Goal: Task Accomplishment & Management: Manage account settings

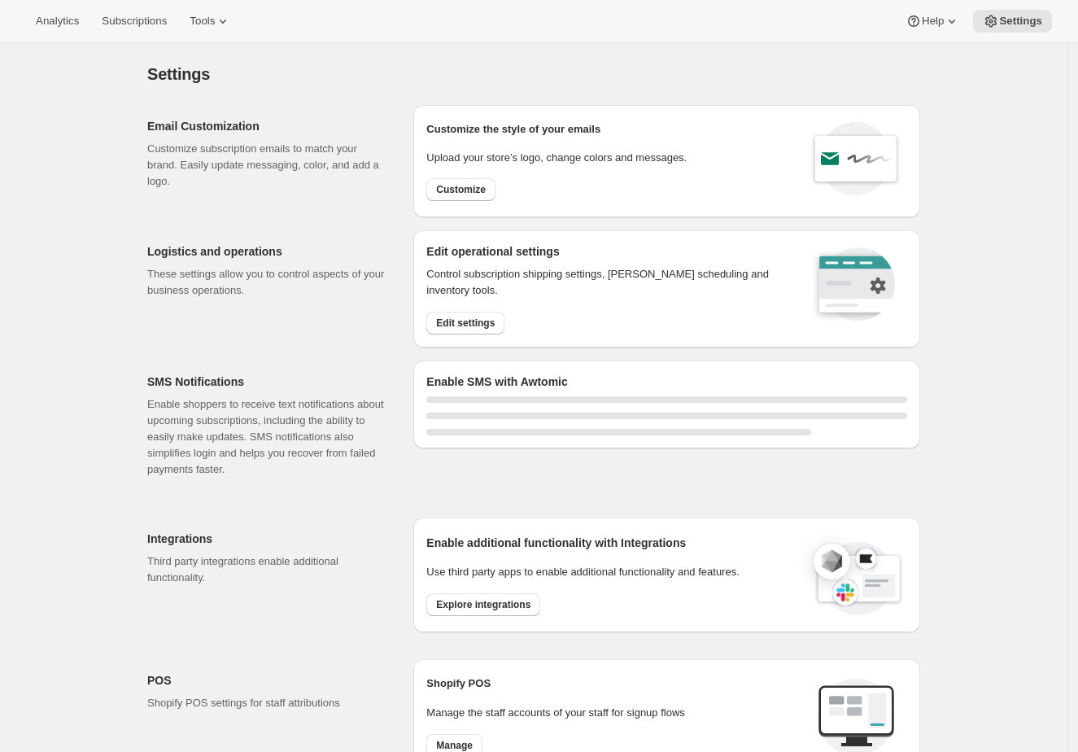
select select "22:00"
select select "09:00"
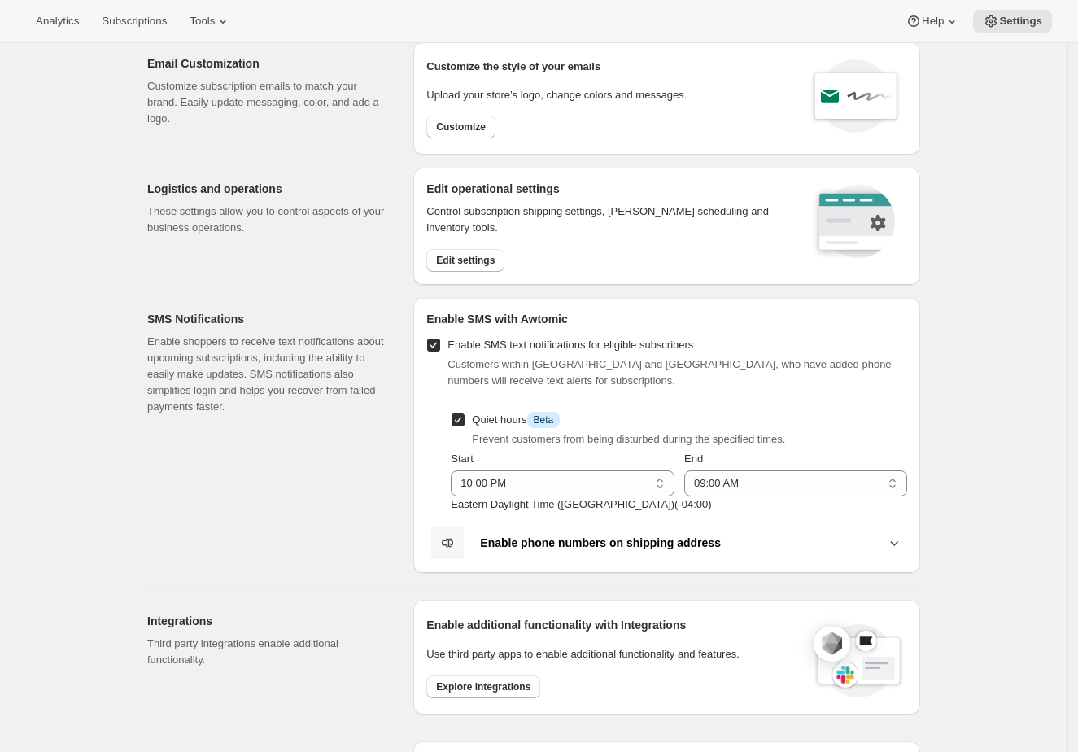
scroll to position [44, 0]
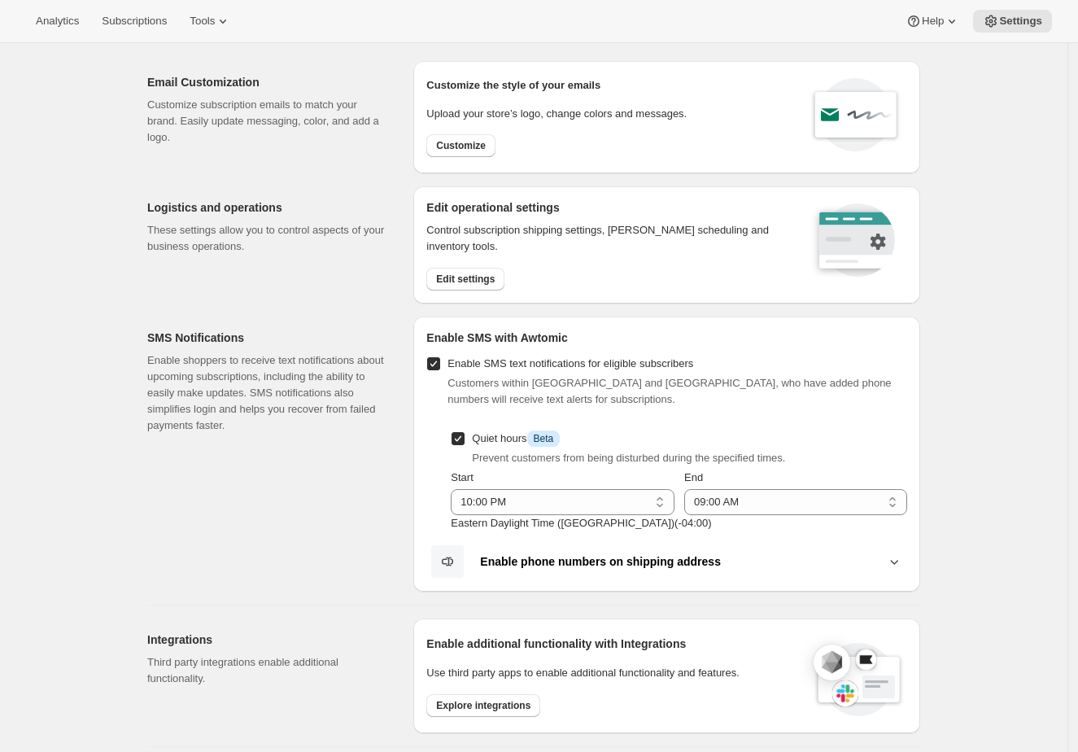
click at [1008, 131] on div "Settings. This page is ready Settings Email Customization Customize subscriptio…" at bounding box center [534, 677] width 1068 height 1357
click at [152, 26] on span "Subscriptions" at bounding box center [134, 21] width 65 height 13
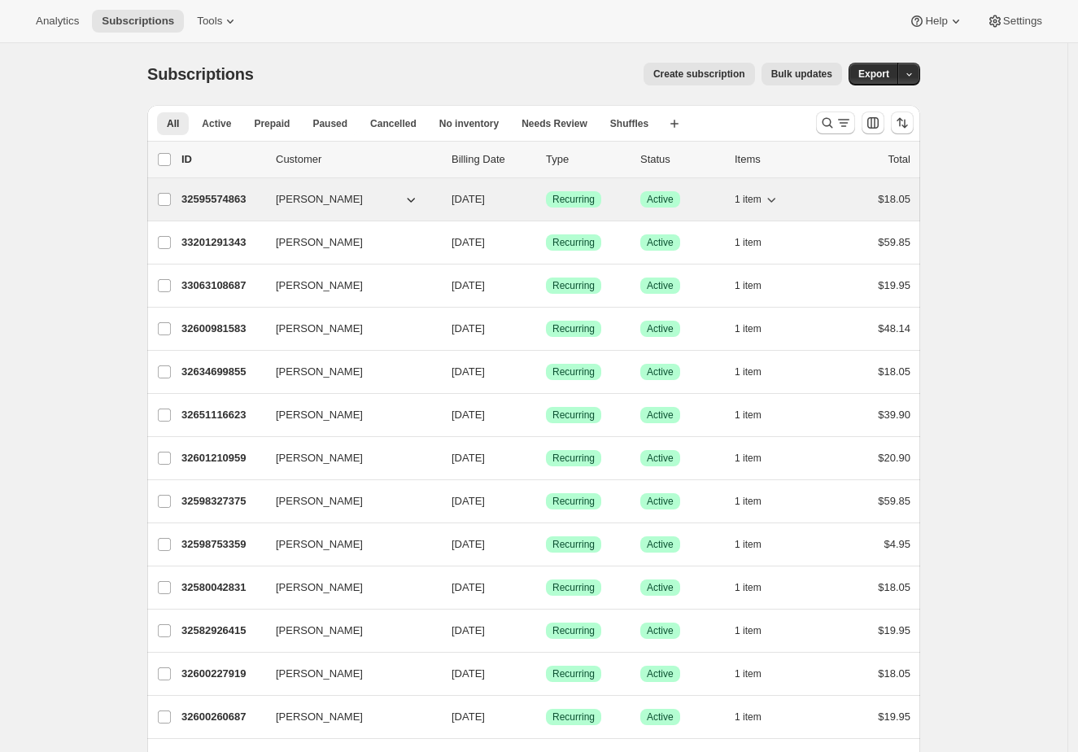
click at [208, 203] on p "32595574863" at bounding box center [221, 199] width 81 height 16
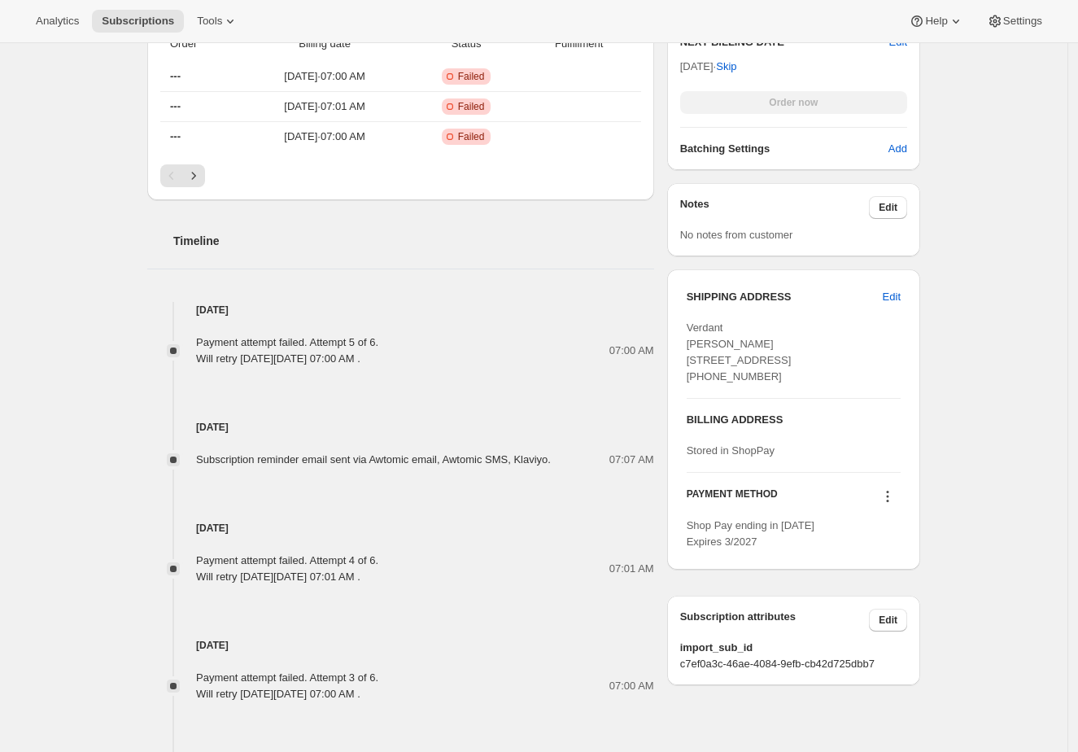
scroll to position [592, 0]
click at [1011, 339] on div "Subscription #32595574863. This page is ready Subscription #32595574863 Success…" at bounding box center [534, 185] width 1068 height 1466
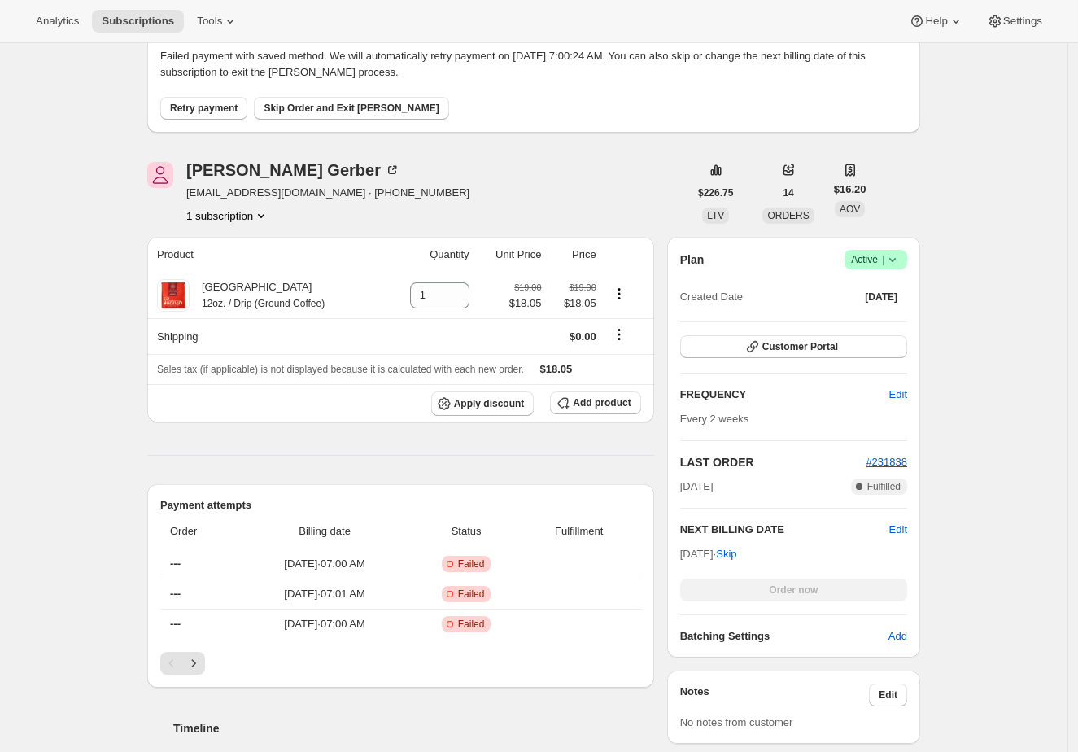
click at [1000, 335] on div "Subscription #32595574863. This page is ready Subscription #32595574863 Success…" at bounding box center [534, 674] width 1068 height 1466
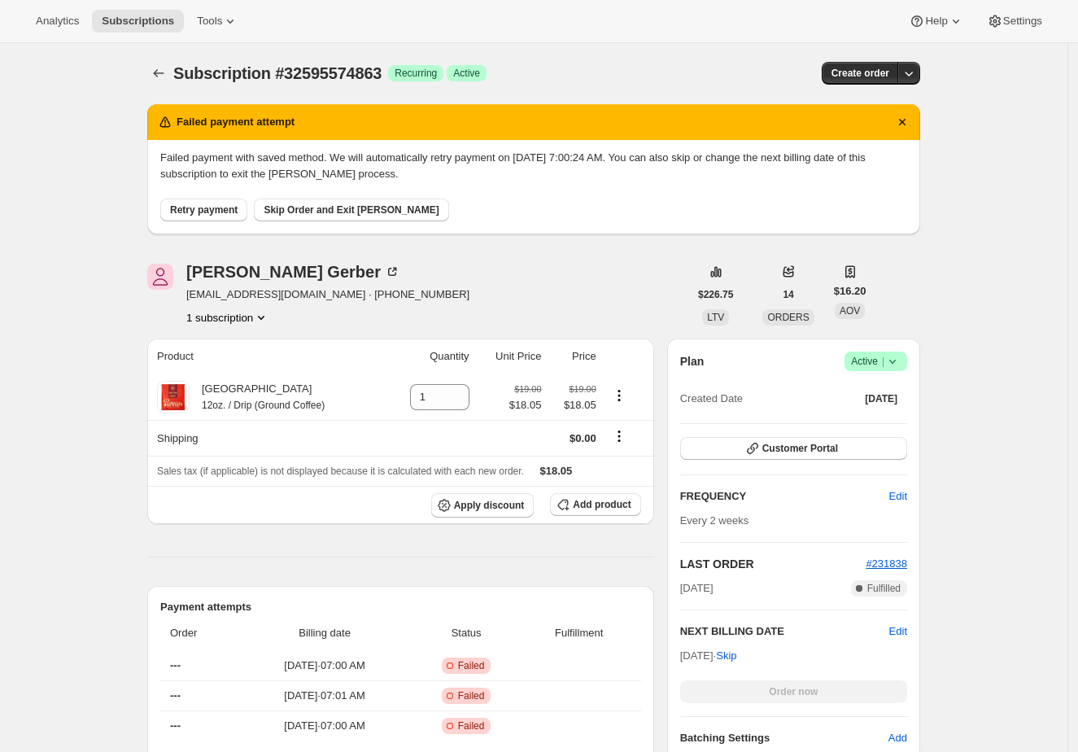
scroll to position [0, 0]
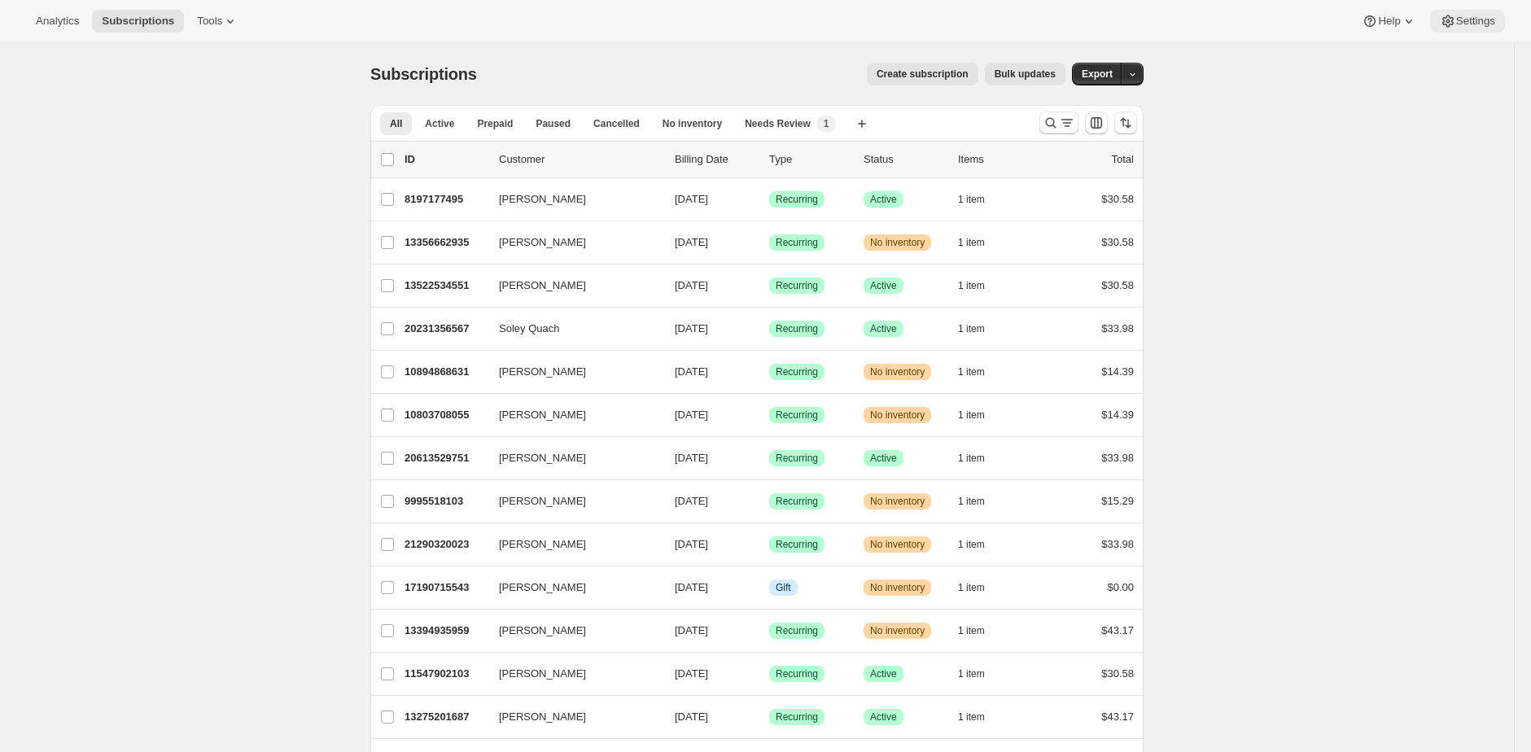
click at [1449, 14] on icon at bounding box center [1448, 21] width 16 height 16
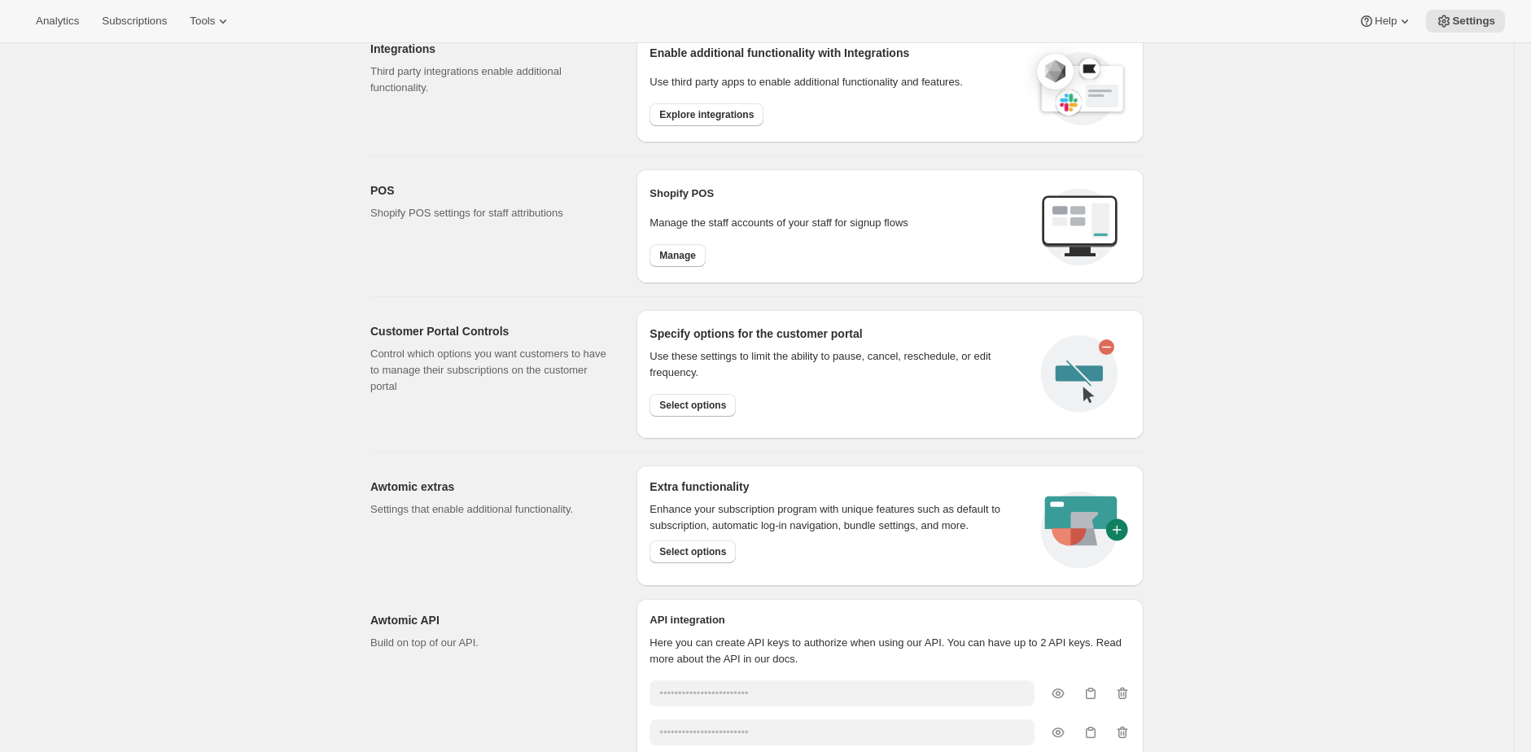
scroll to position [557, 0]
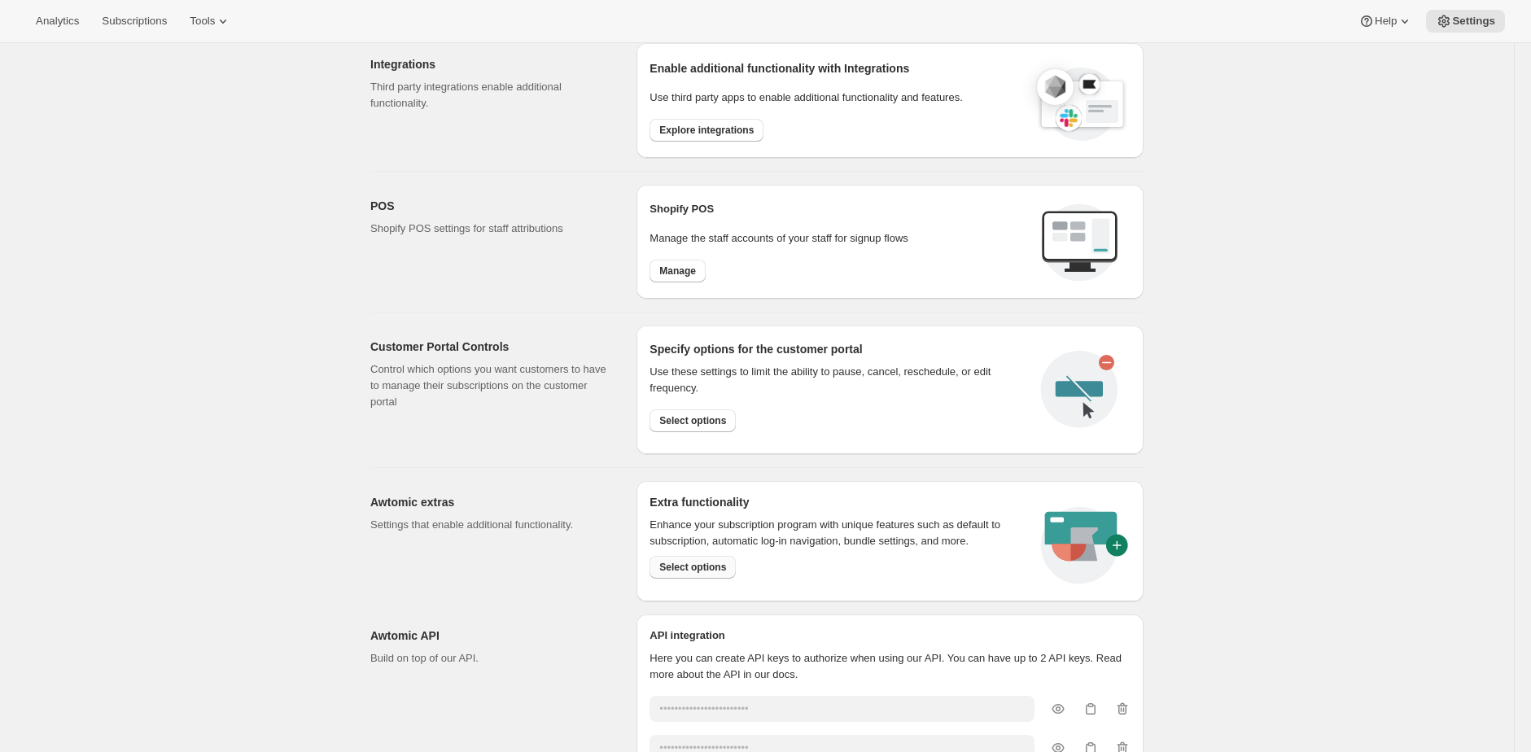
click at [721, 564] on span "Select options" at bounding box center [692, 567] width 67 height 13
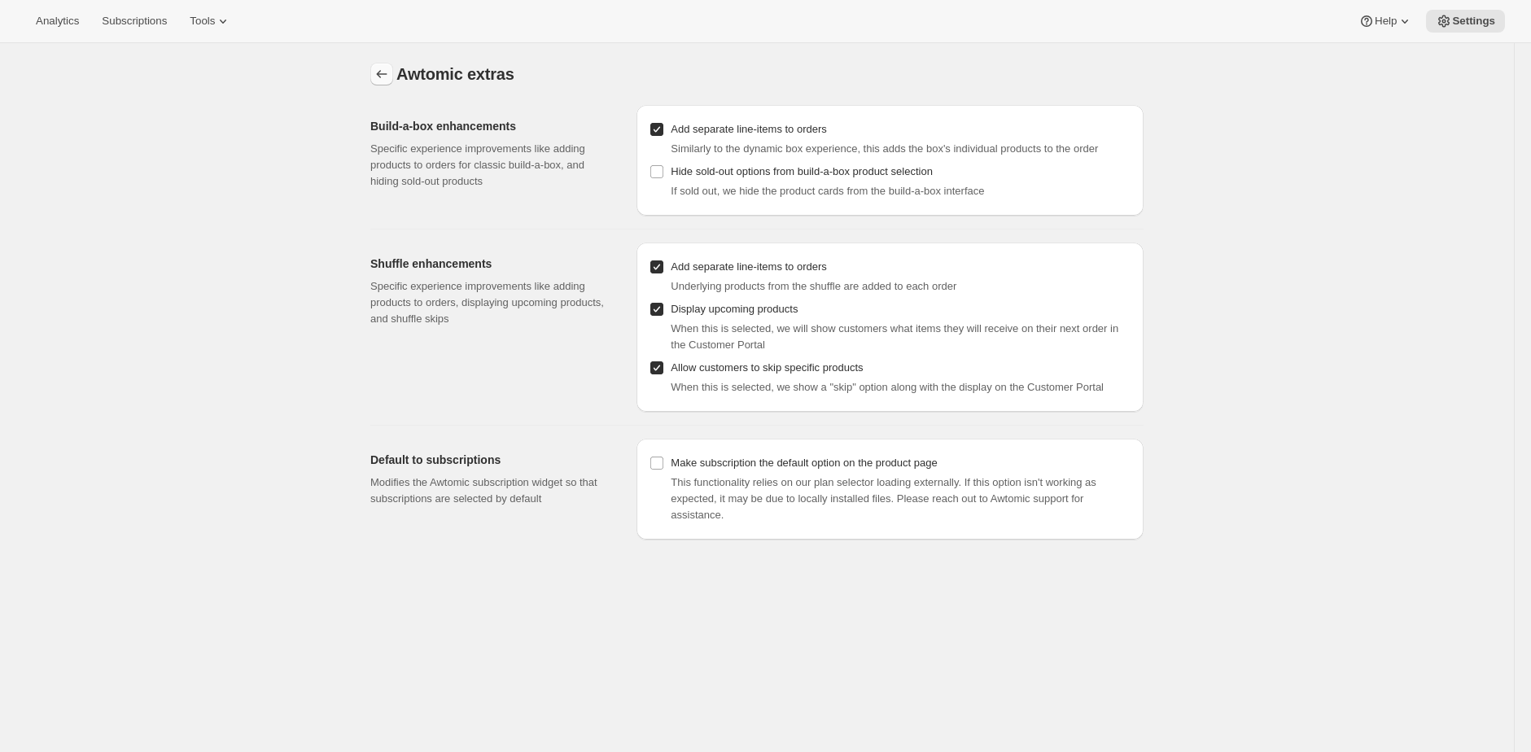
click at [390, 76] on icon "Settings" at bounding box center [382, 74] width 16 height 16
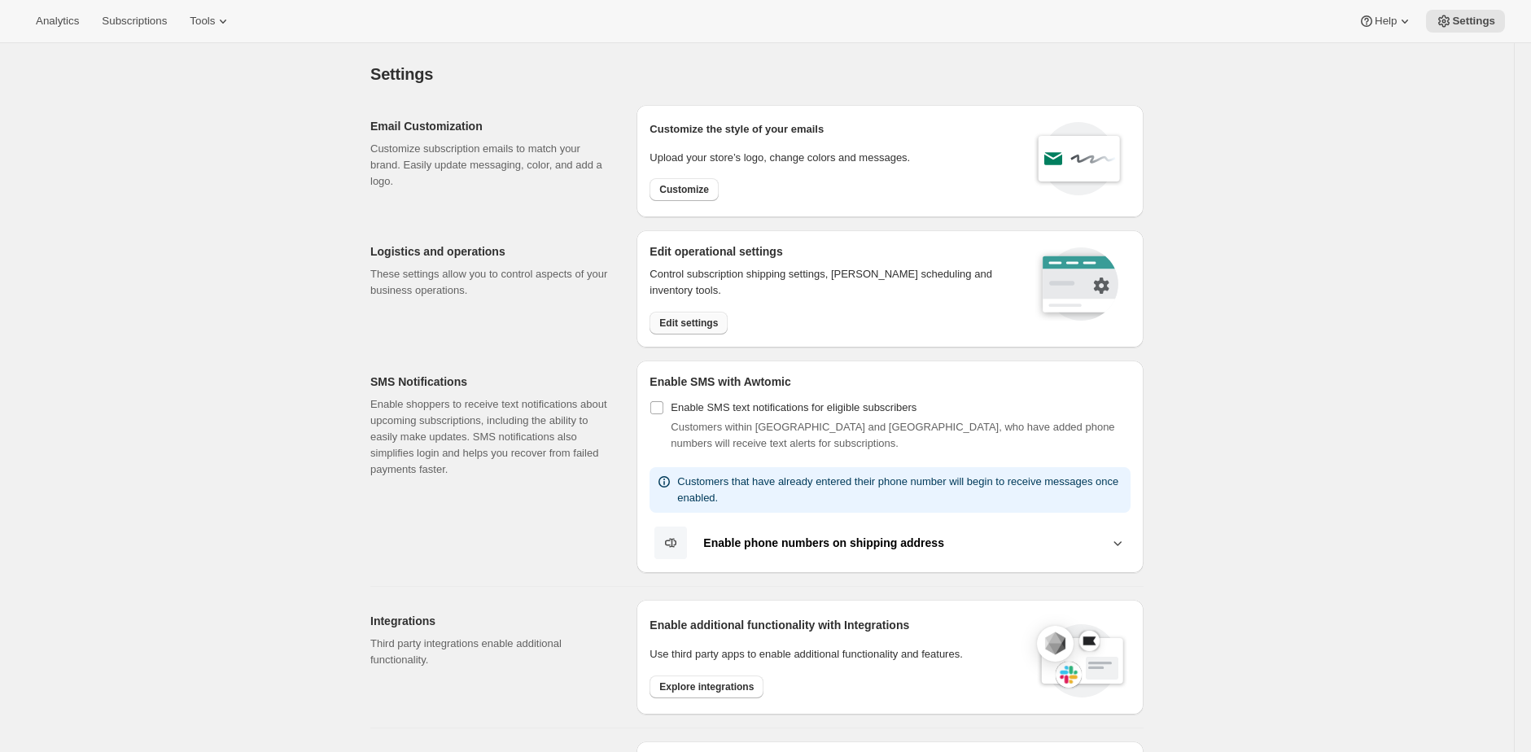
click at [668, 326] on span "Edit settings" at bounding box center [688, 323] width 59 height 13
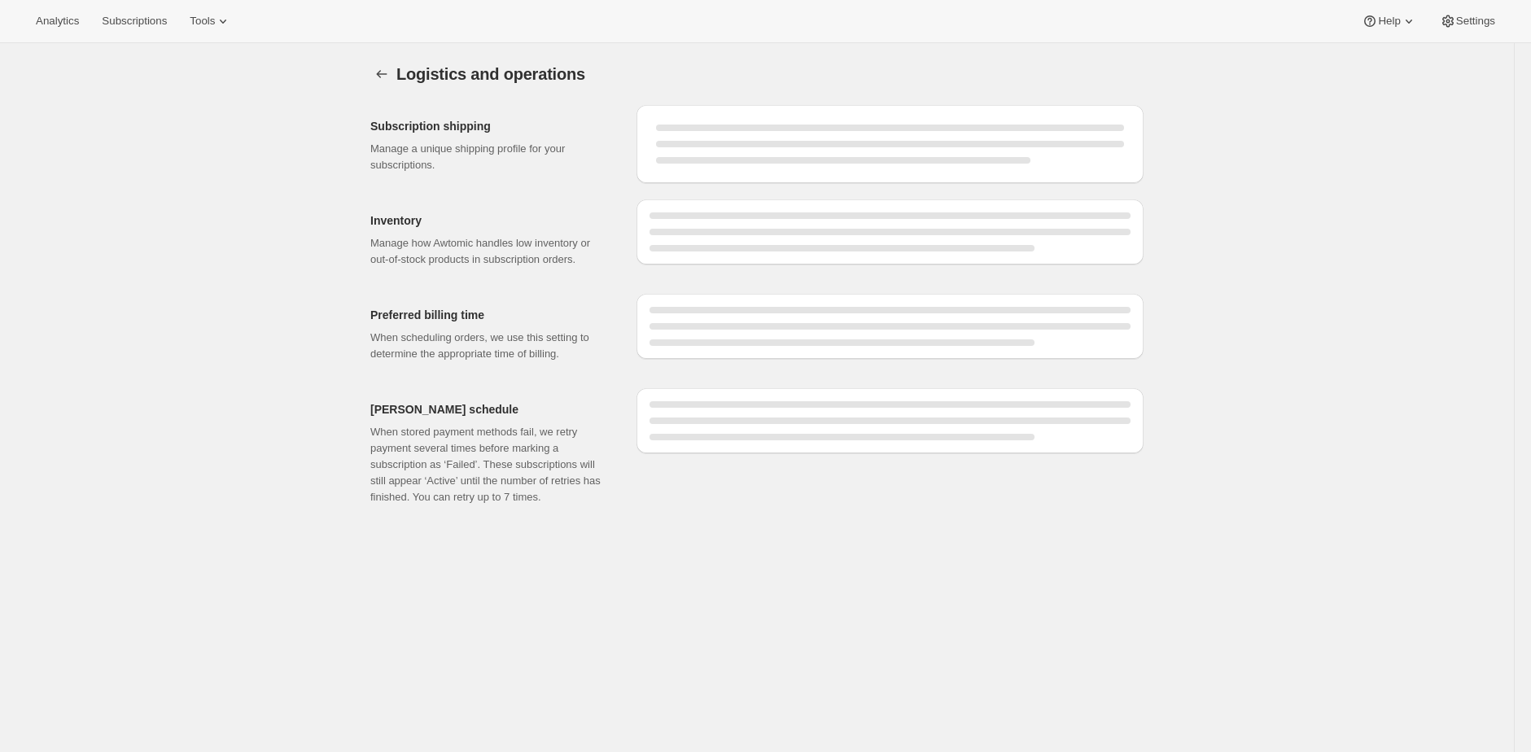
select select "DAY"
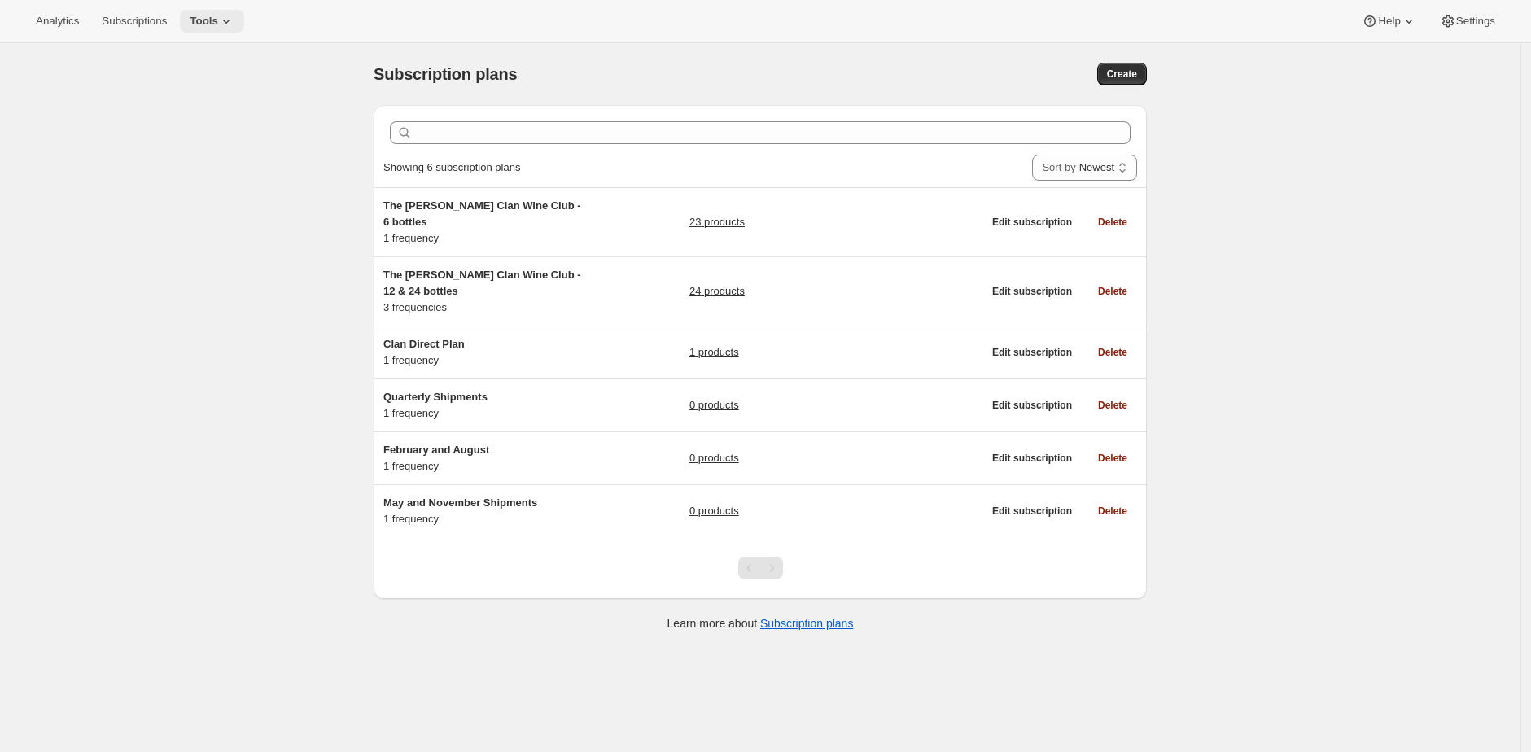
click at [225, 24] on icon at bounding box center [226, 21] width 16 height 16
click at [218, 115] on span "Bundles" at bounding box center [227, 110] width 144 height 16
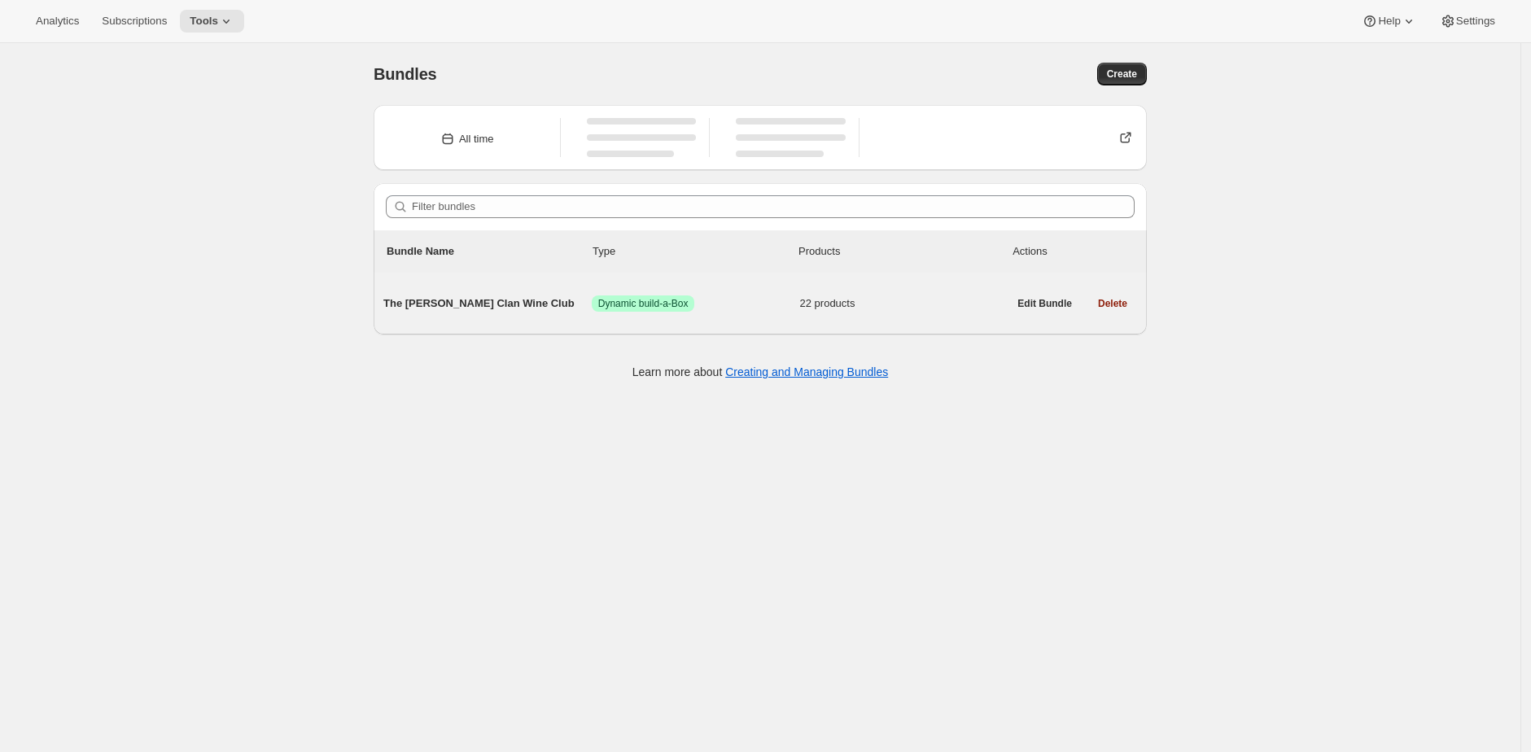
click at [766, 315] on div "The Maxwell Clan Wine Club Success Dynamic build-a-Box 22 products" at bounding box center [695, 303] width 624 height 42
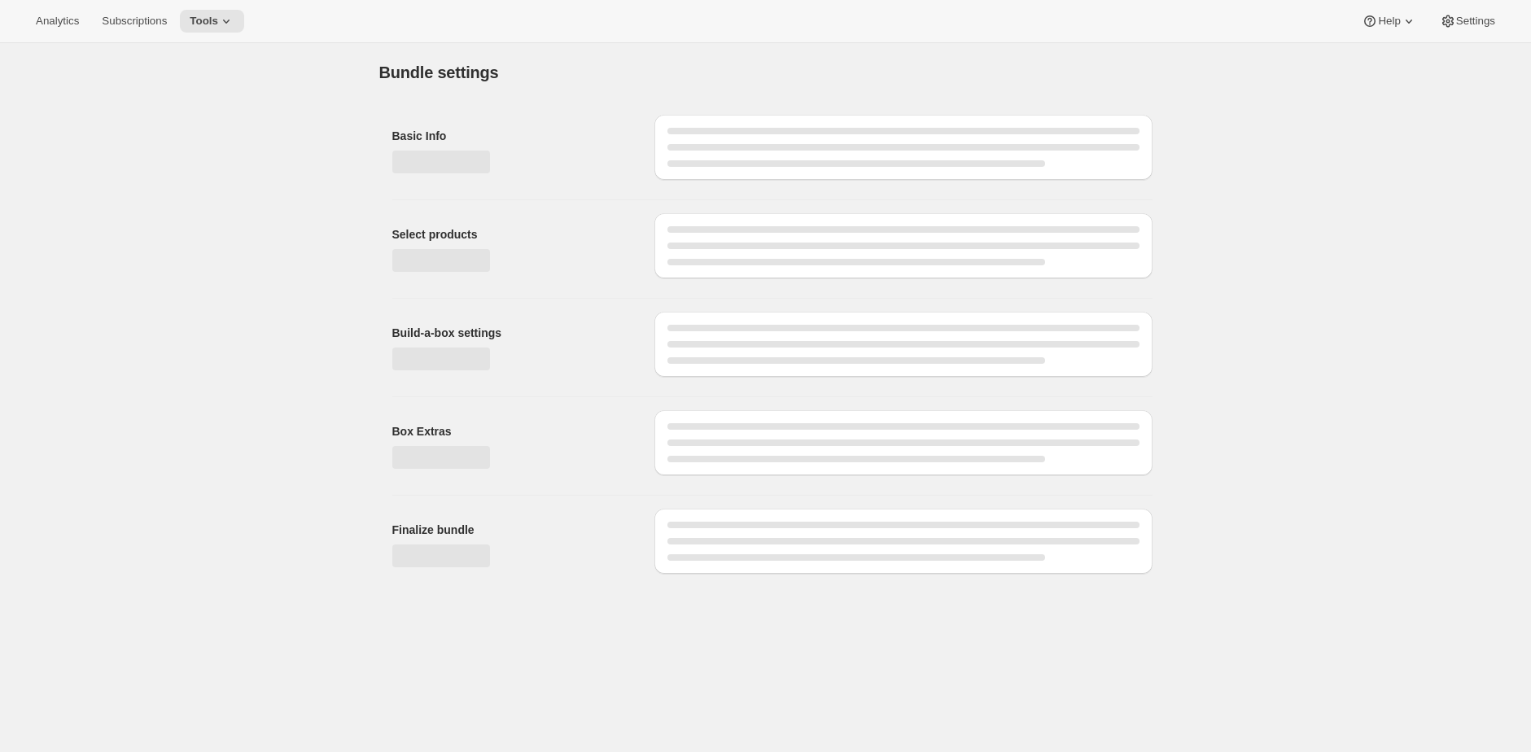
type input "The Maxwell Clan Wine Club"
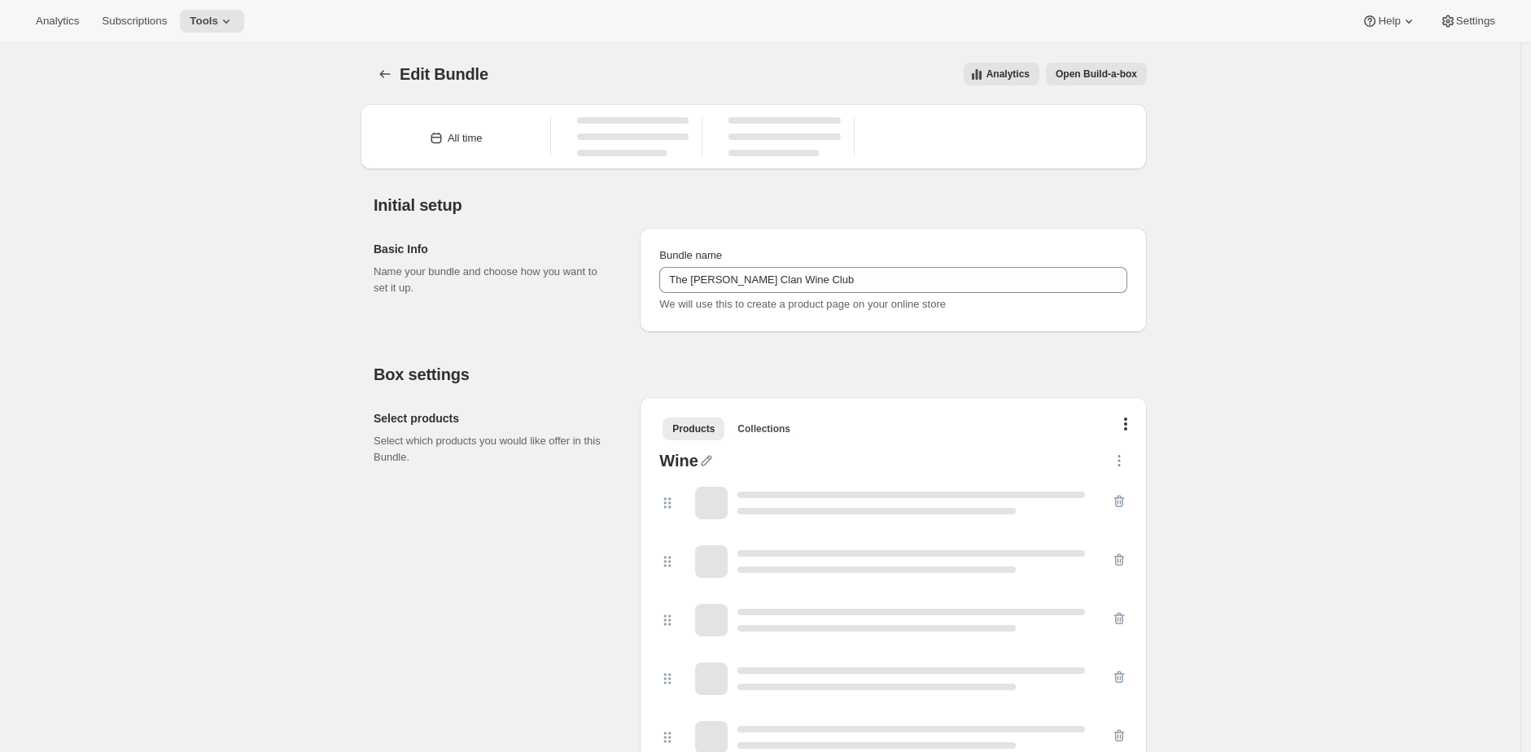
click at [1134, 60] on div "Edit Bundle. This page is ready Edit Bundle Analytics Open Build-a-box More act…" at bounding box center [760, 74] width 773 height 62
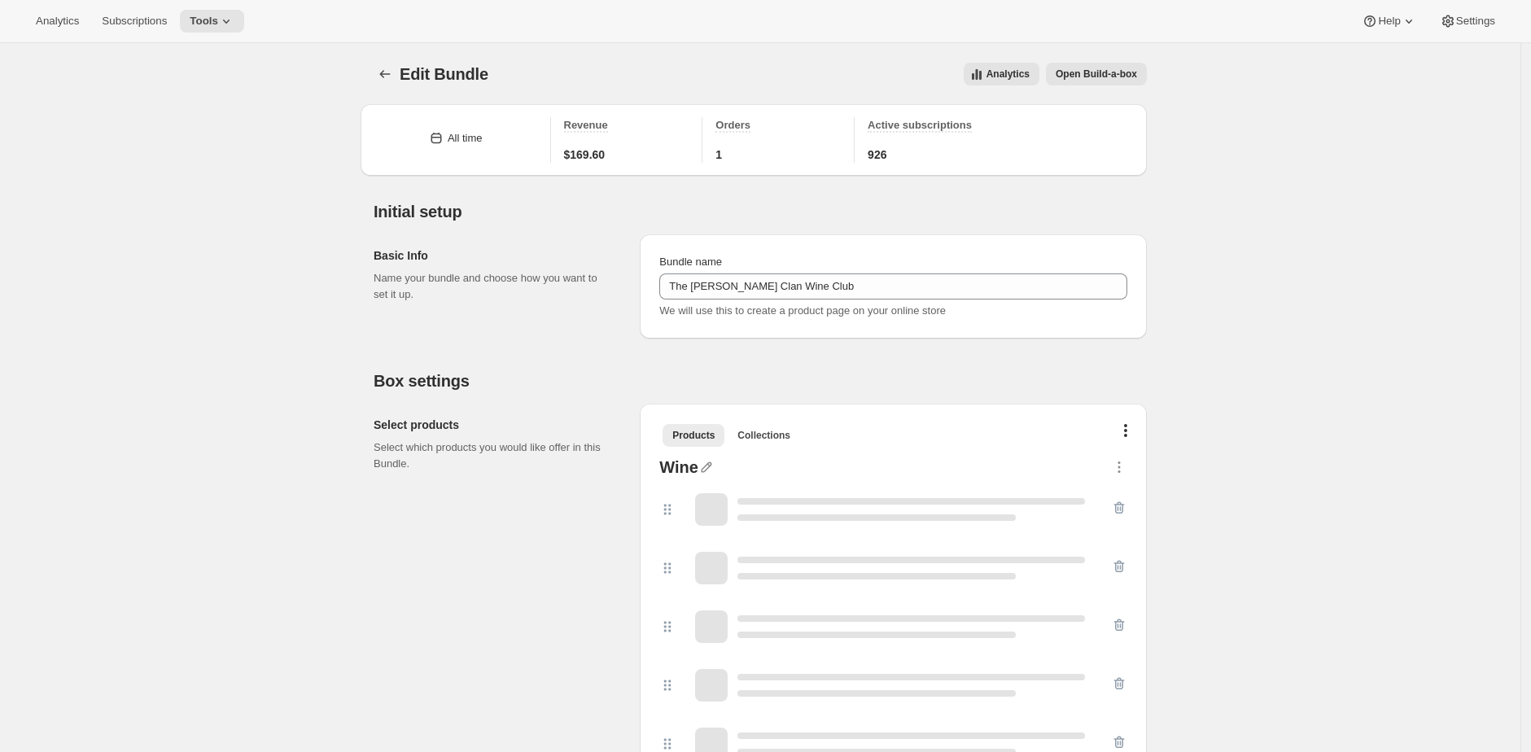
click at [1127, 71] on span "Open Build-a-box" at bounding box center [1095, 74] width 81 height 13
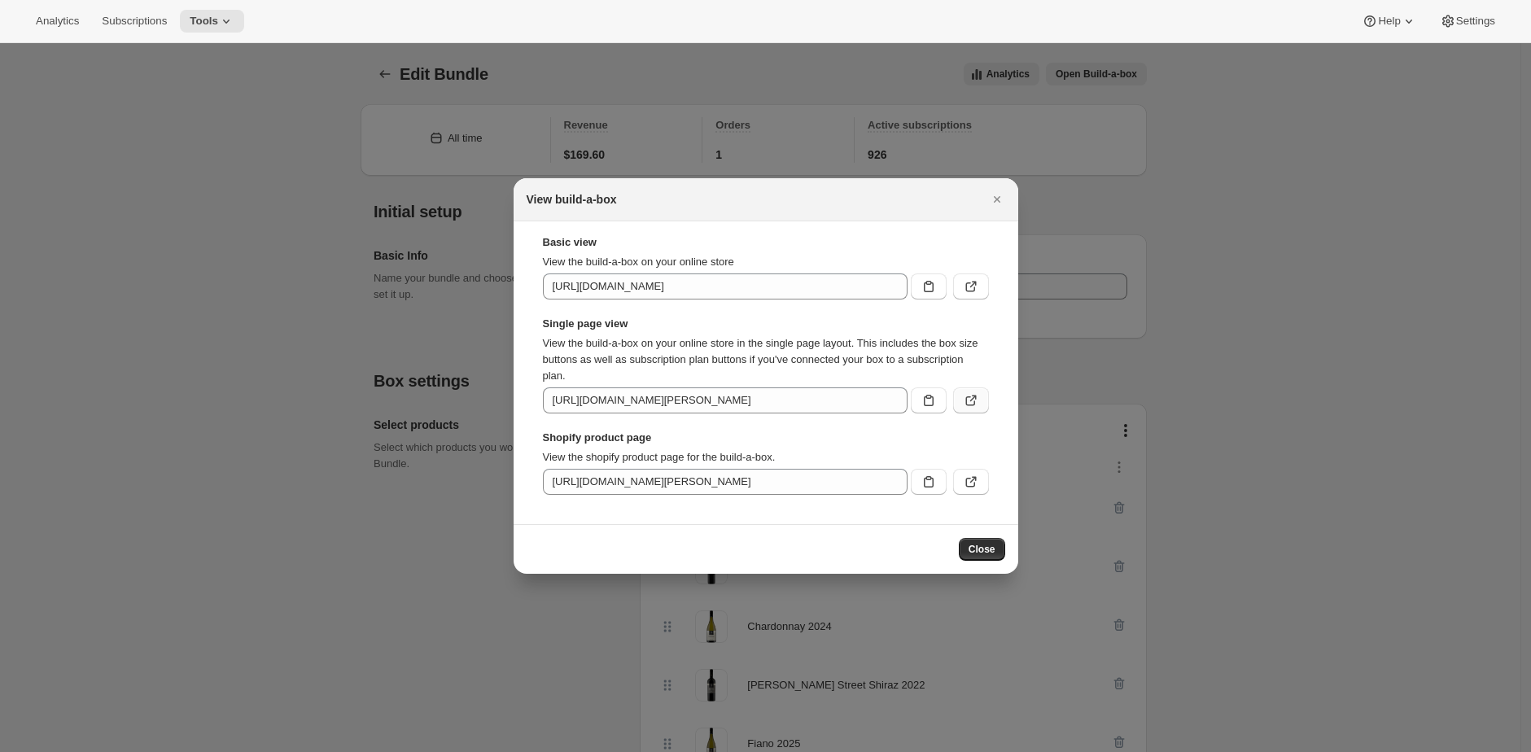
click at [971, 395] on icon ":r3i:" at bounding box center [971, 400] width 16 height 16
click at [321, 122] on div at bounding box center [765, 376] width 1531 height 752
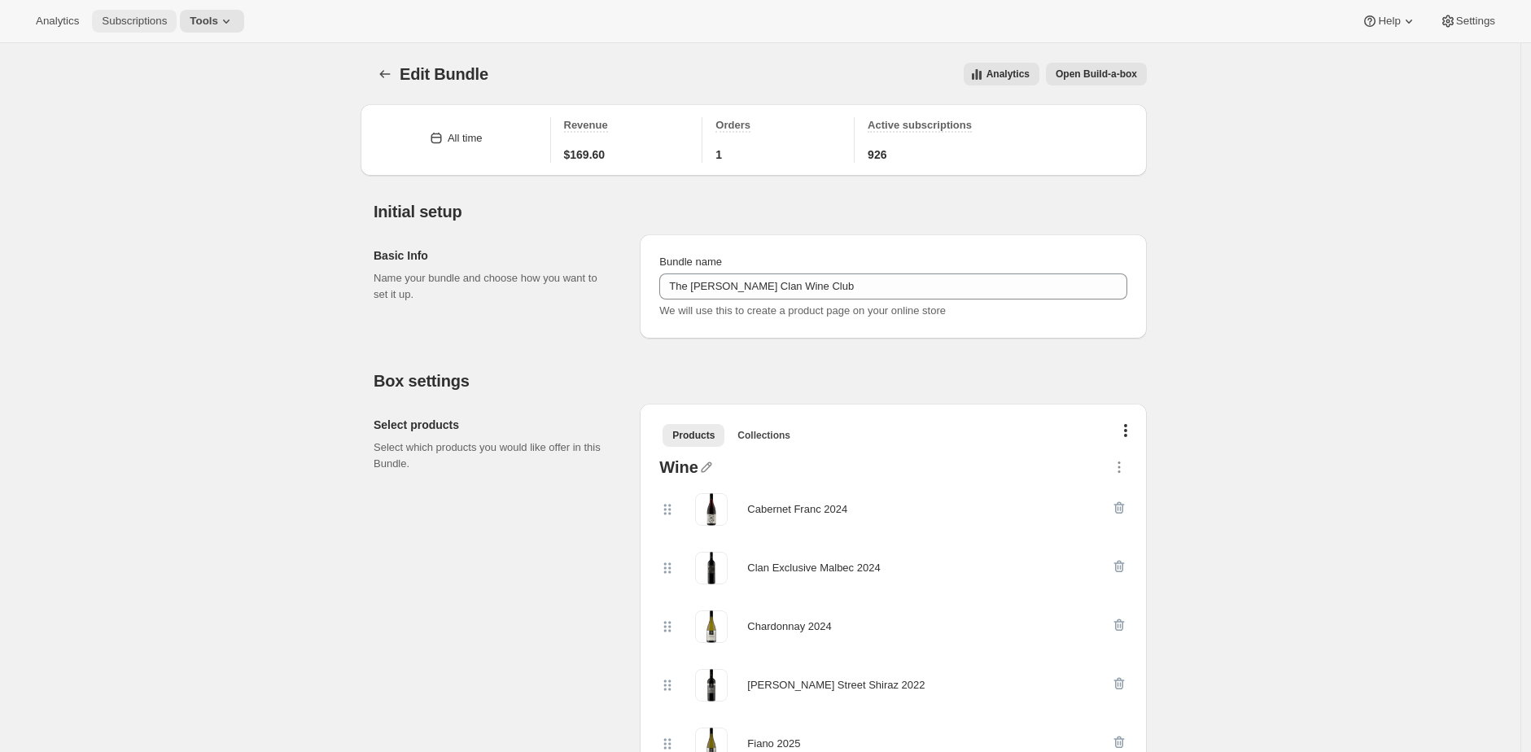
click at [131, 15] on span "Subscriptions" at bounding box center [134, 21] width 65 height 13
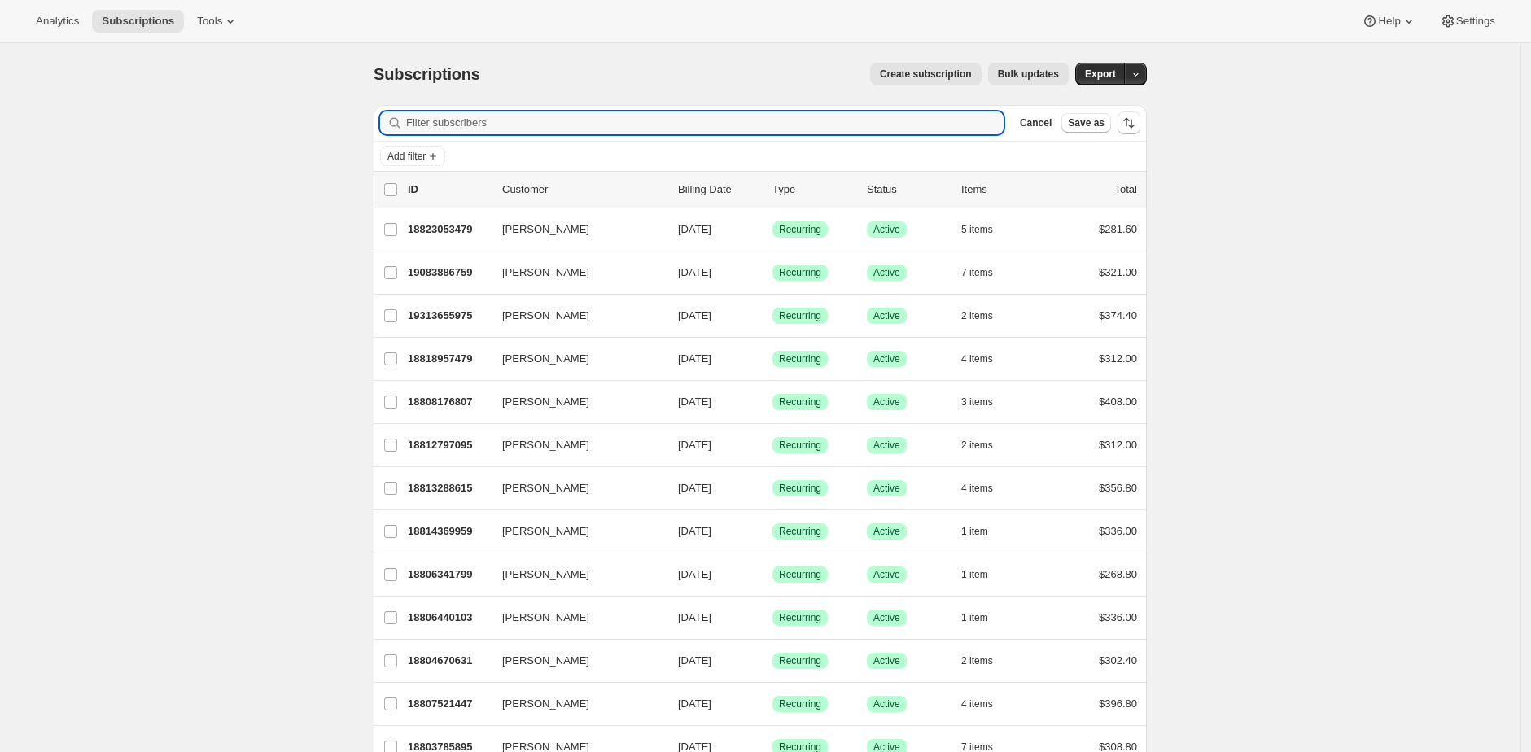
paste input "[EMAIL_ADDRESS][DOMAIN_NAME]"
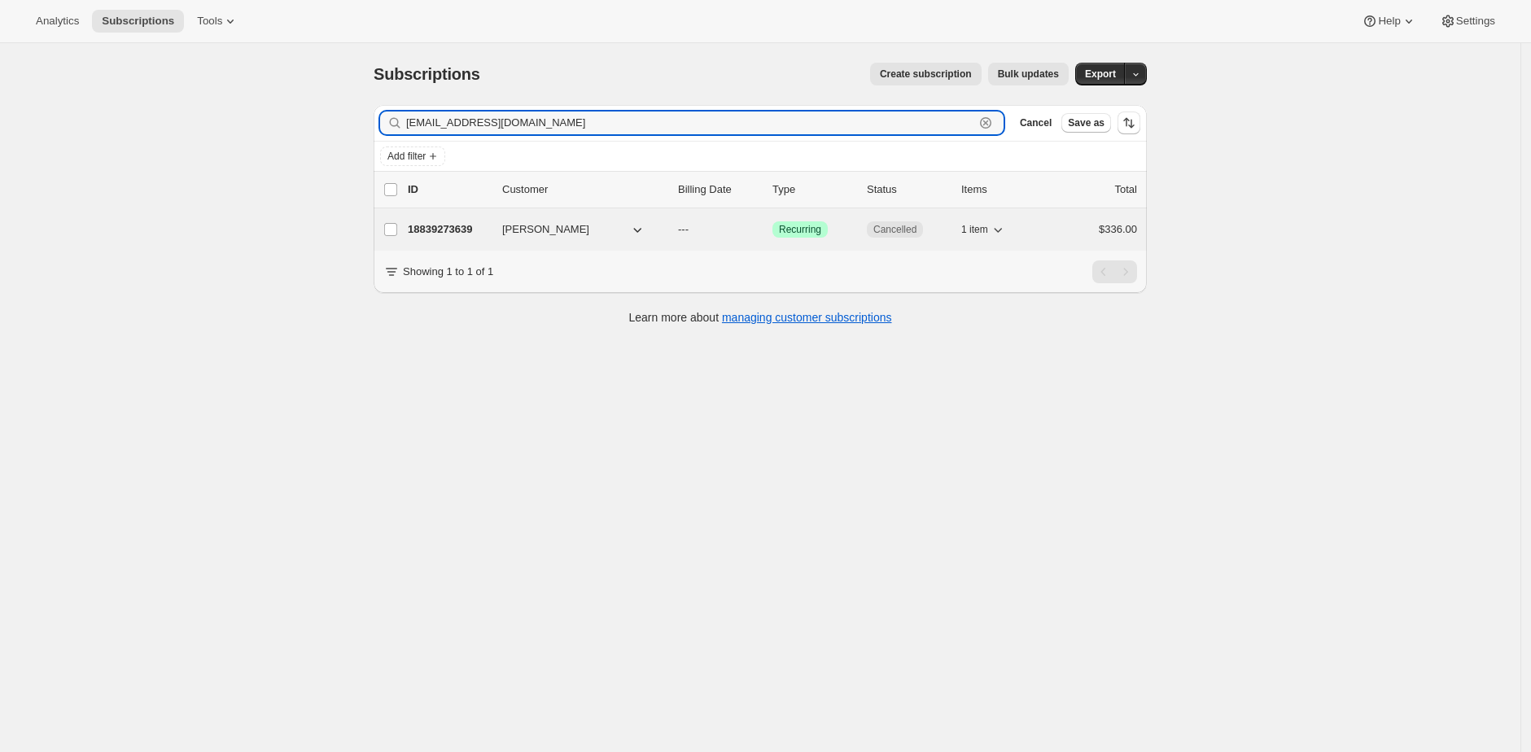
type input "[EMAIL_ADDRESS][DOMAIN_NAME]"
click at [418, 226] on p "18839273639" at bounding box center [448, 229] width 81 height 16
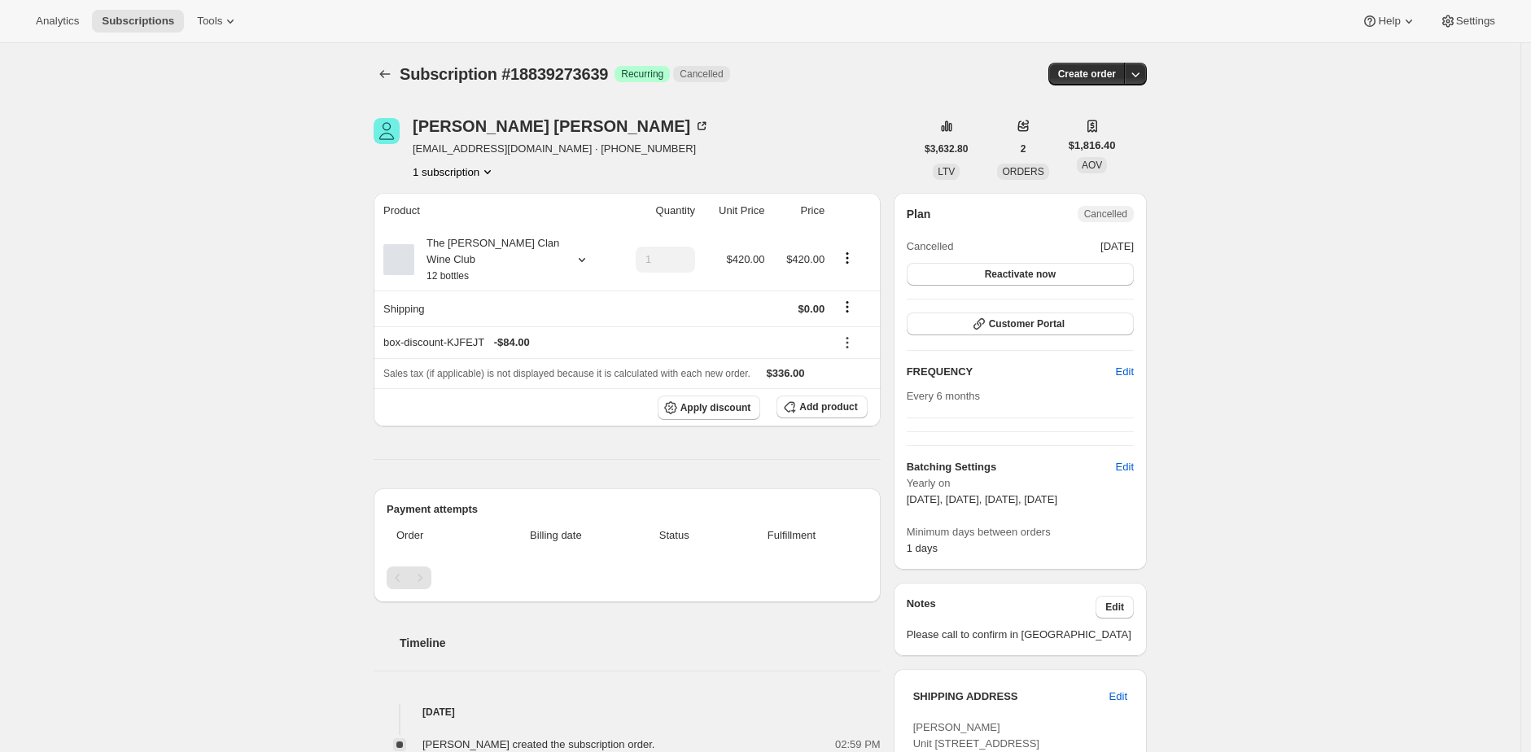
click at [595, 186] on div "Michael Zhao zhaol2005@gmail.com · +61425412252 1 subscription $3,632.80 LTV 2 …" at bounding box center [754, 686] width 786 height 1188
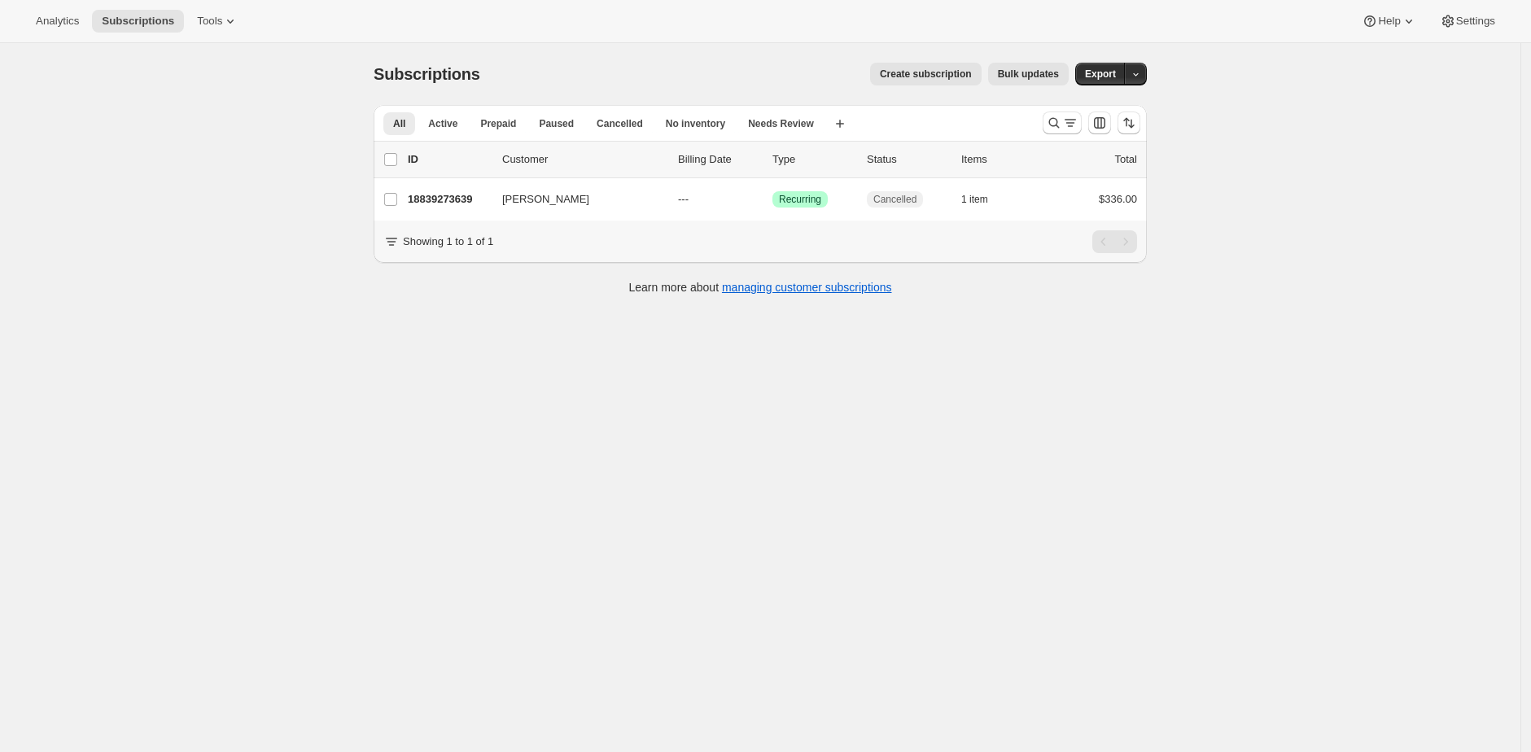
click at [299, 190] on div "Subscriptions. This page is ready Subscriptions Create subscription Bulk update…" at bounding box center [760, 419] width 1520 height 752
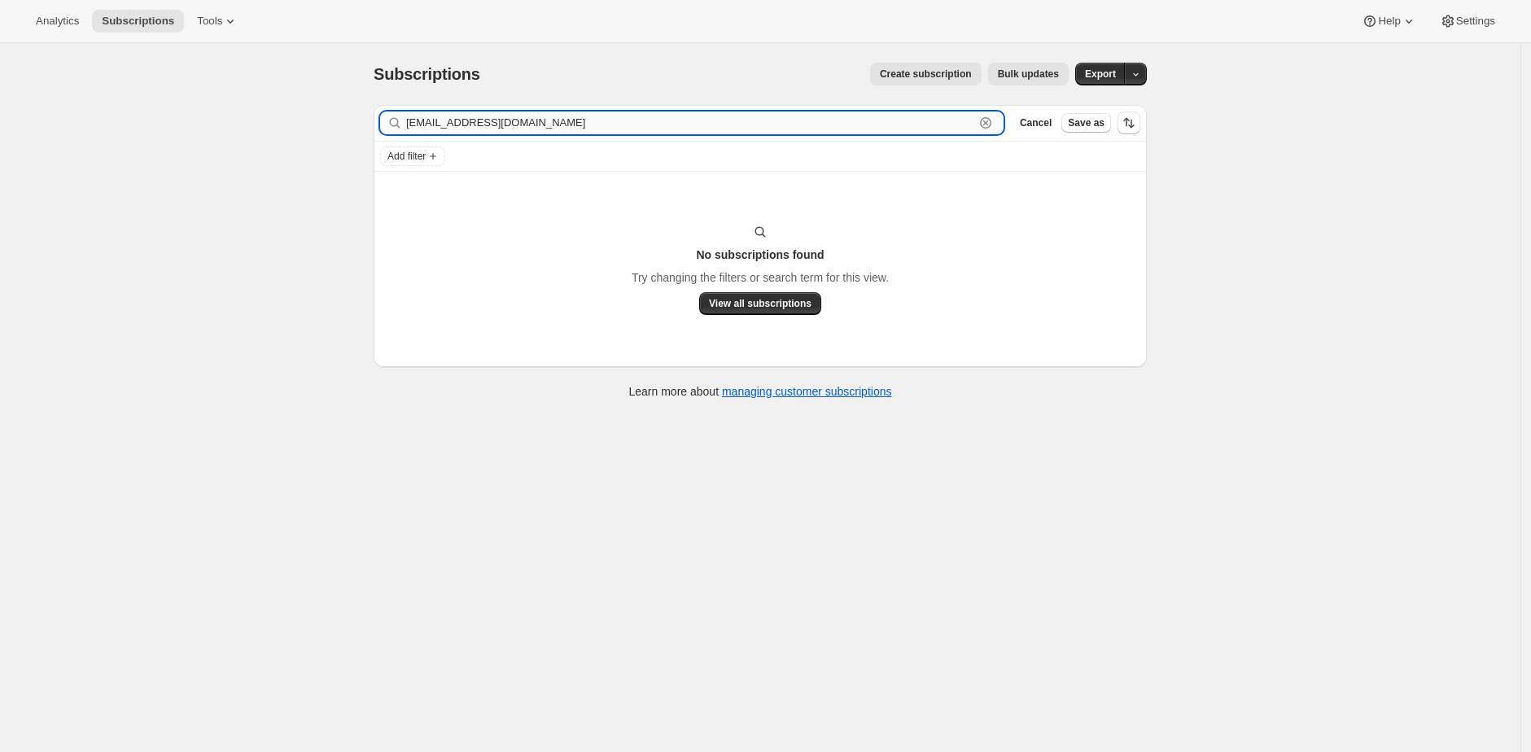
click at [538, 124] on input "[EMAIL_ADDRESS][DOMAIN_NAME]" at bounding box center [690, 122] width 568 height 23
click at [511, 132] on input "[EMAIL_ADDRESS][DOMAIN_NAME]" at bounding box center [690, 122] width 568 height 23
paste input "zhaol2005"
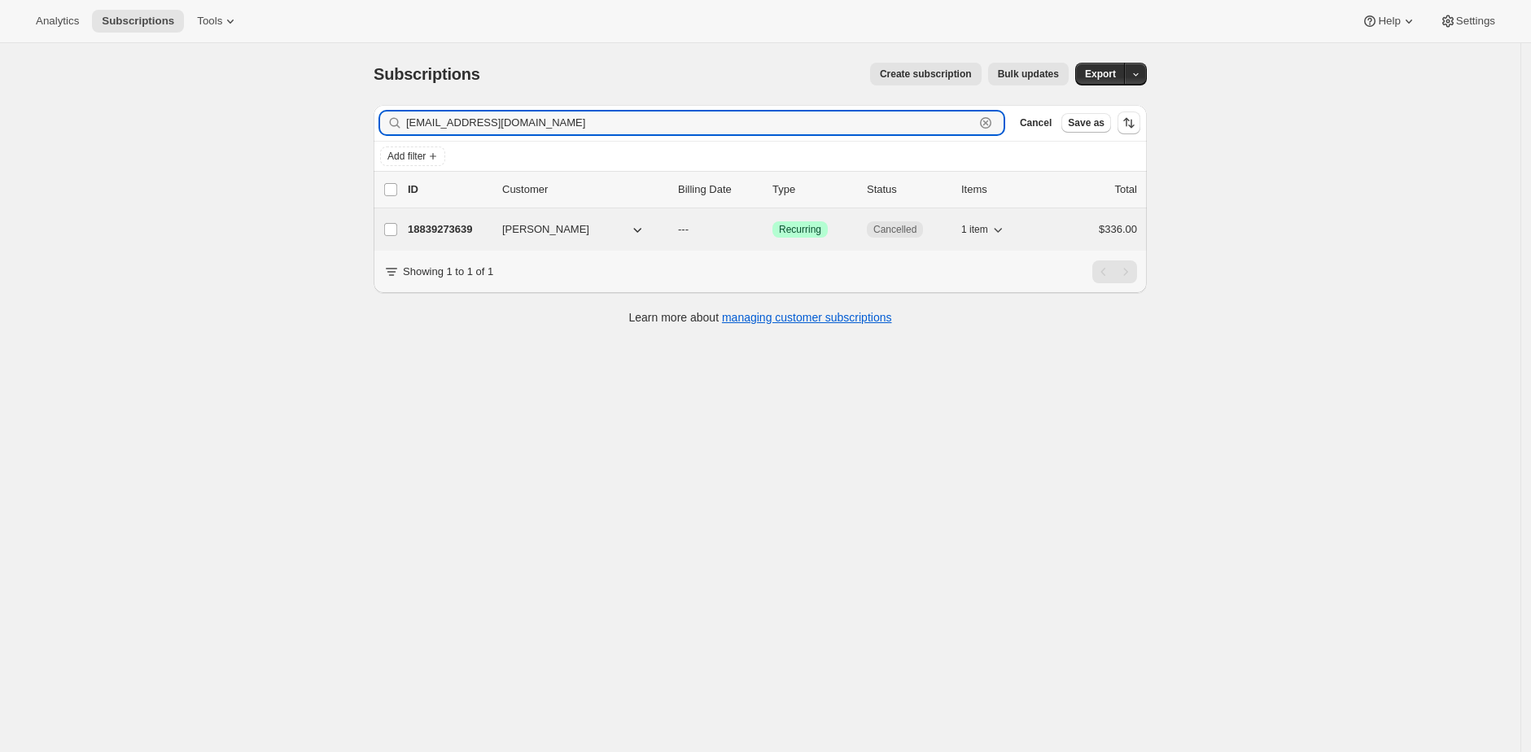
type input "[EMAIL_ADDRESS][DOMAIN_NAME]"
click at [452, 229] on p "18839273639" at bounding box center [448, 229] width 81 height 16
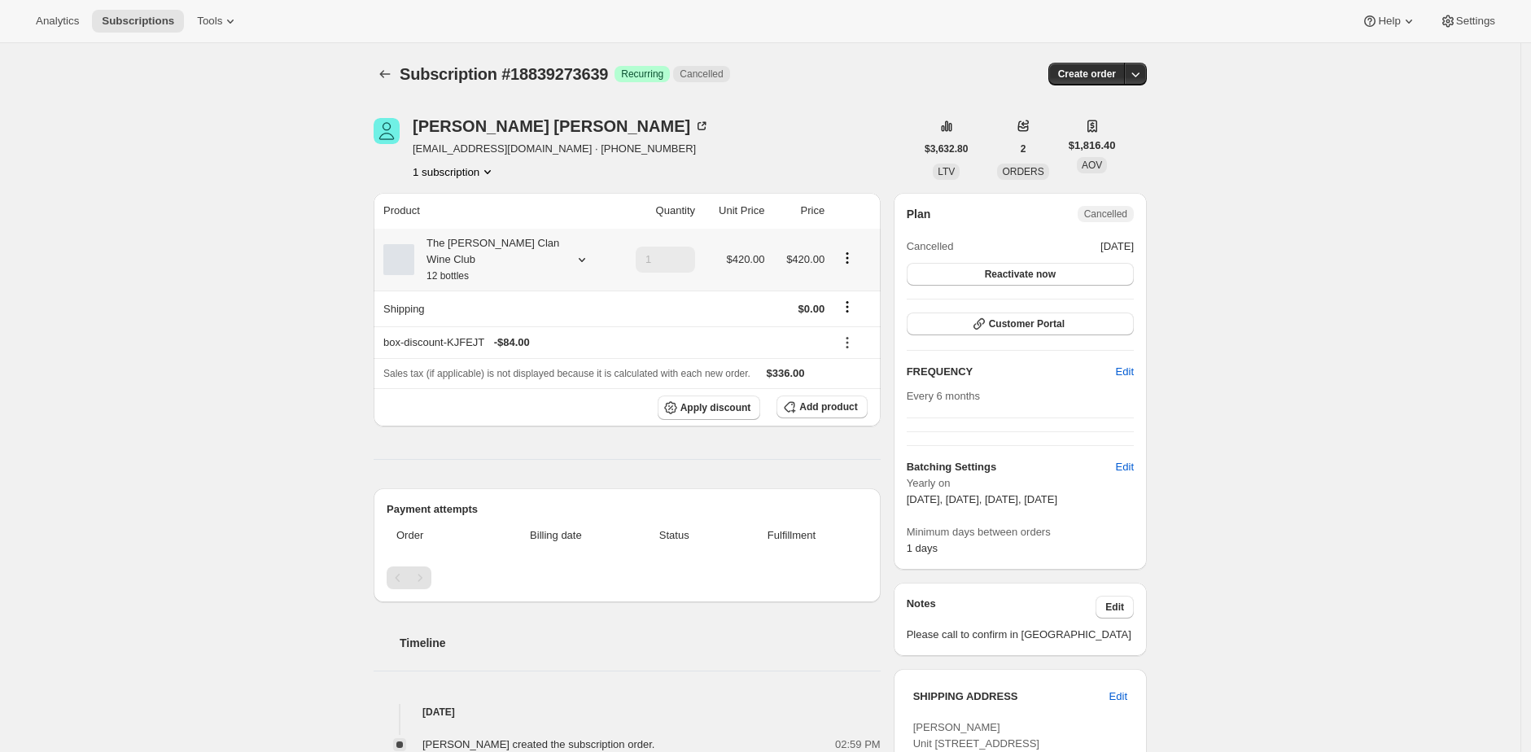
click at [481, 268] on div "The [PERSON_NAME] Clan Wine Club 12 bottles" at bounding box center [487, 259] width 146 height 49
click at [316, 265] on div "Subscription #18839273639. This page is ready Subscription #18839273639 Success…" at bounding box center [760, 686] width 1520 height 1286
click at [428, 147] on span "[EMAIL_ADDRESS][DOMAIN_NAME] · [PHONE_NUMBER]" at bounding box center [561, 149] width 297 height 16
drag, startPoint x: 428, startPoint y: 147, endPoint x: 511, endPoint y: 152, distance: 83.1
click at [511, 152] on span "zhaol2005@gmail.com · +61425412252" at bounding box center [561, 149] width 297 height 16
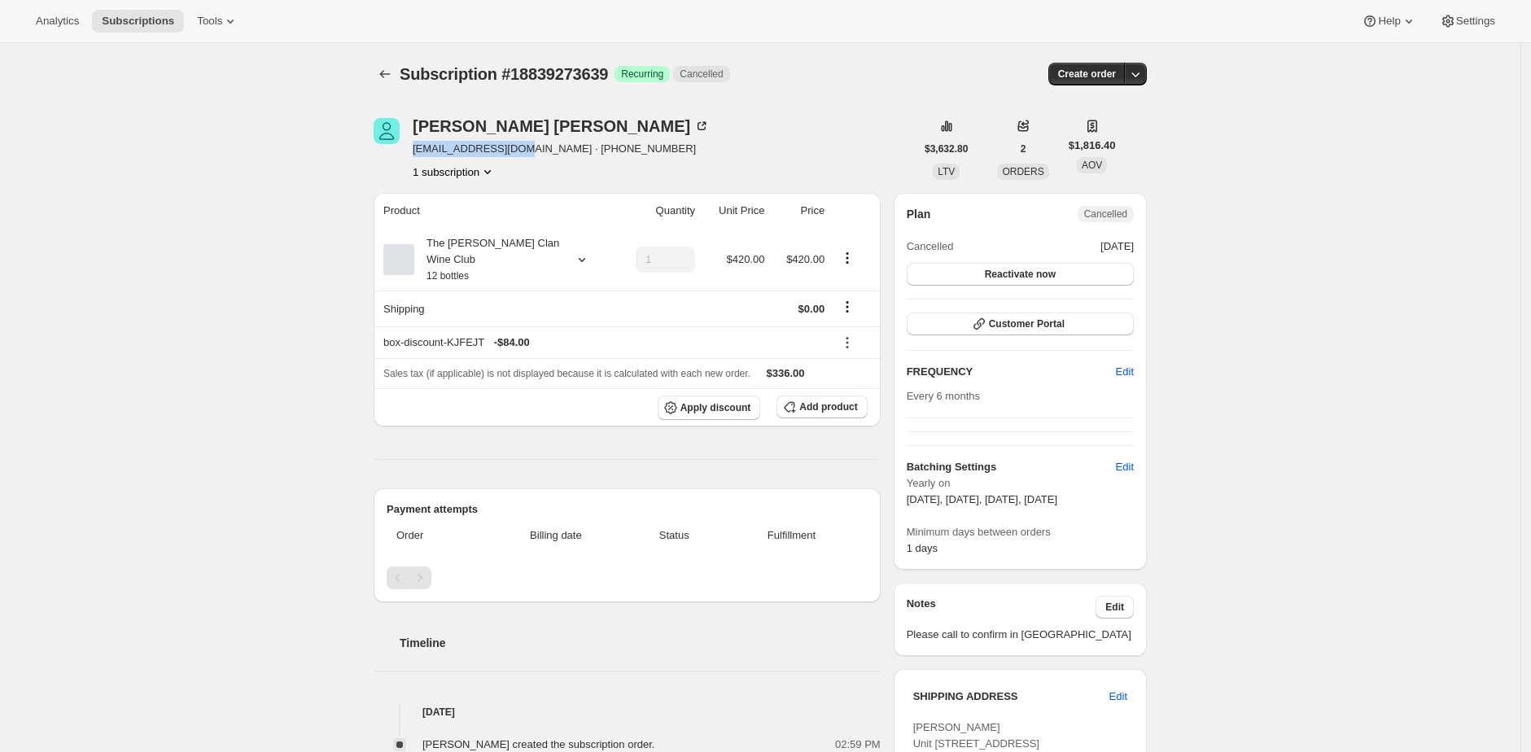
copy span "[EMAIL_ADDRESS][DOMAIN_NAME]"
click at [465, 259] on div "The [PERSON_NAME] Clan Wine Club 12 bottles" at bounding box center [487, 259] width 146 height 49
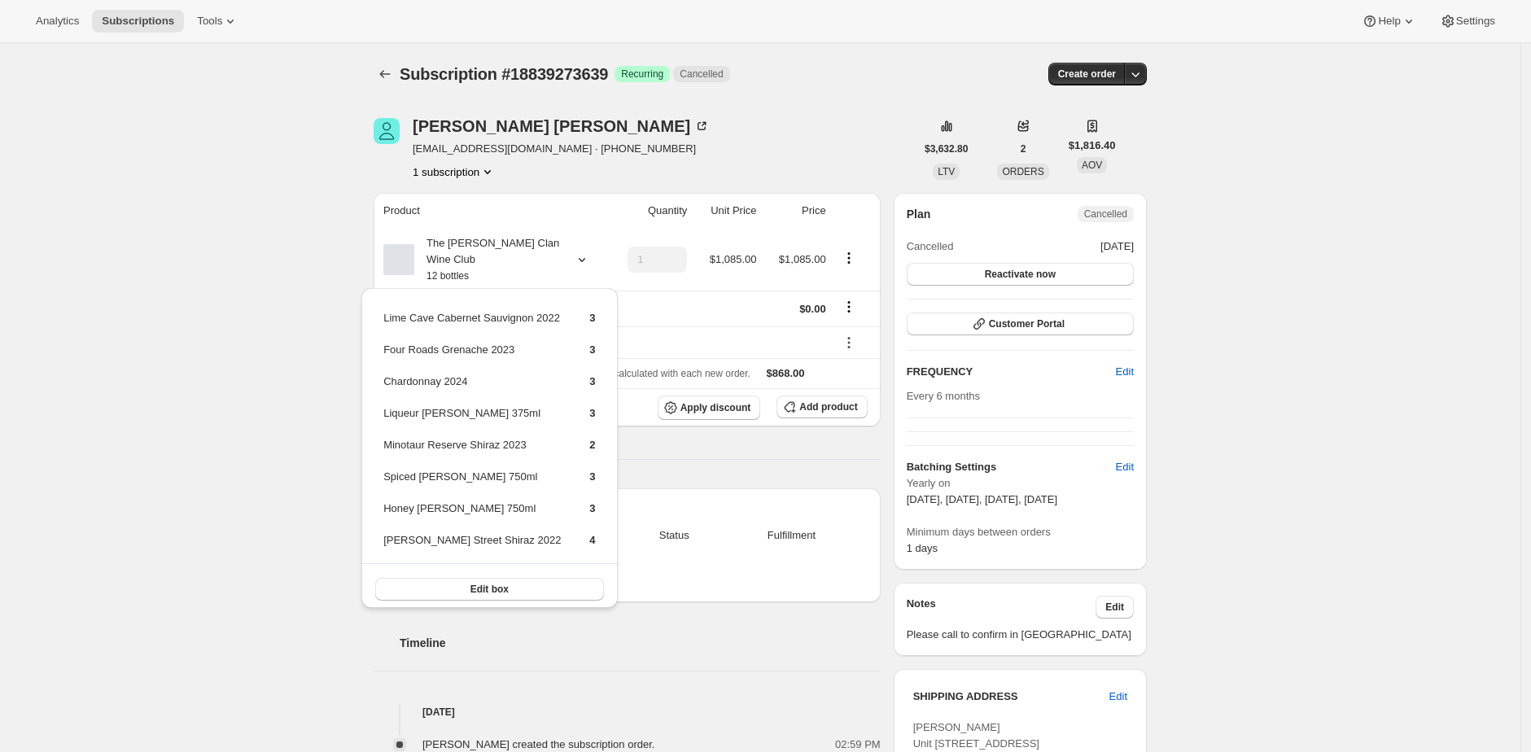
click at [743, 106] on div "Michael Zhao zhaol2005@gmail.com · +61425412252 1 subscription $3,632.80 LTV 2 …" at bounding box center [754, 686] width 786 height 1188
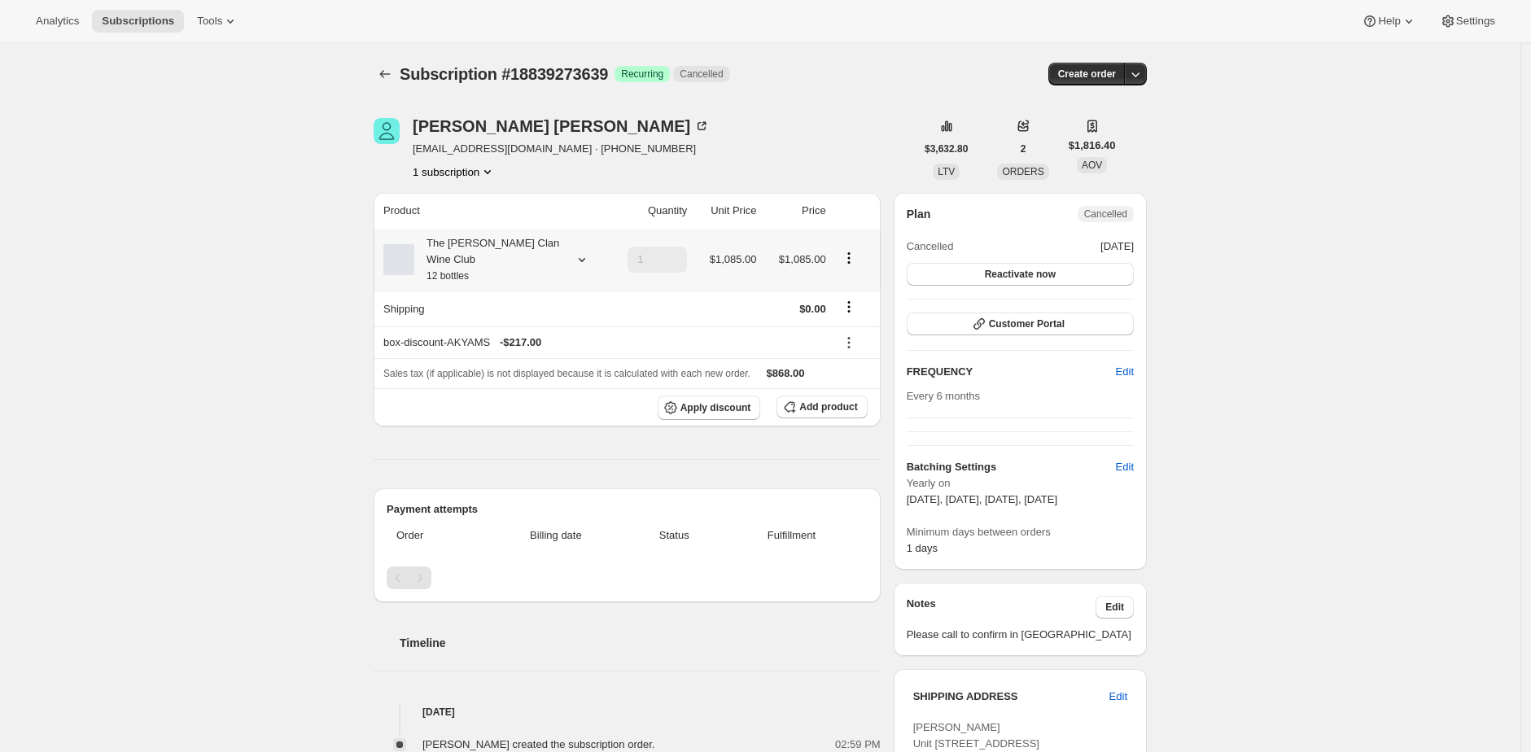
click at [541, 256] on div "The Maxwell Clan Wine Club 12 bottles" at bounding box center [487, 259] width 146 height 49
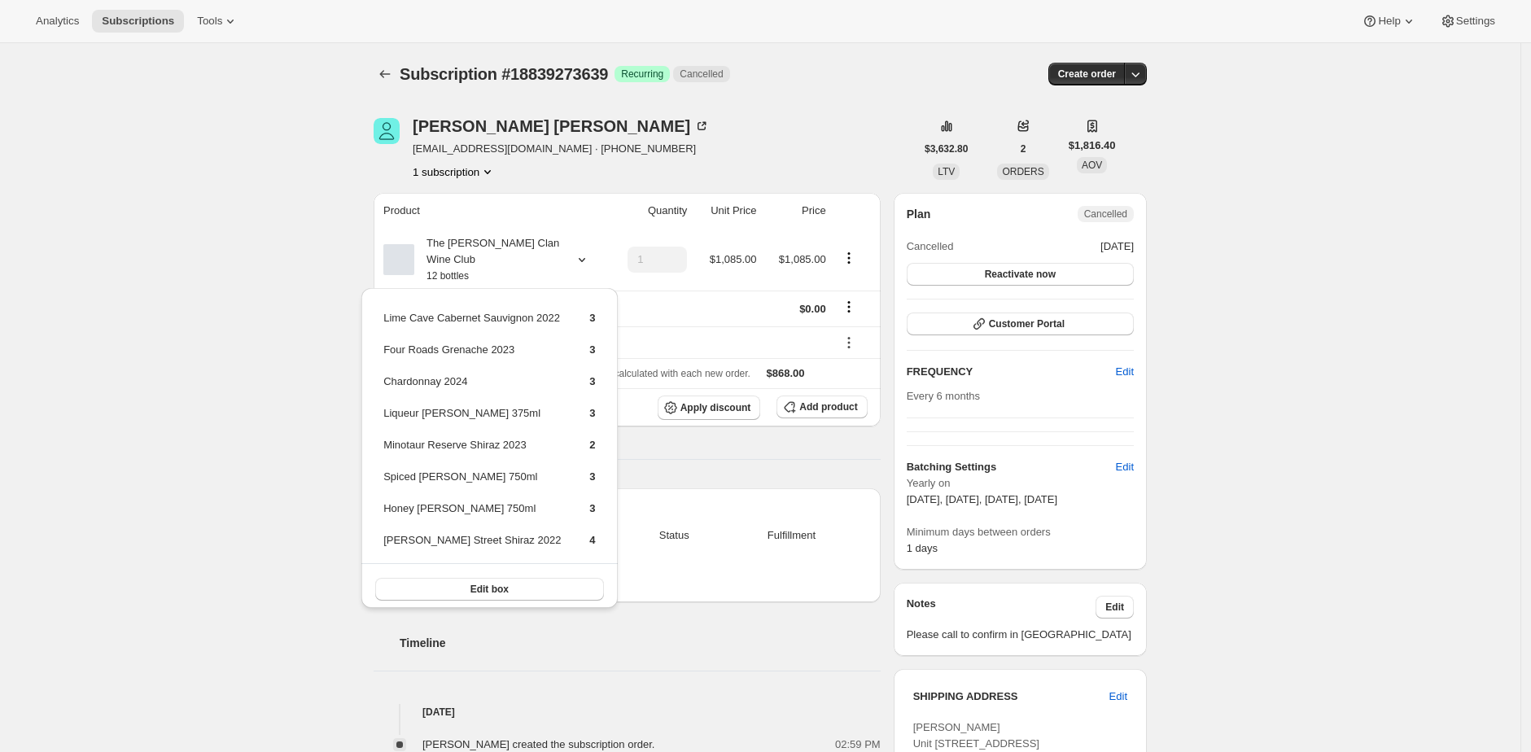
click at [219, 264] on div "Subscription #18839273639. This page is ready Subscription #18839273639 Success…" at bounding box center [760, 686] width 1520 height 1286
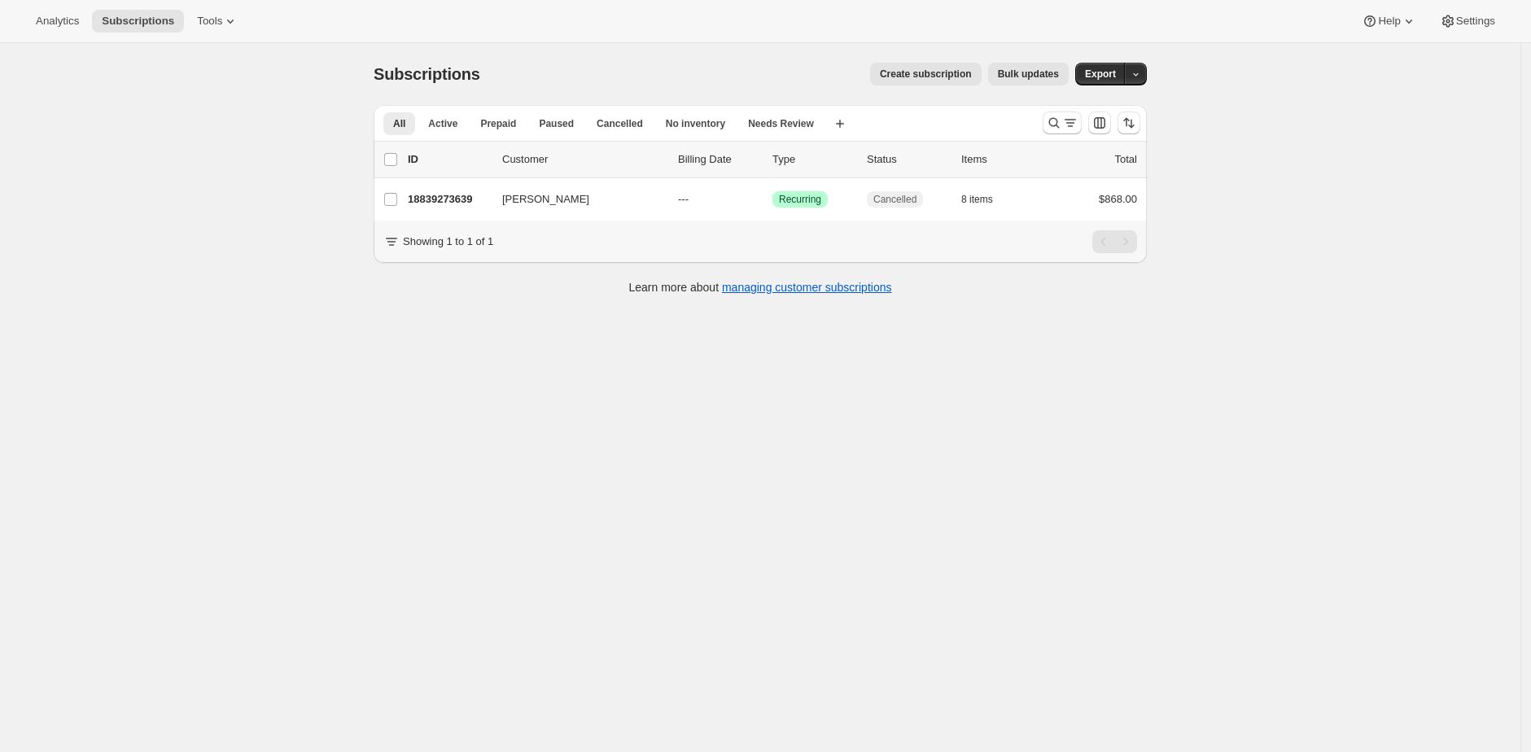
click at [307, 92] on div "Subscriptions. This page is ready Subscriptions Create subscription Bulk update…" at bounding box center [760, 419] width 1520 height 752
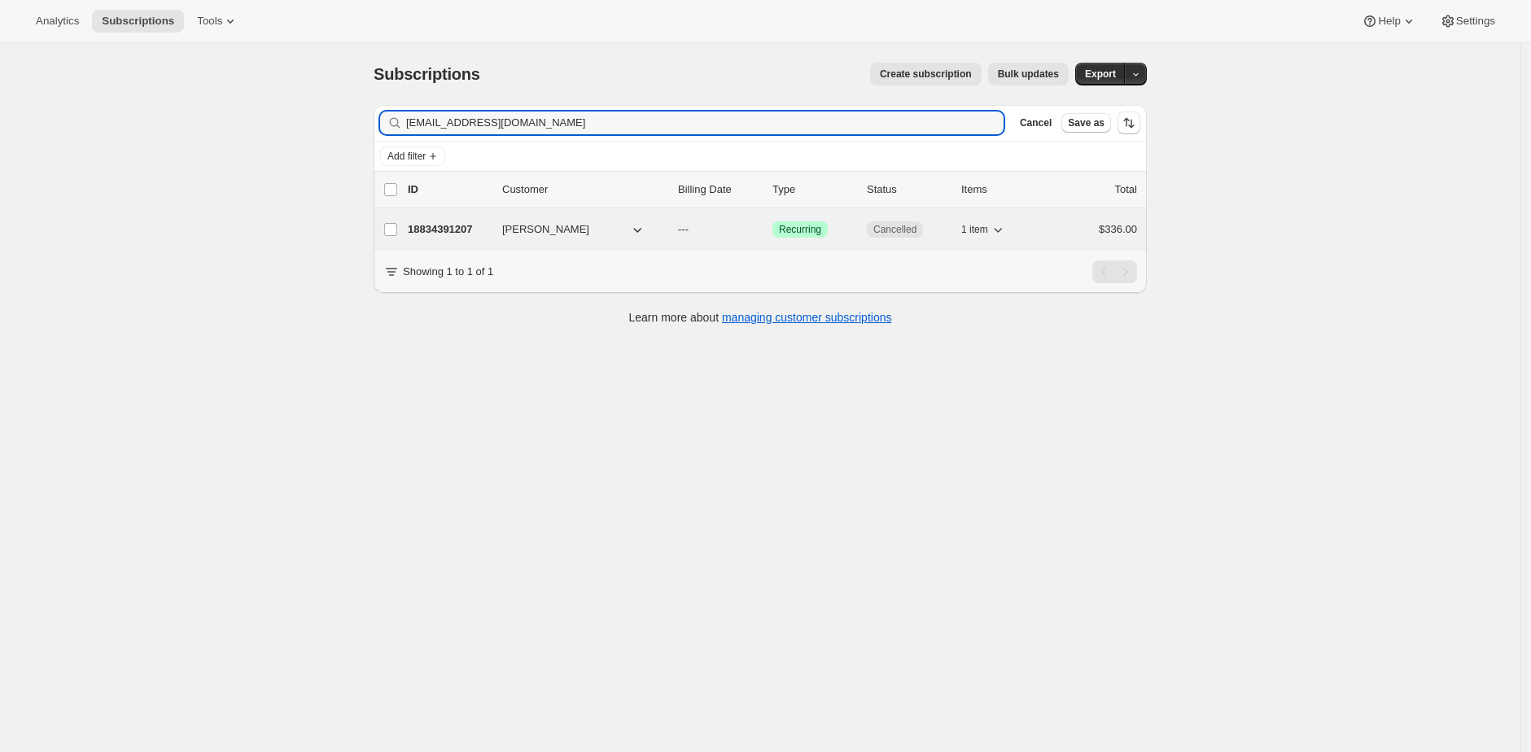
type input "wondersky377@gmail.com"
click at [427, 230] on p "18834391207" at bounding box center [448, 229] width 81 height 16
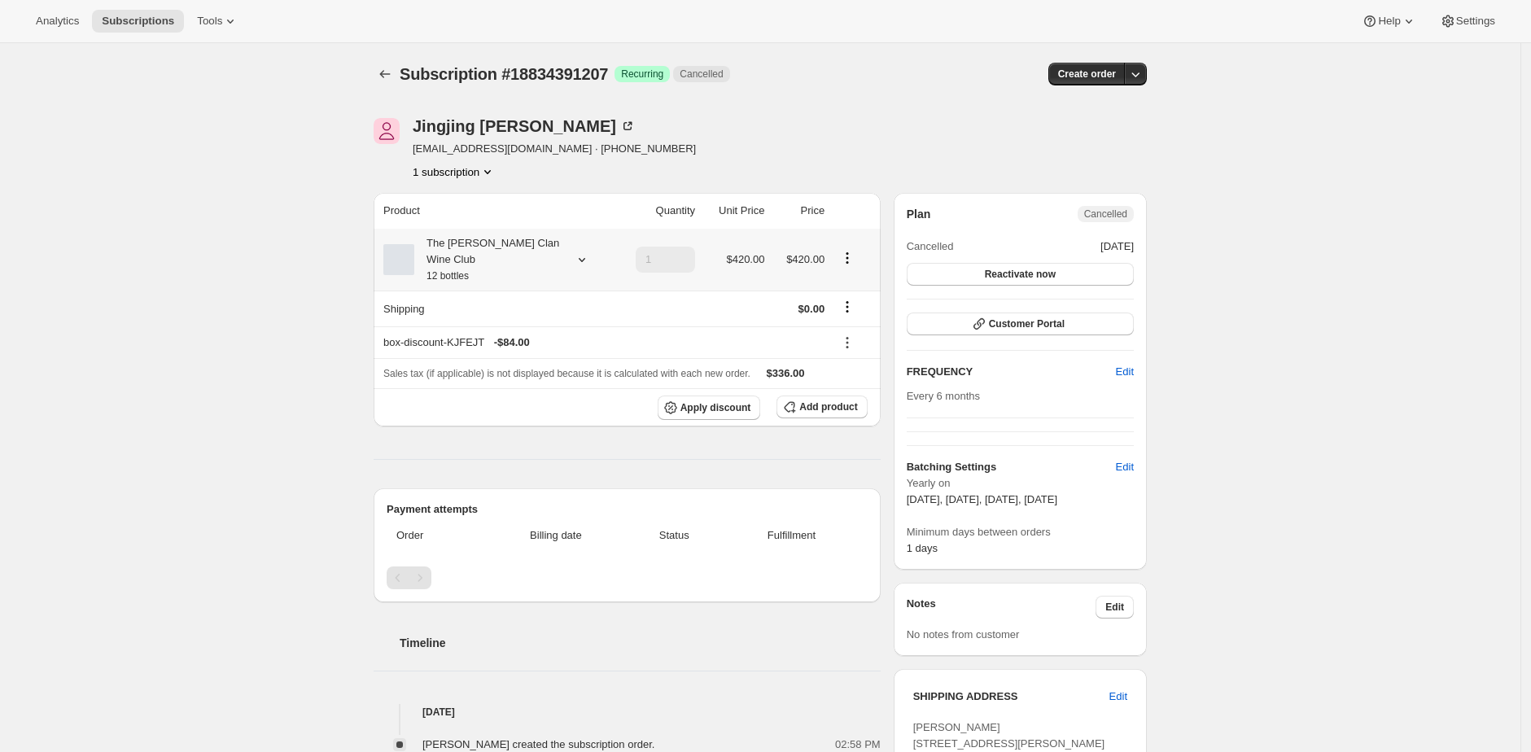
click at [492, 247] on div "The [PERSON_NAME] Clan Wine Club 12 bottles" at bounding box center [487, 259] width 146 height 49
click at [778, 153] on div "Jingjing Zhang wondersky377@gmail.com · +61433797137 1 subscription" at bounding box center [644, 149] width 541 height 62
click at [509, 250] on div "The [PERSON_NAME] Clan Wine Club 12 bottles" at bounding box center [487, 259] width 146 height 49
drag, startPoint x: 743, startPoint y: 177, endPoint x: 737, endPoint y: 190, distance: 13.5
click at [744, 177] on div "Jingjing Zhang wondersky377@gmail.com · +61433797137 1 subscription" at bounding box center [644, 149] width 541 height 62
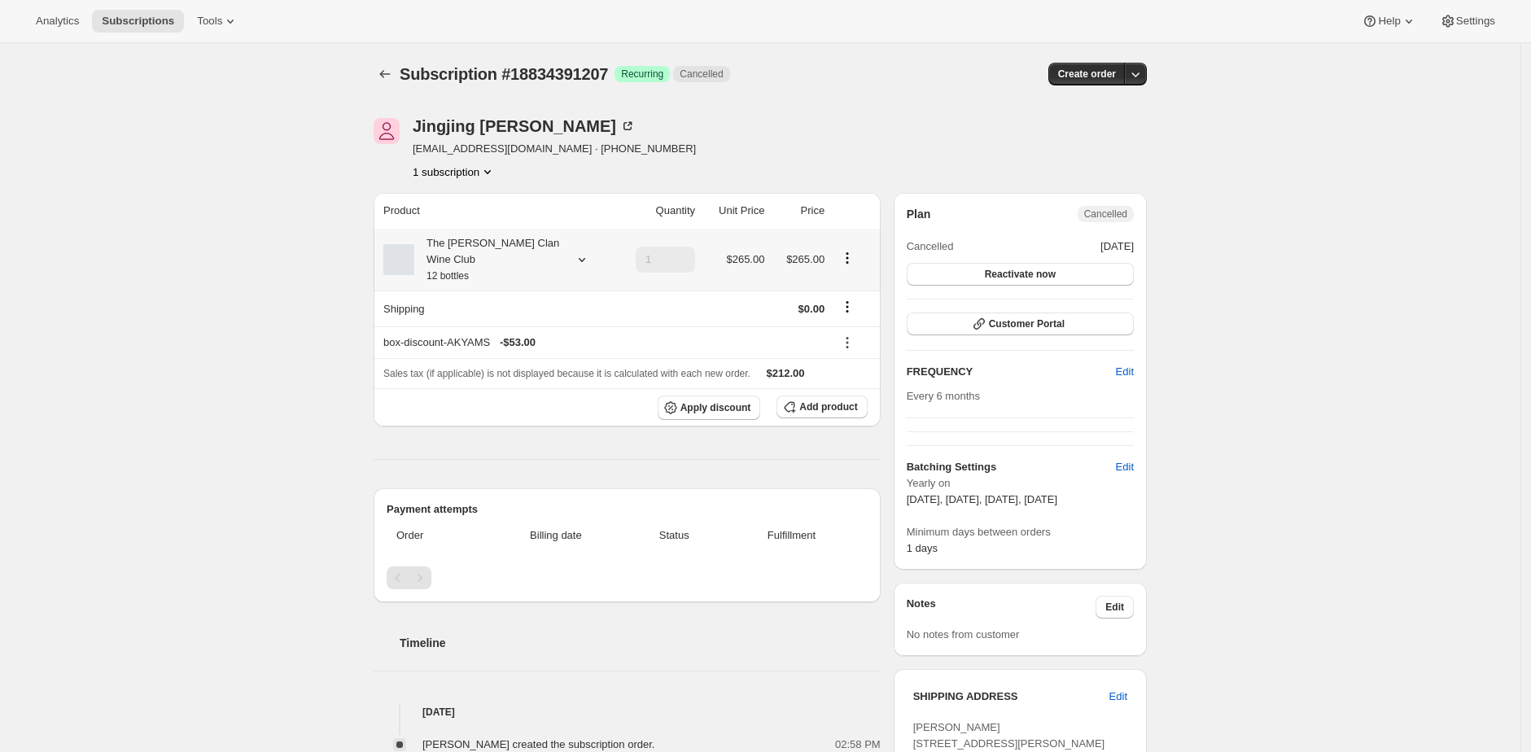
click at [449, 222] on th "Product" at bounding box center [494, 211] width 240 height 36
click at [452, 261] on div "The [PERSON_NAME] Clan Wine Club 12 bottles" at bounding box center [487, 259] width 146 height 49
click at [458, 425] on button "Edit box" at bounding box center [514, 430] width 228 height 23
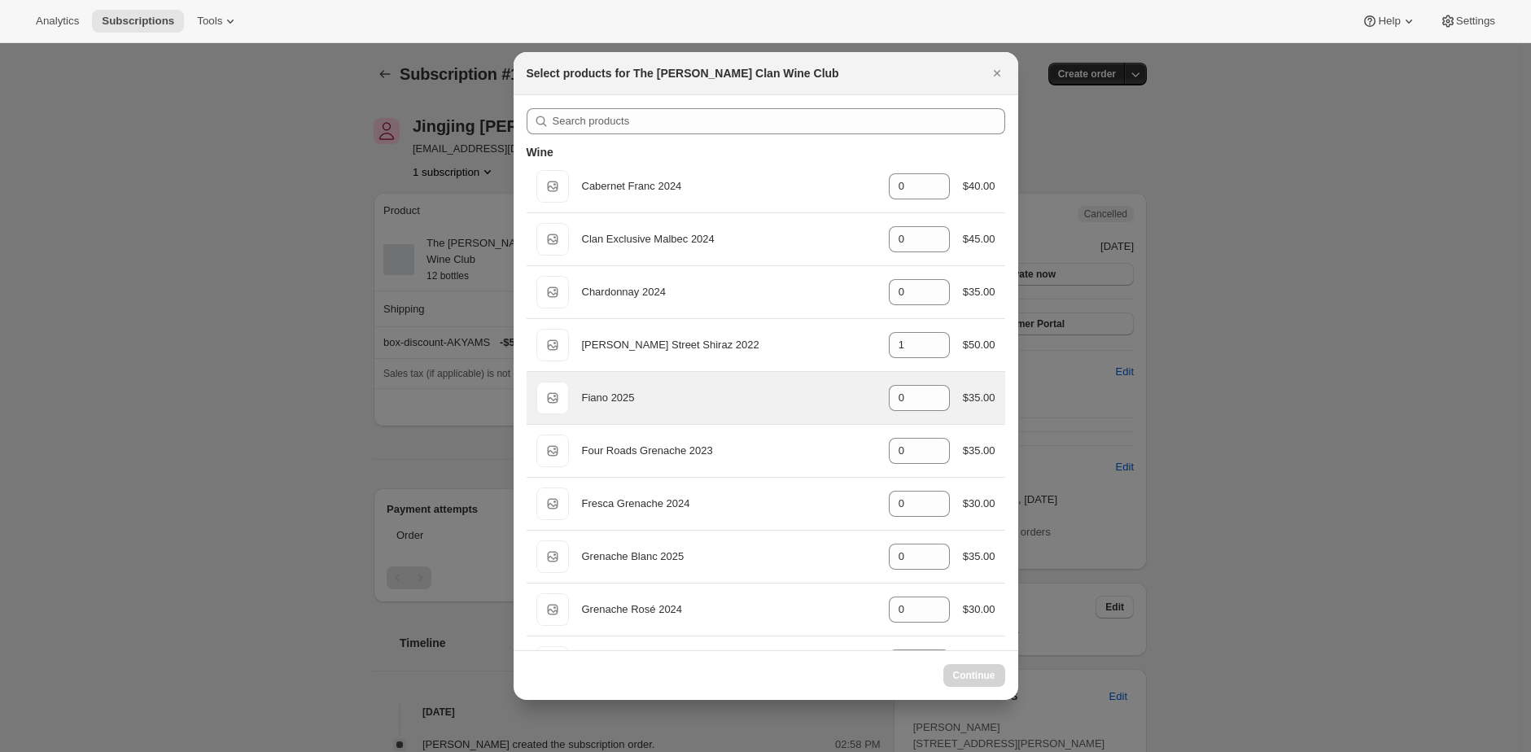
select select "gid://shopify/ProductVariant/46927751086247"
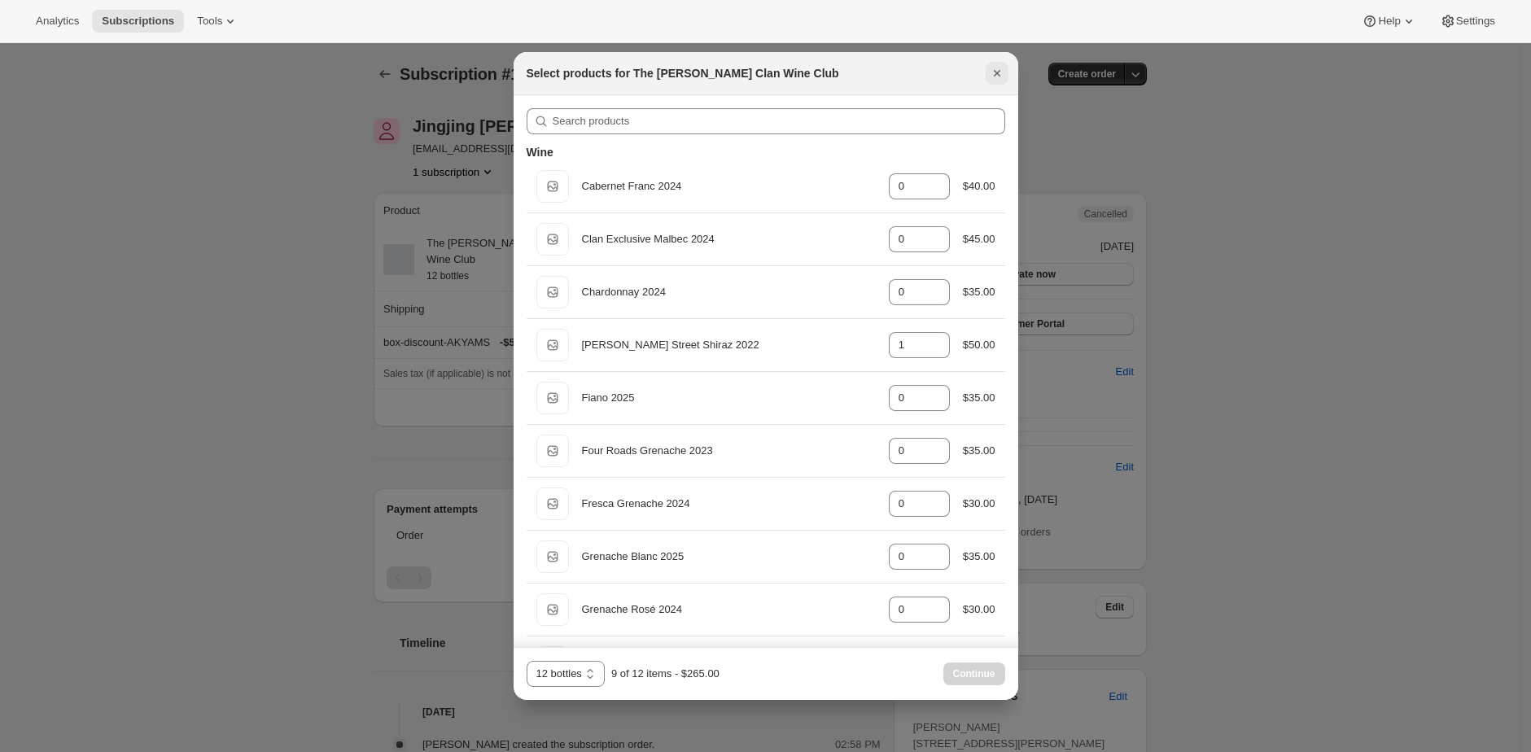
click at [995, 76] on icon "Close" at bounding box center [997, 73] width 16 height 16
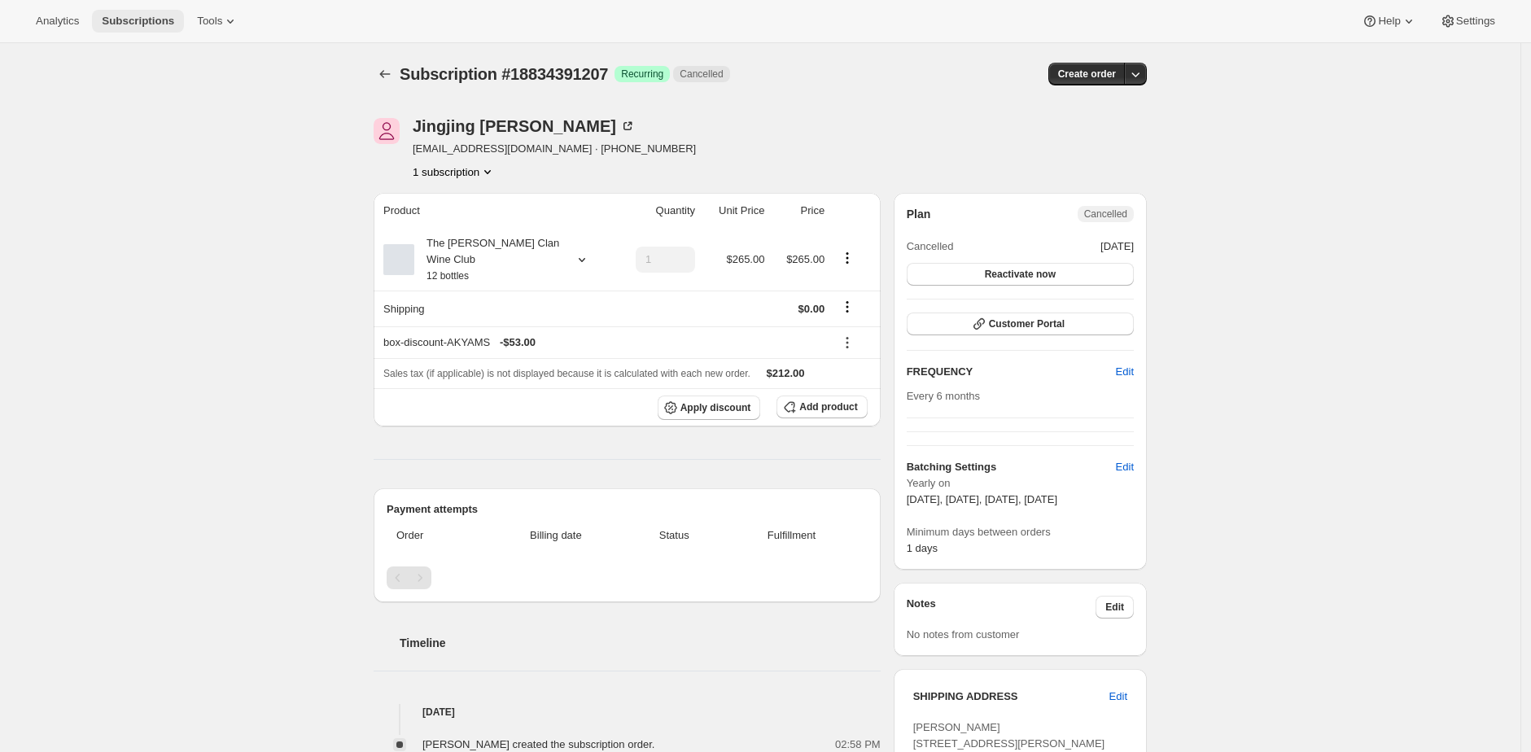
click at [153, 17] on span "Subscriptions" at bounding box center [138, 21] width 72 height 13
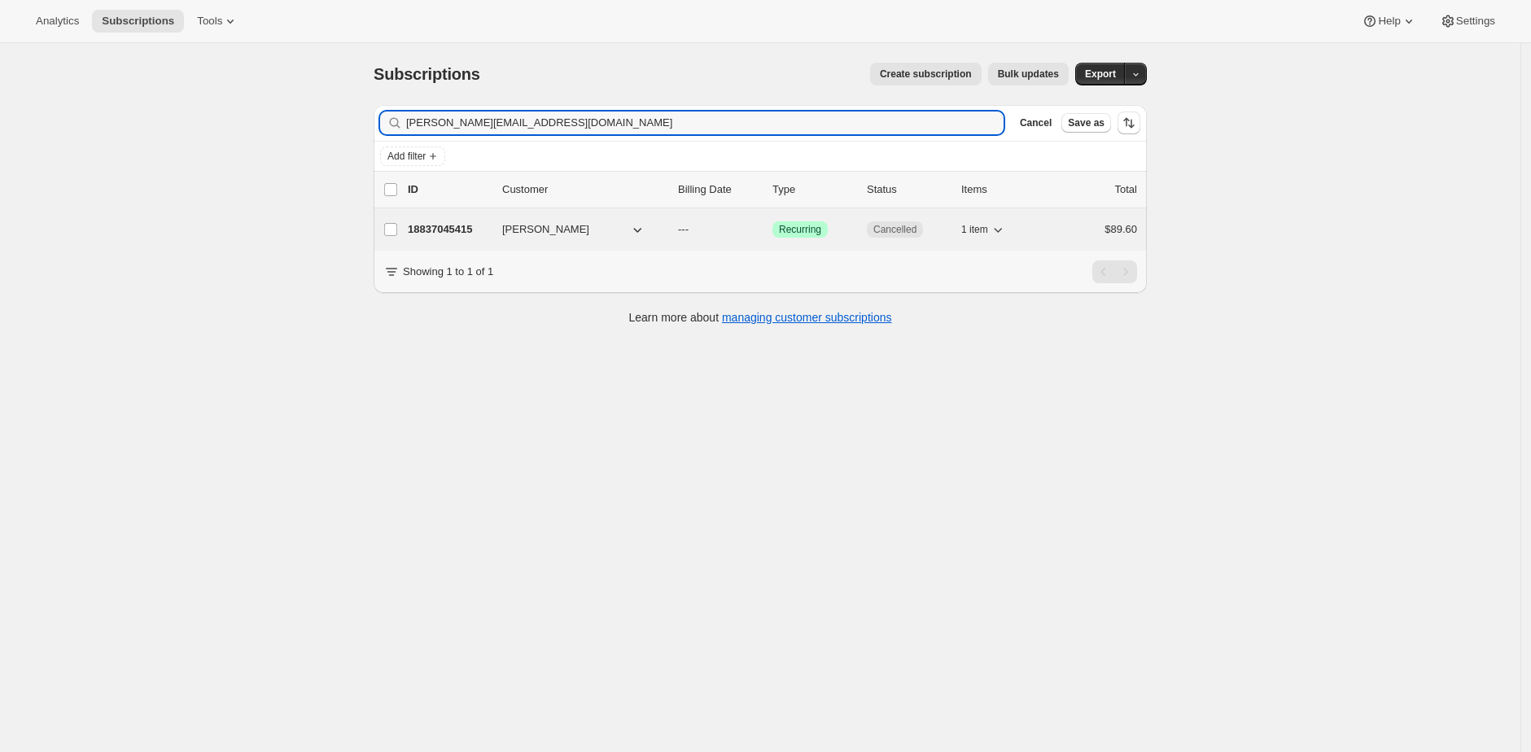
type input "andrew.zannettino@adelaide.edu.au"
click at [418, 227] on p "18837045415" at bounding box center [448, 229] width 81 height 16
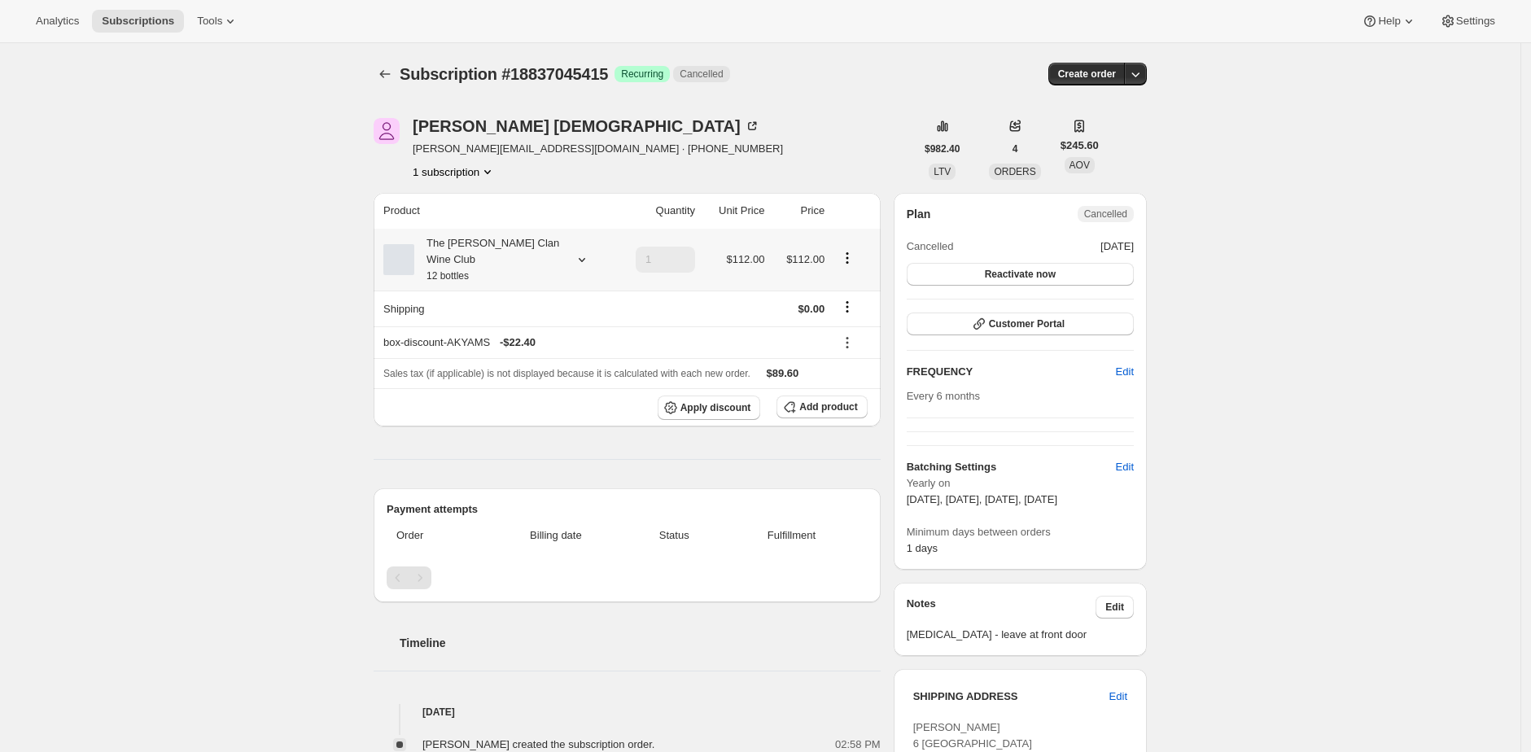
click at [414, 256] on div at bounding box center [398, 259] width 31 height 31
click at [470, 258] on div "The [PERSON_NAME] Clan Wine Club 12 bottles" at bounding box center [487, 259] width 146 height 49
click at [531, 372] on button "Edit box" at bounding box center [490, 367] width 180 height 23
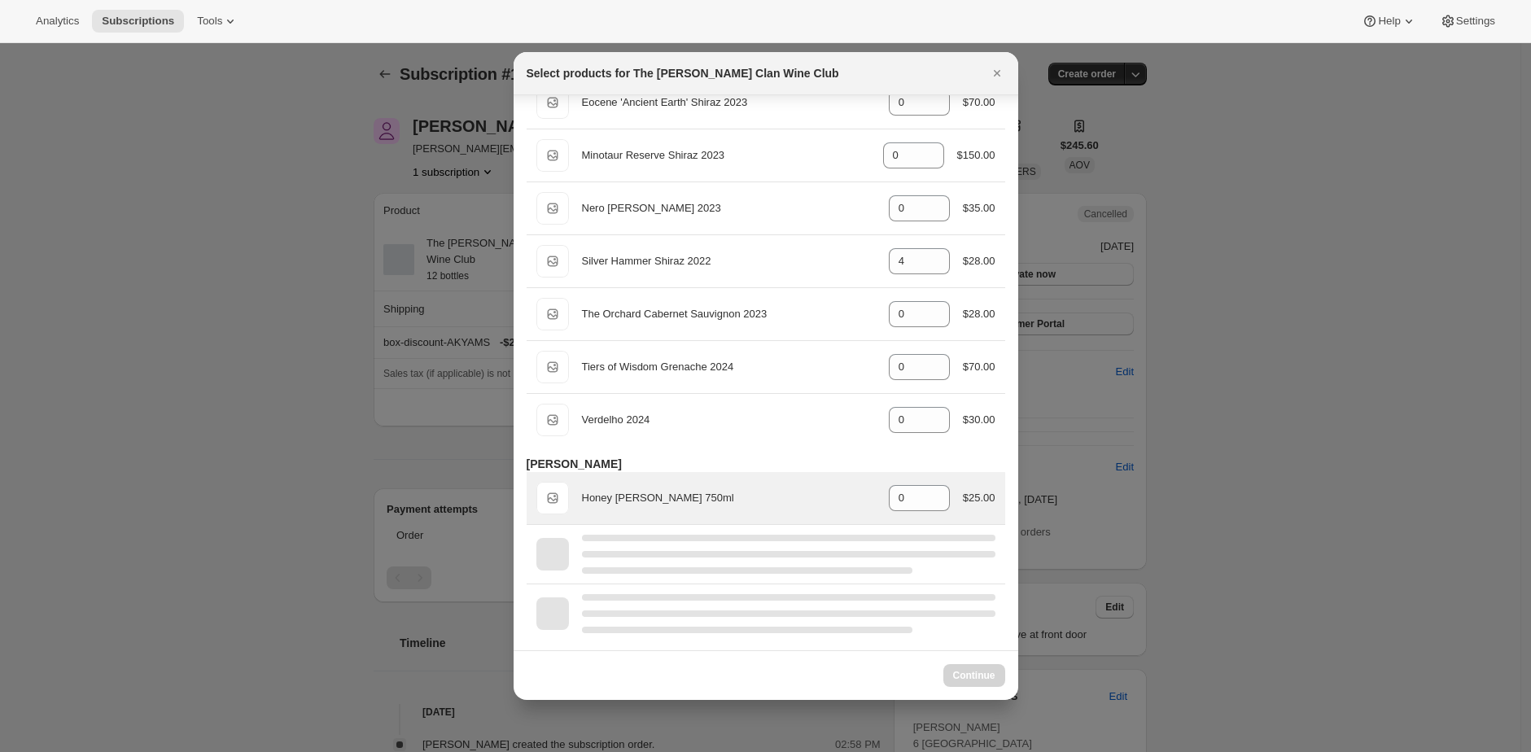
select select "gid://shopify/ProductVariant/46927751086247"
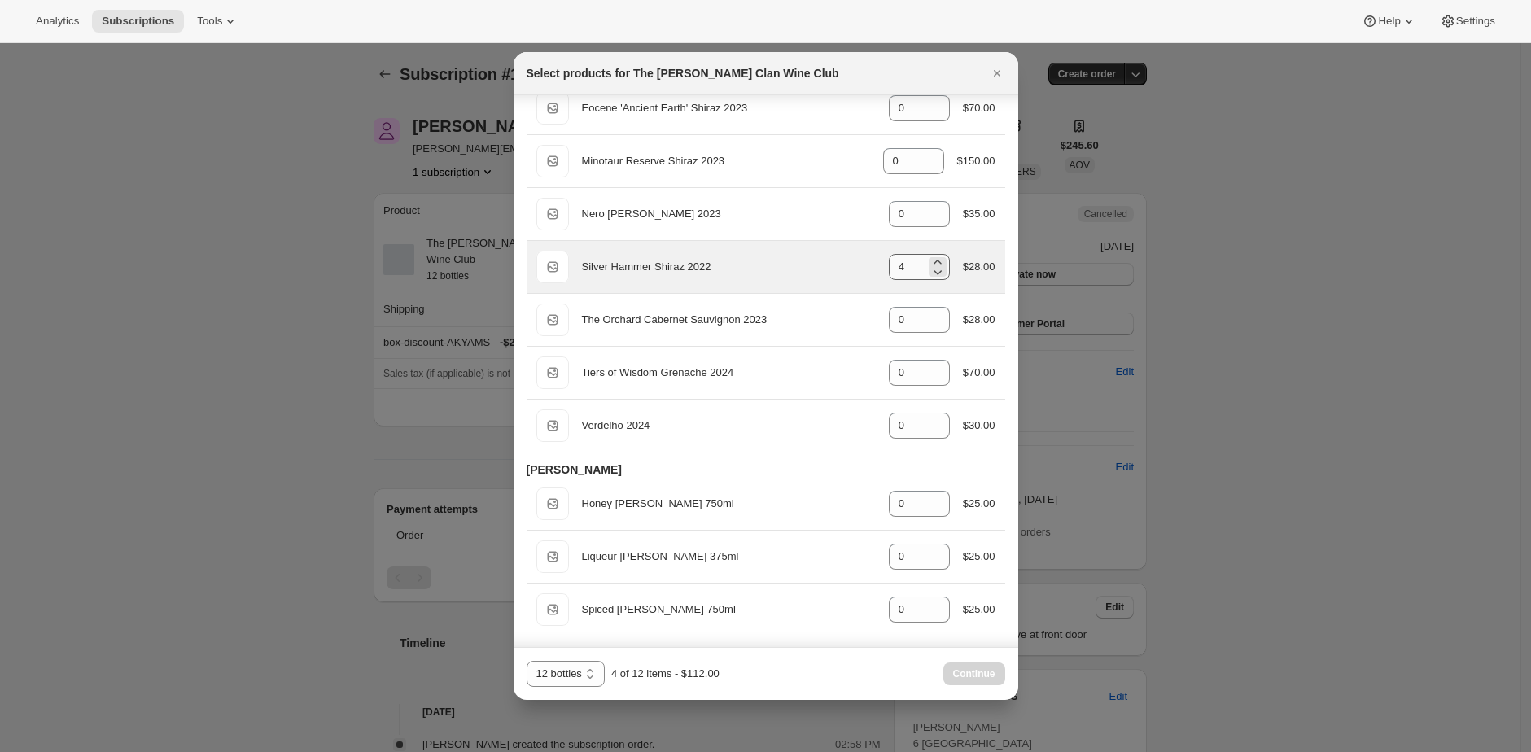
scroll to position [712, 0]
drag, startPoint x: 889, startPoint y: 272, endPoint x: 940, endPoint y: 260, distance: 51.7
click at [889, 272] on input "4" at bounding box center [907, 268] width 37 height 26
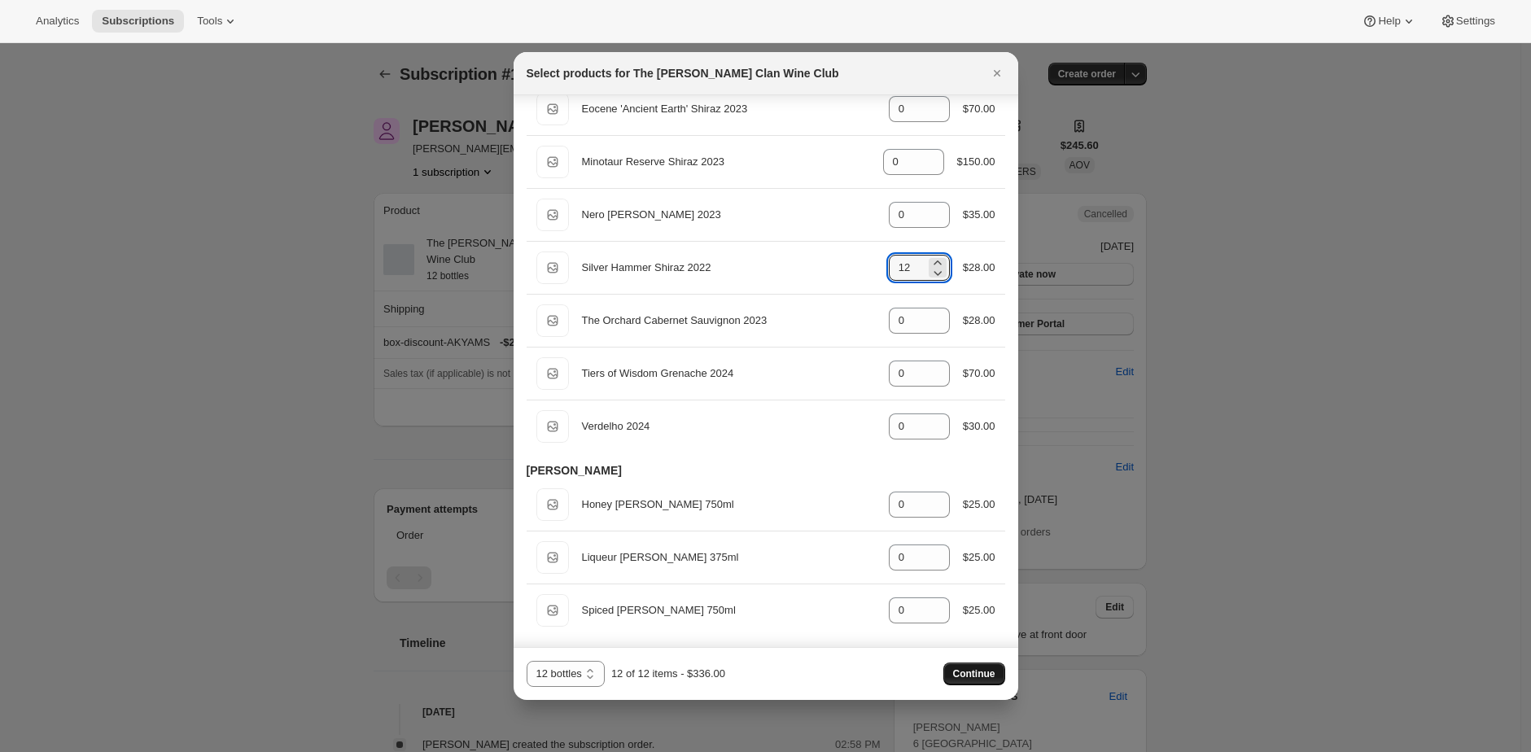
type input "12"
click at [982, 664] on button "Continue" at bounding box center [974, 673] width 62 height 23
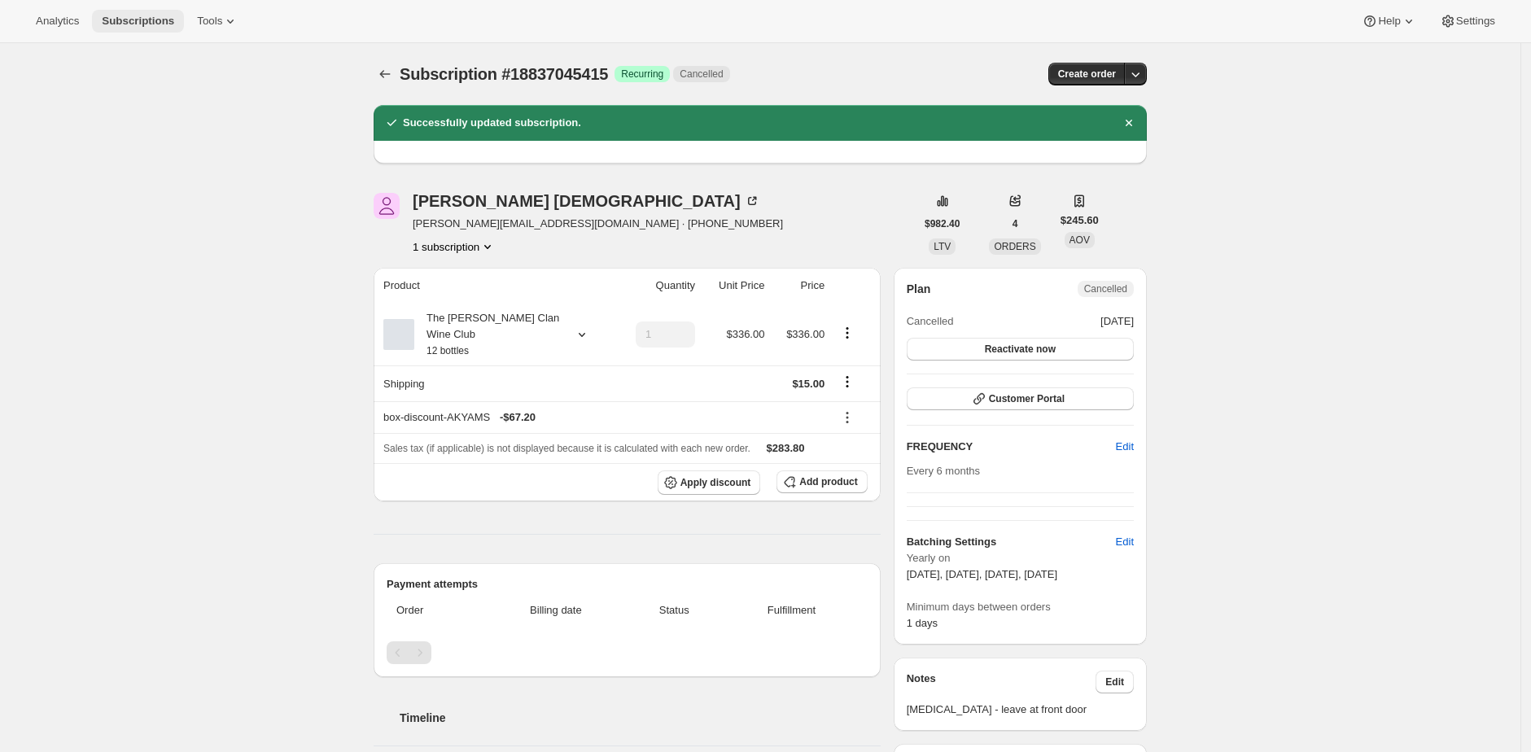
click at [120, 25] on span "Subscriptions" at bounding box center [138, 21] width 72 height 13
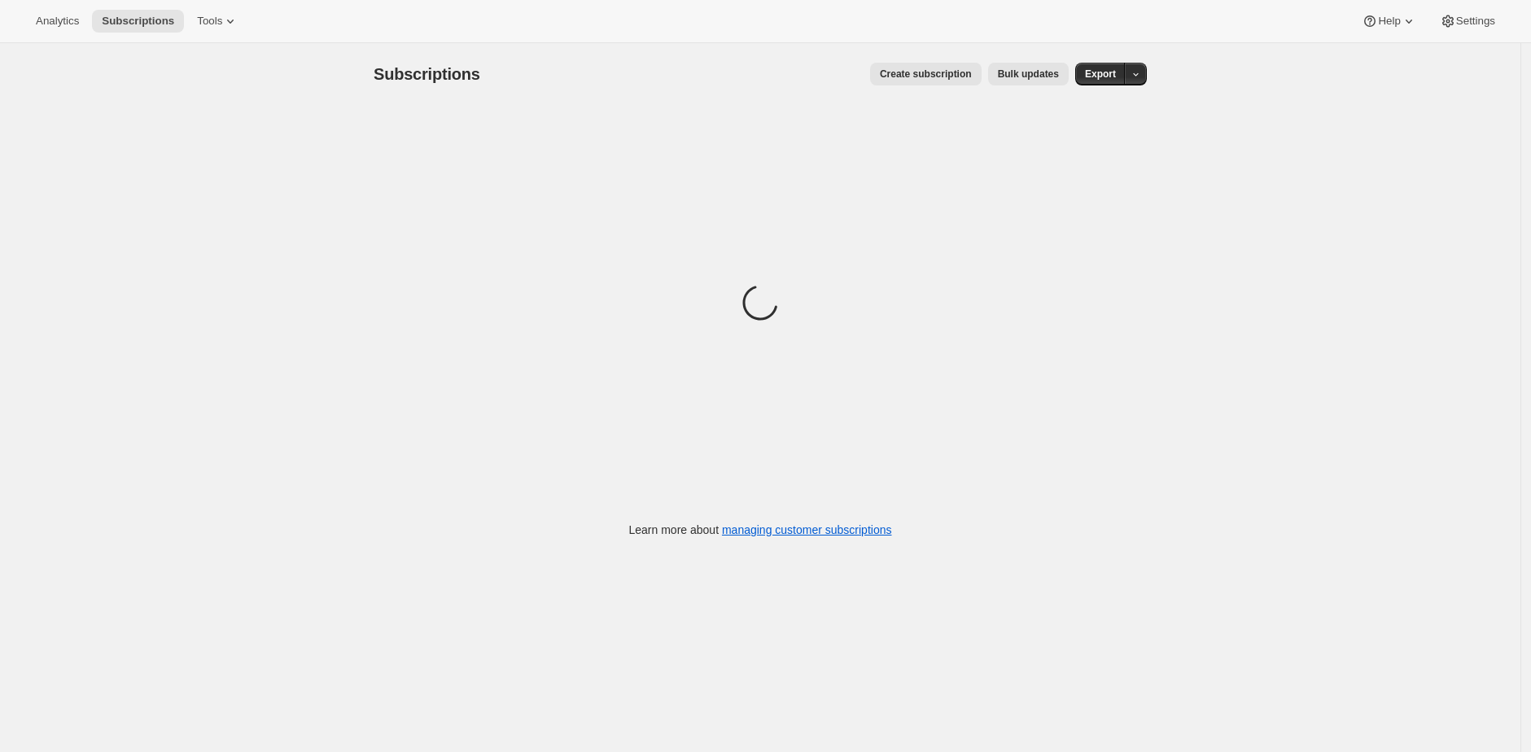
click at [758, 84] on div "Create subscription Bulk updates" at bounding box center [784, 74] width 569 height 23
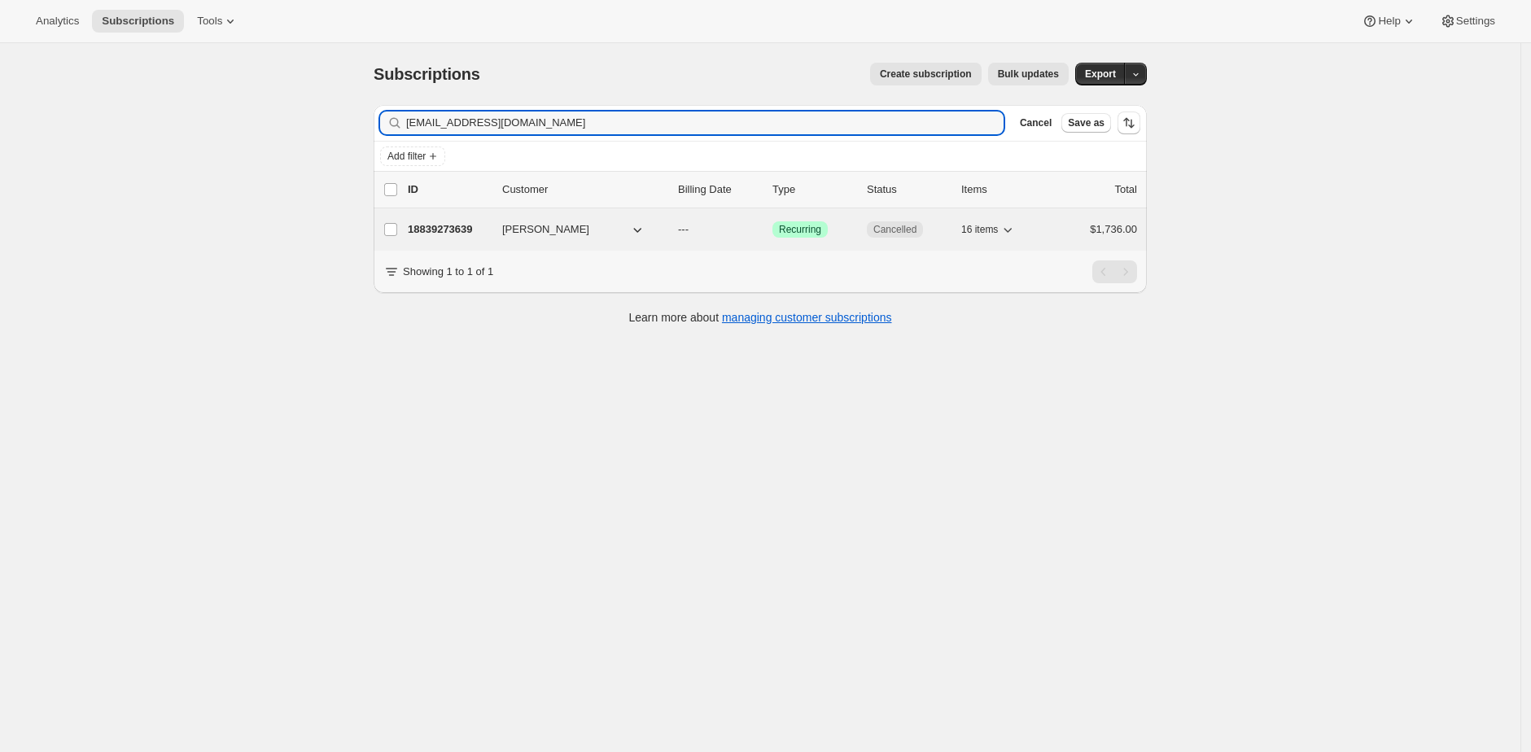
type input "zhaol2005@gmail.com"
click at [435, 232] on p "18839273639" at bounding box center [448, 229] width 81 height 16
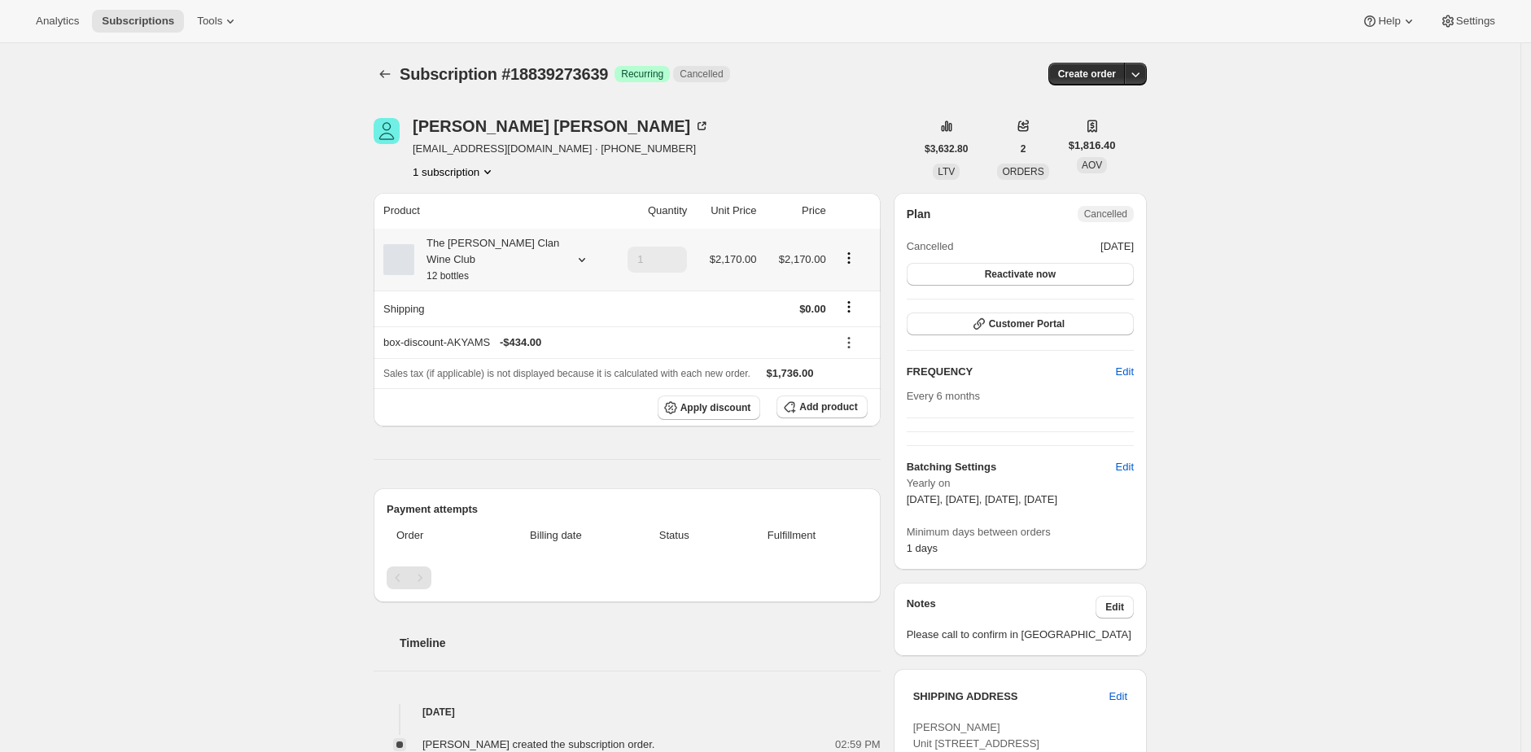
click at [469, 271] on small "12 bottles" at bounding box center [447, 275] width 42 height 11
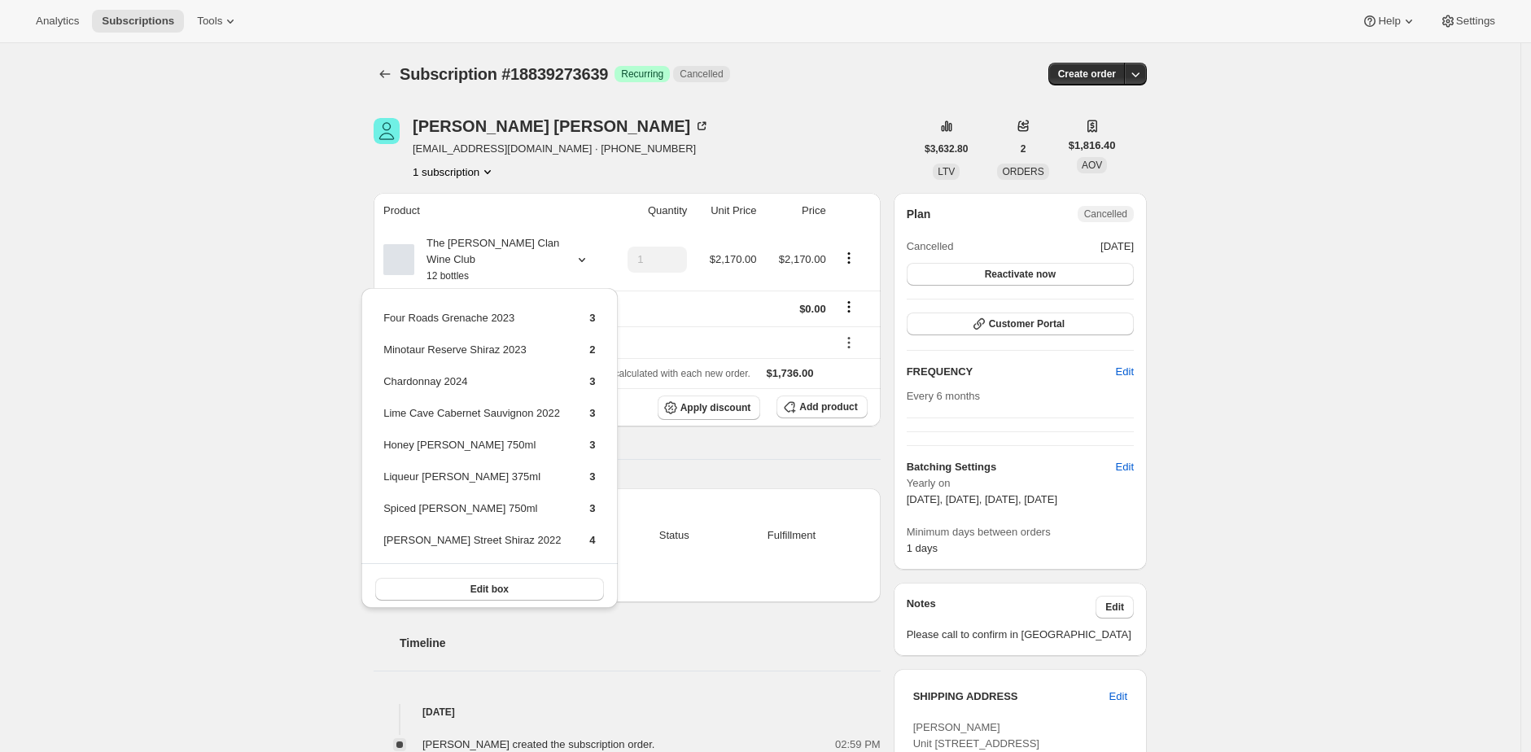
click at [321, 244] on div "Subscription #18839273639. This page is ready Subscription #18839273639 Success…" at bounding box center [760, 686] width 1520 height 1286
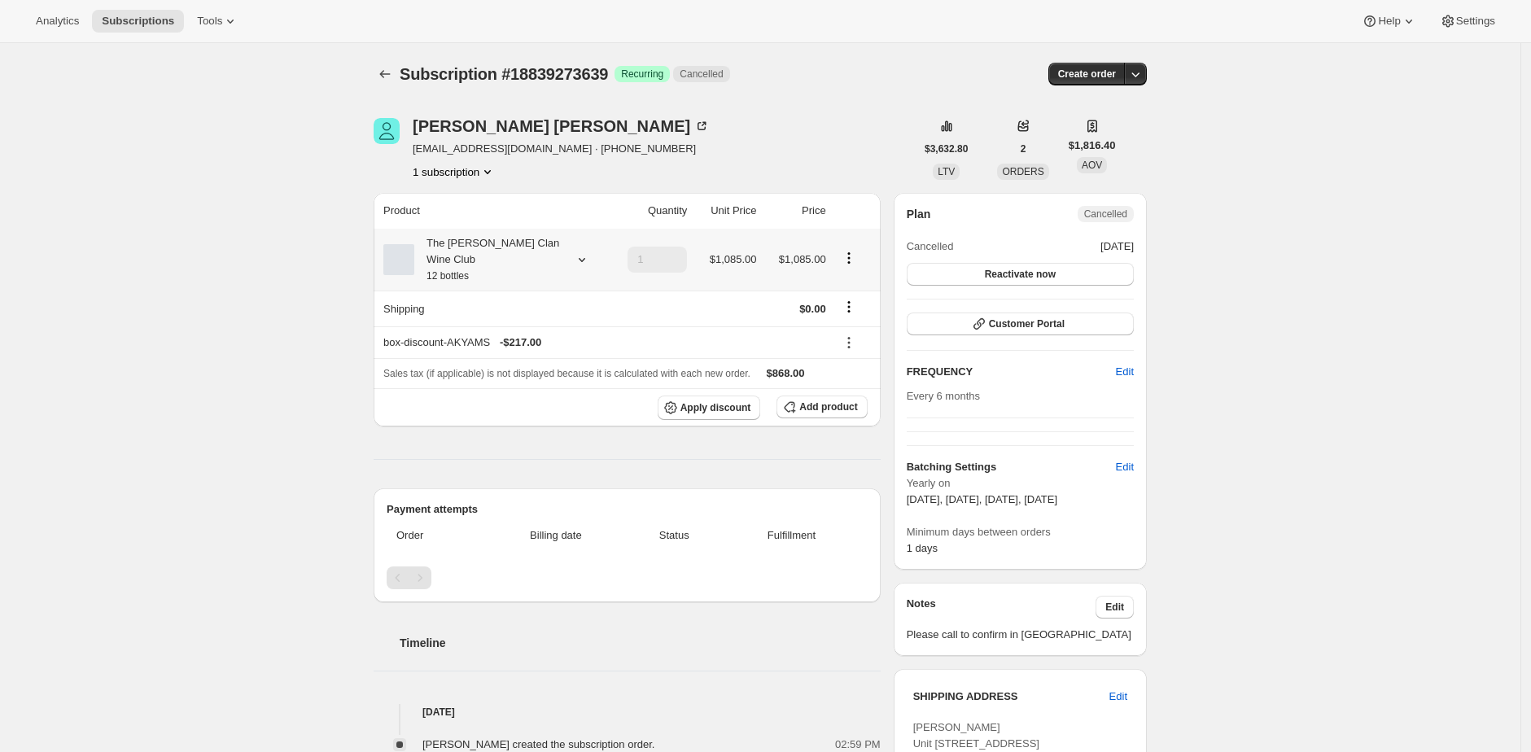
click at [477, 257] on div "The [PERSON_NAME] Clan Wine Club 12 bottles" at bounding box center [487, 259] width 146 height 49
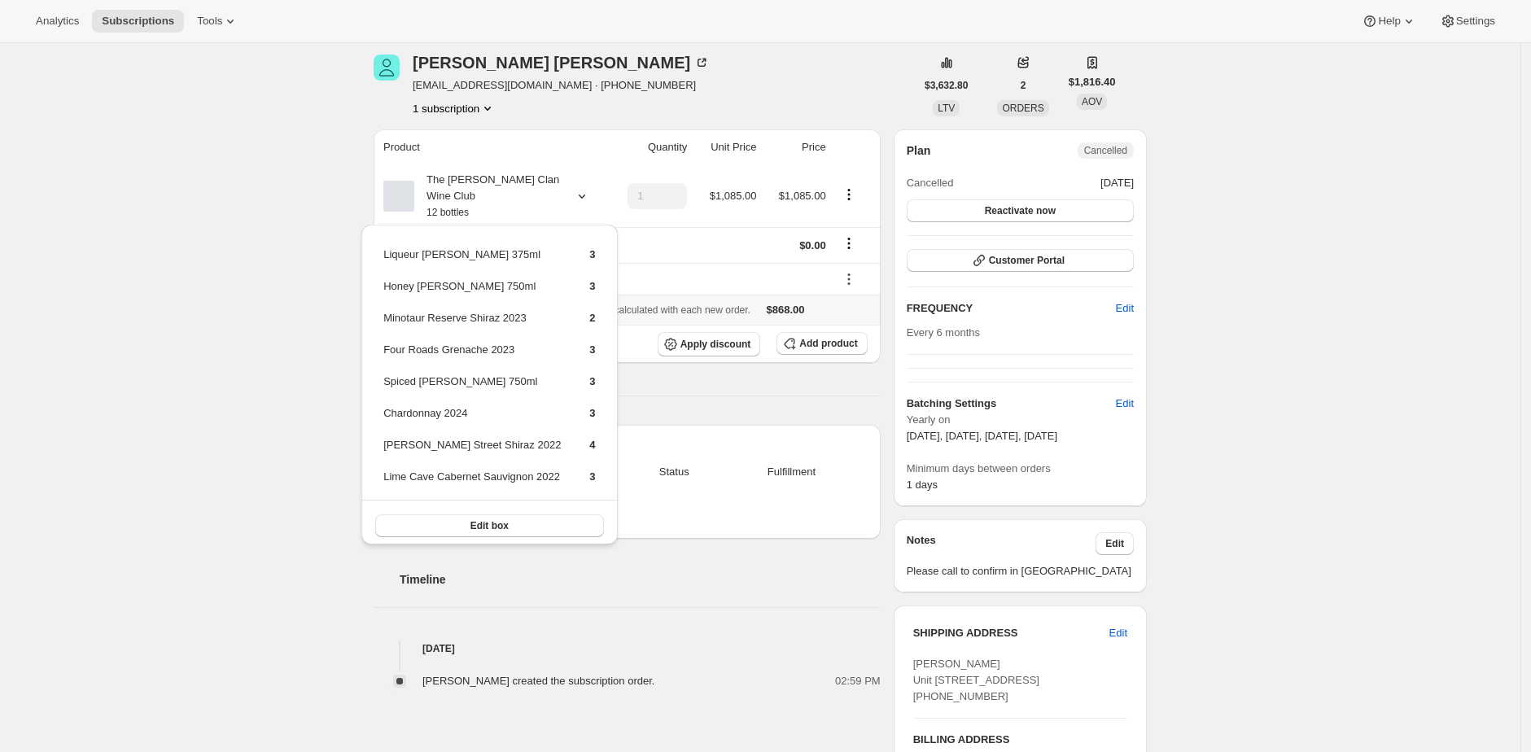
scroll to position [684, 0]
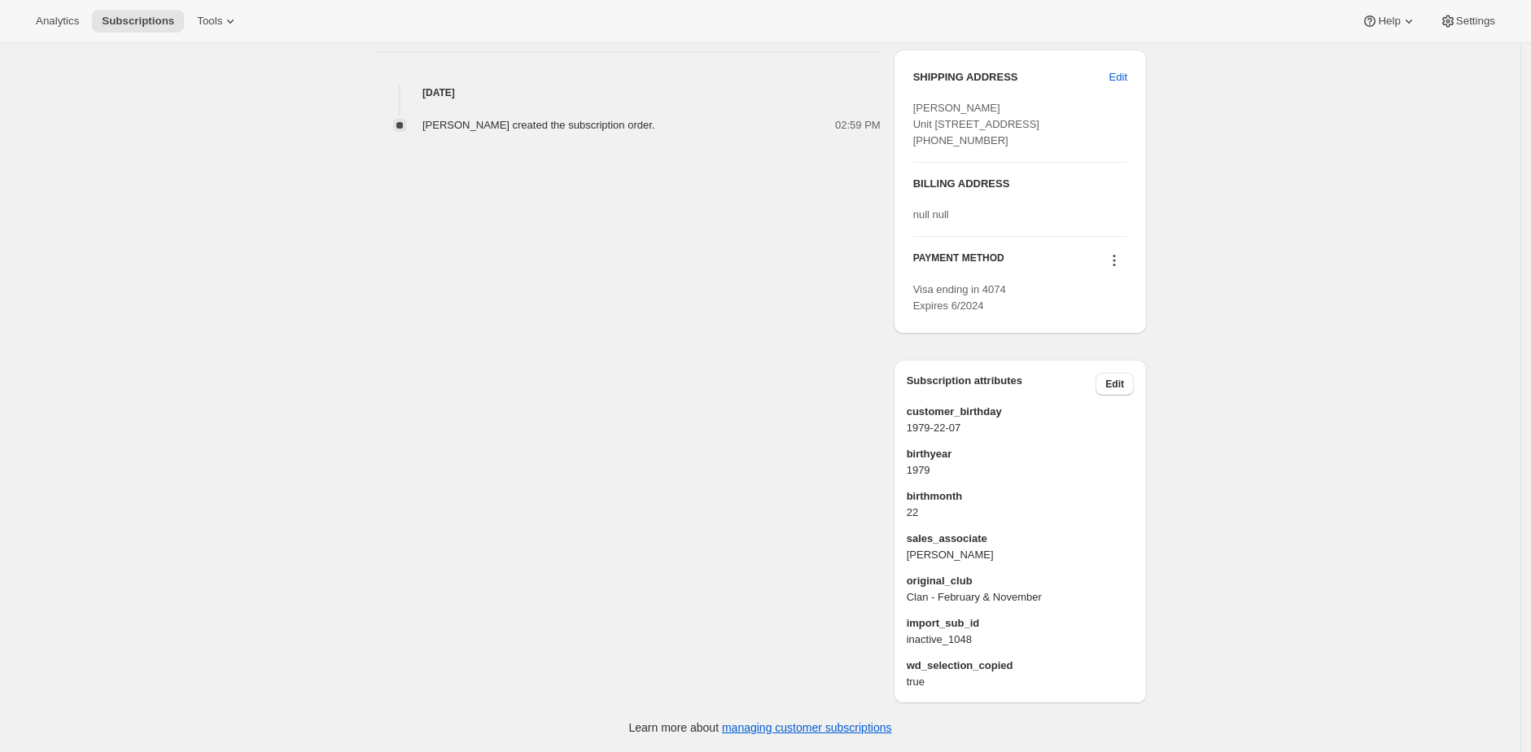
click at [1300, 411] on div "Subscription #18839273639. This page is ready Subscription #18839273639 Success…" at bounding box center [760, 88] width 1520 height 1328
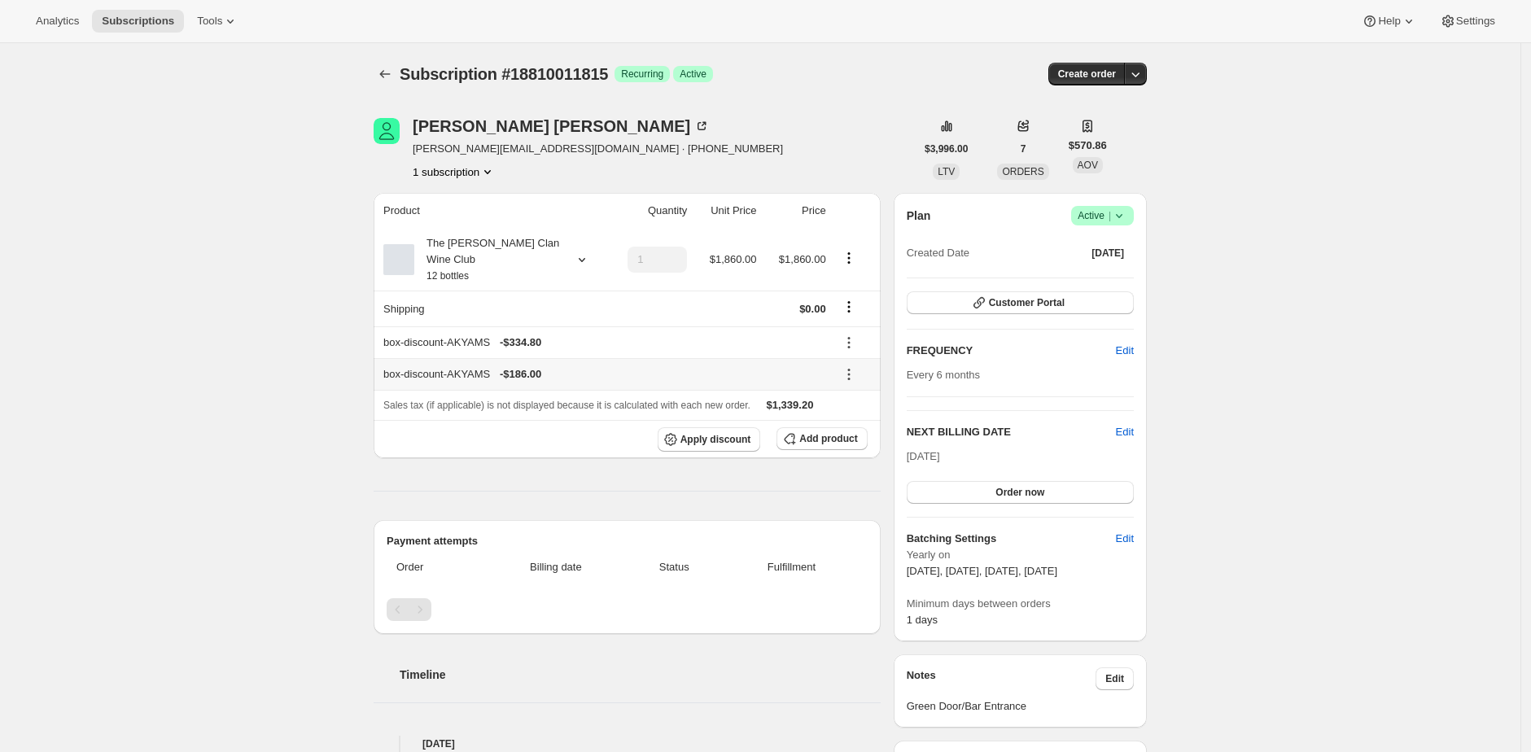
click at [853, 374] on icon at bounding box center [849, 374] width 16 height 16
click at [853, 437] on span "Remove" at bounding box center [857, 432] width 39 height 12
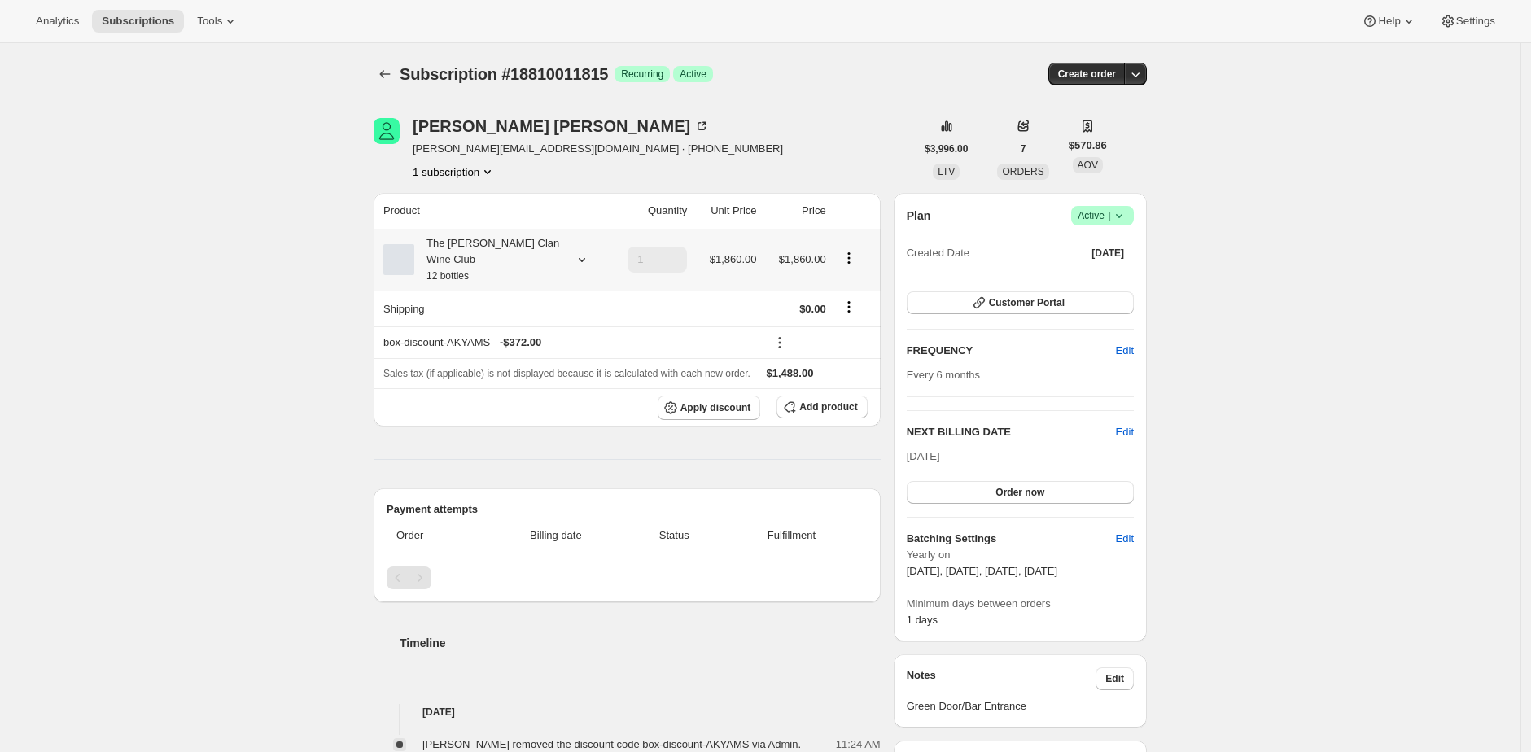
click at [492, 255] on div "The [PERSON_NAME] Clan Wine Club 12 bottles" at bounding box center [487, 259] width 146 height 49
click at [469, 271] on small "12 bottles" at bounding box center [447, 275] width 42 height 11
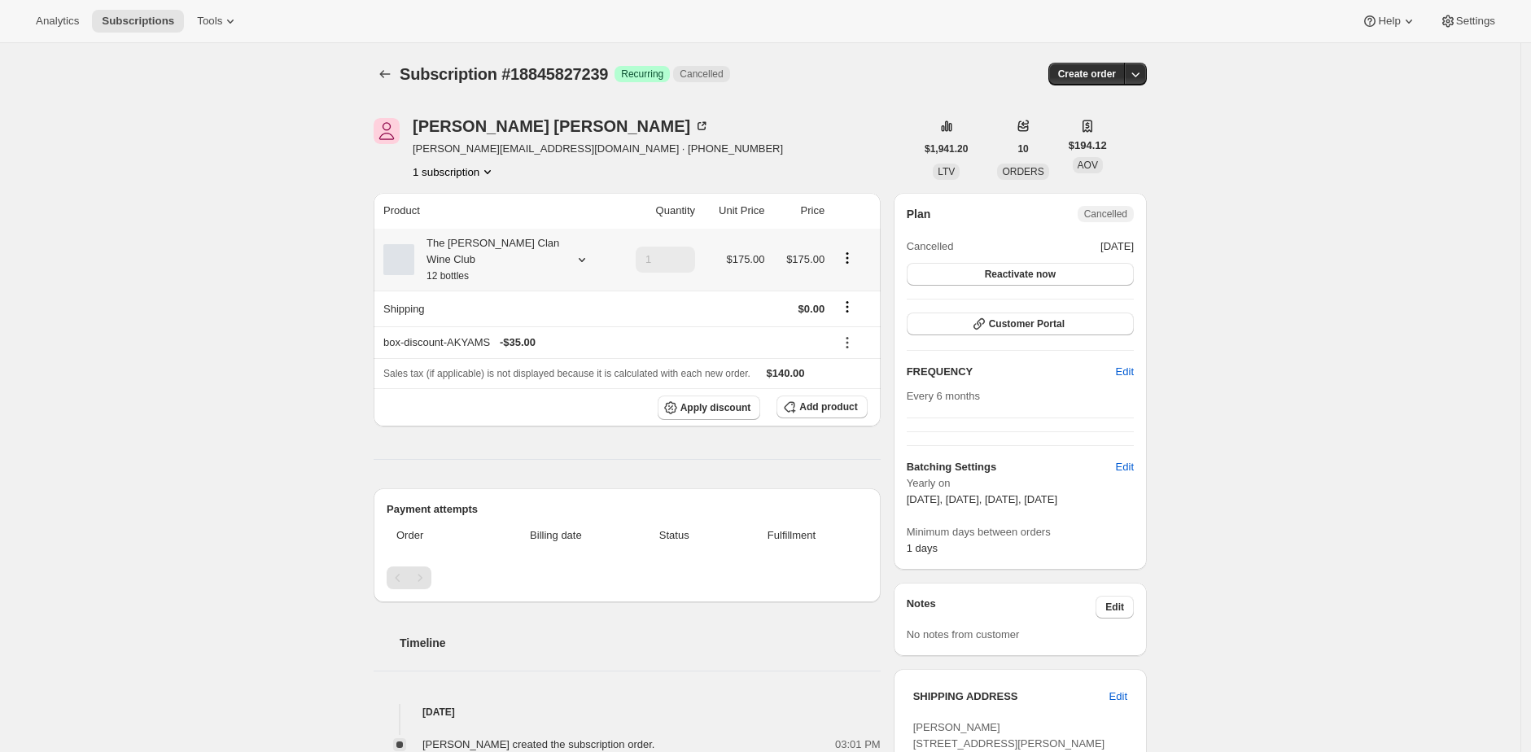
click at [497, 255] on div "The [PERSON_NAME] Clan Wine Club 12 bottles" at bounding box center [487, 259] width 146 height 49
click at [509, 435] on button "Edit box" at bounding box center [495, 430] width 190 height 23
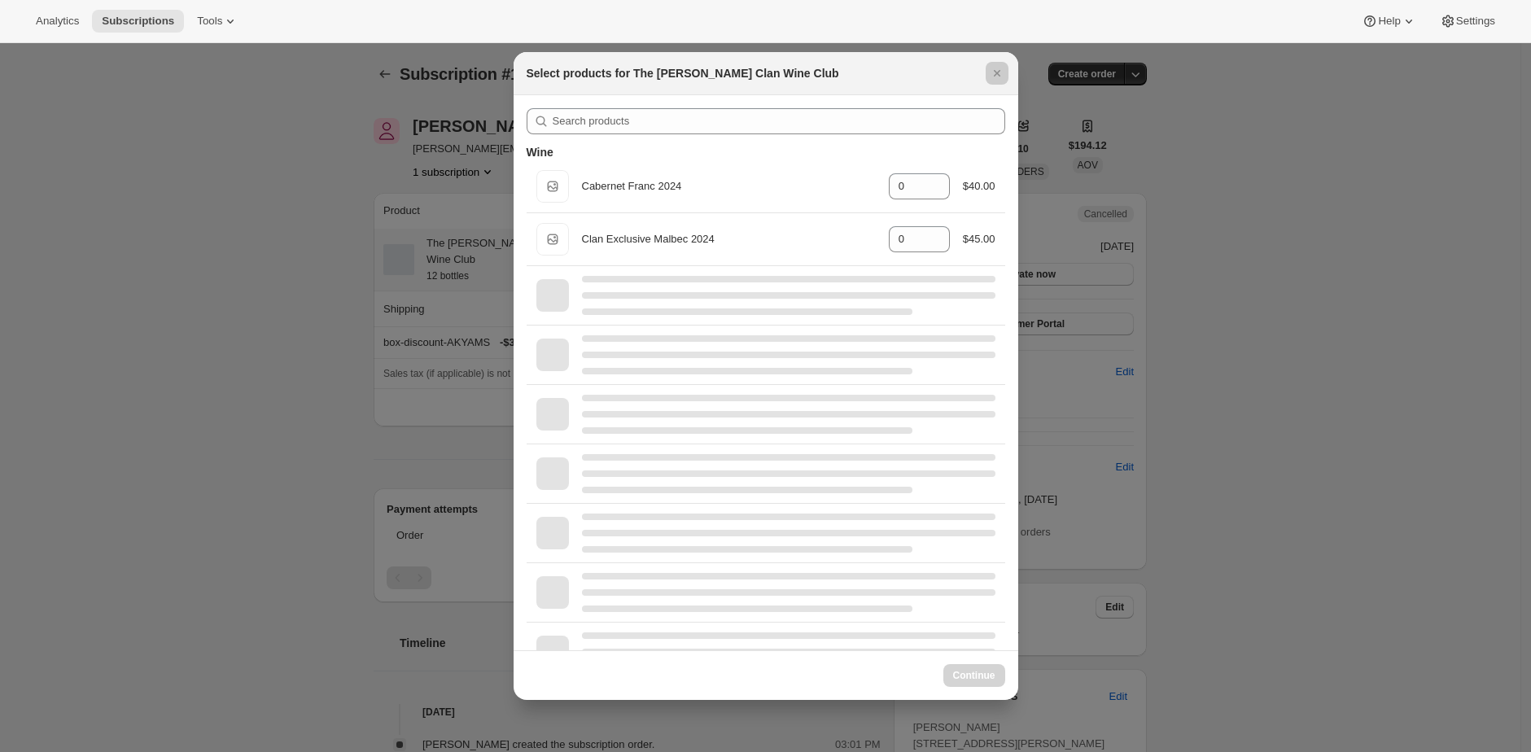
click at [243, 295] on div at bounding box center [765, 376] width 1531 height 752
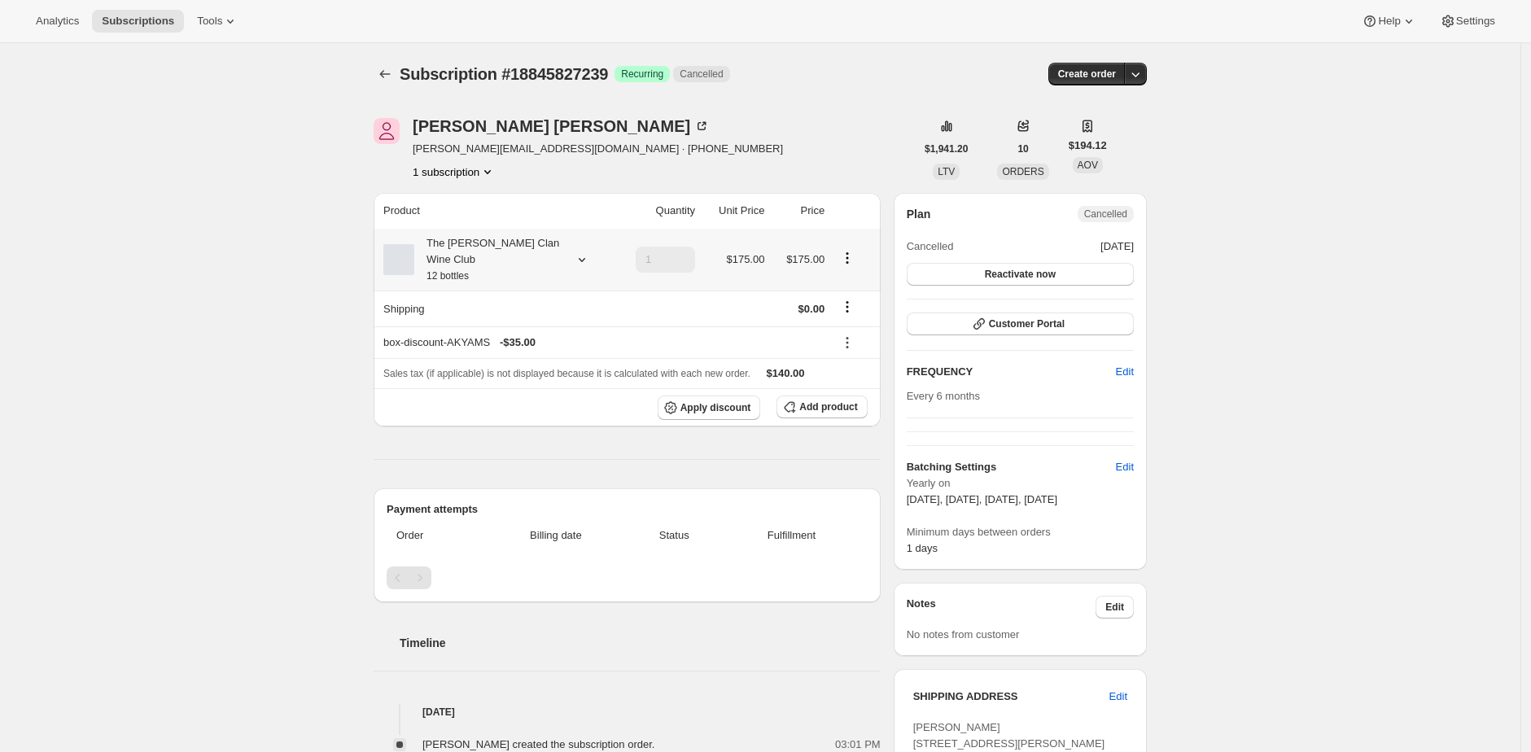
click at [515, 247] on div "The [PERSON_NAME] Clan Wine Club 12 bottles" at bounding box center [487, 259] width 146 height 49
click at [526, 426] on button "Edit box" at bounding box center [495, 430] width 190 height 23
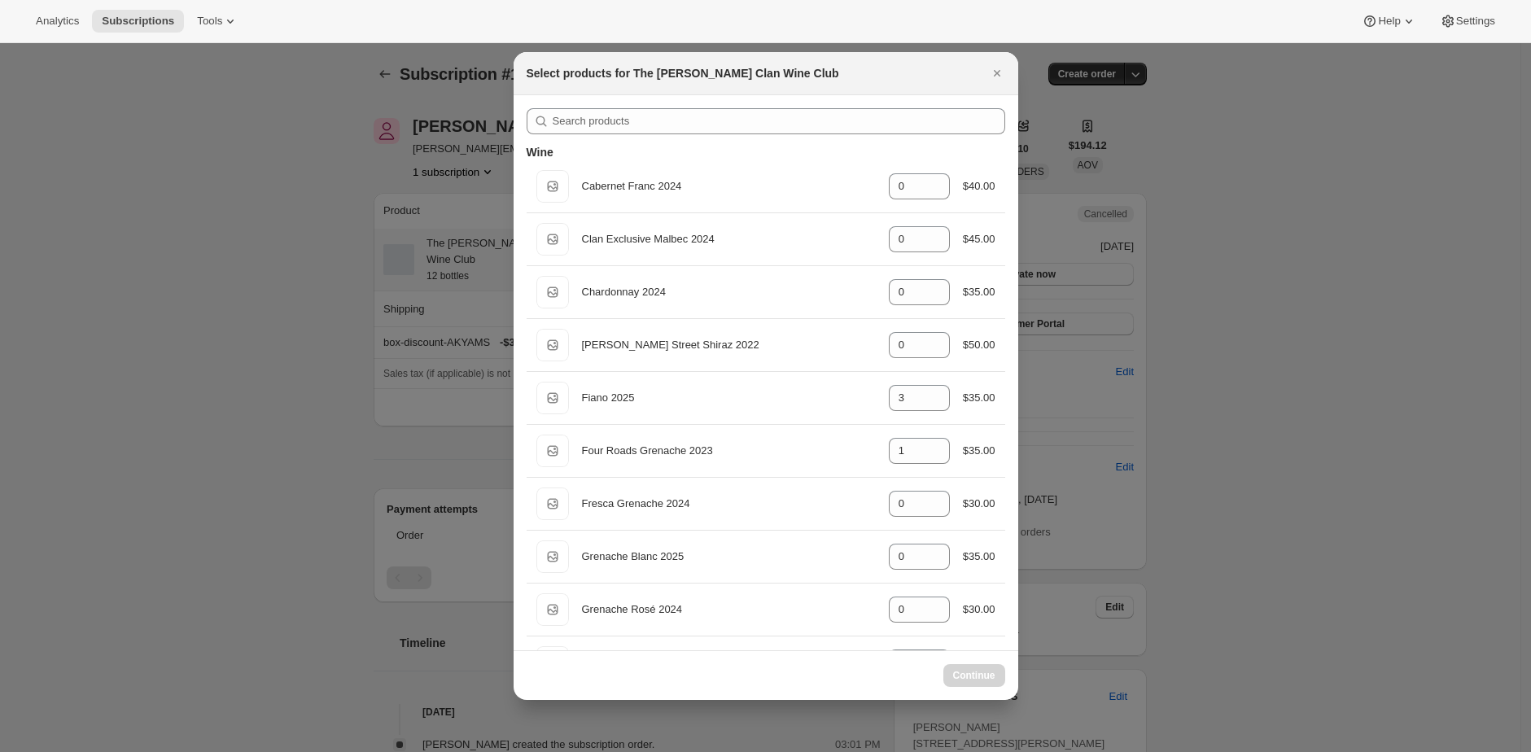
select select "gid://shopify/ProductVariant/46927751086247"
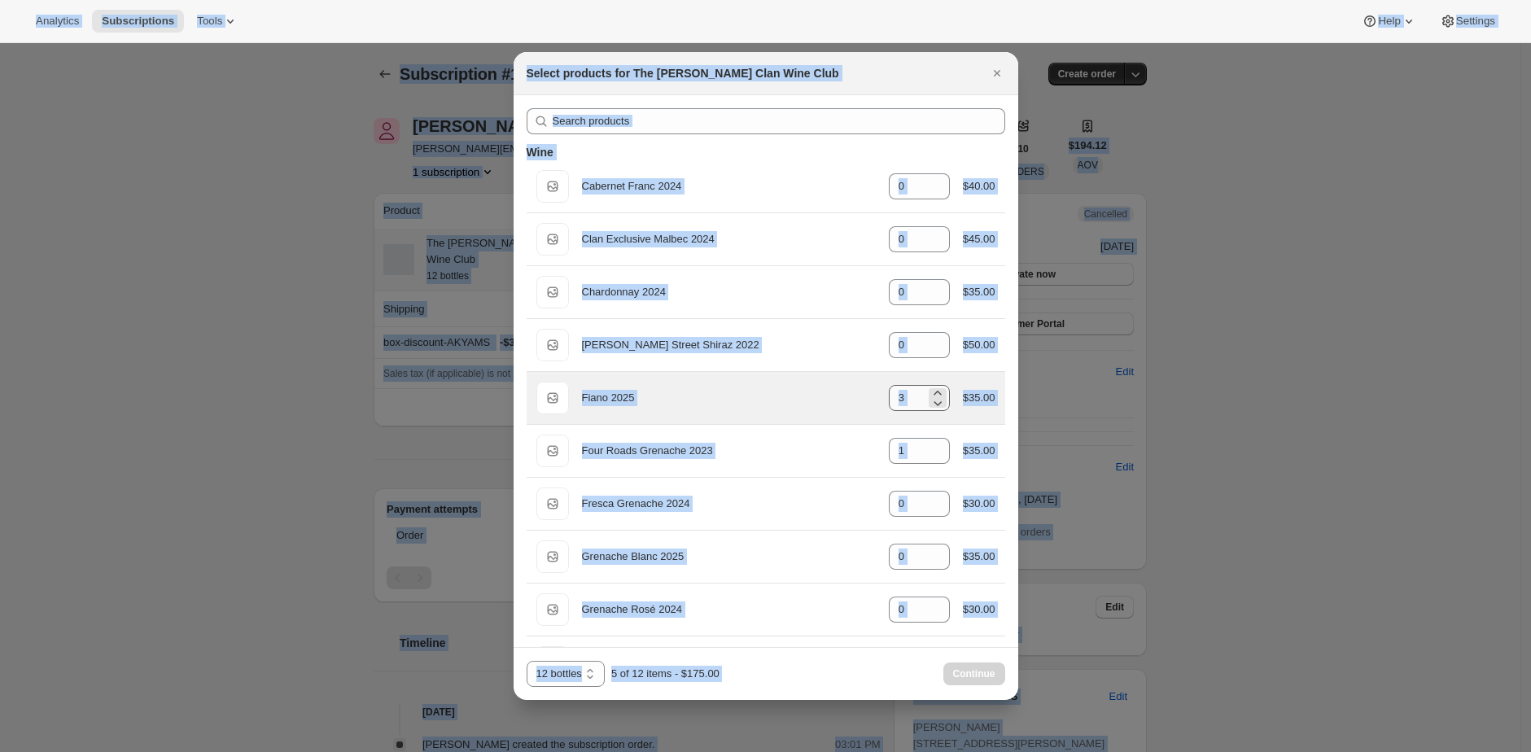
click at [901, 395] on input "3" at bounding box center [907, 398] width 37 height 26
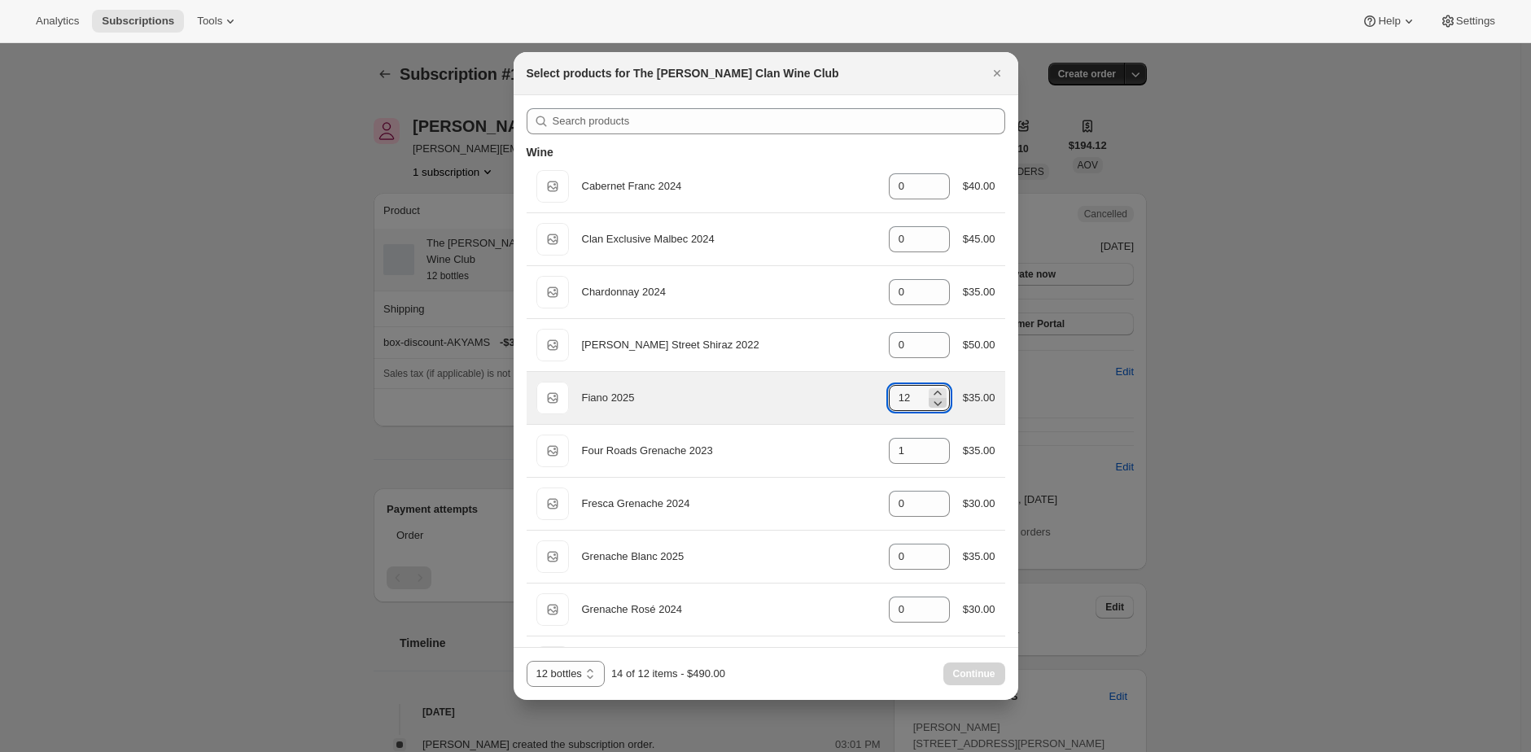
click at [931, 405] on icon ":r3n:" at bounding box center [937, 403] width 16 height 16
type input "10"
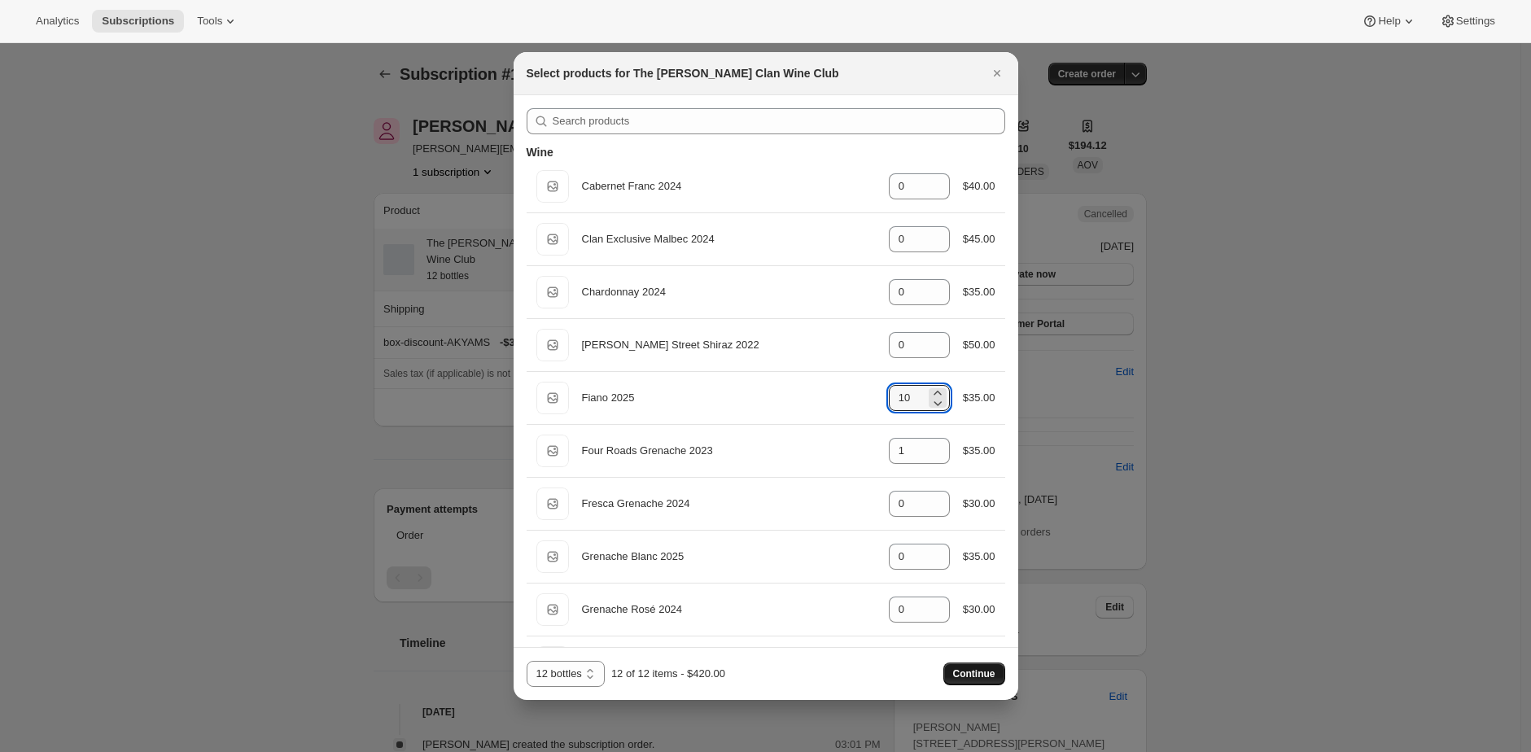
click at [979, 681] on button "Continue" at bounding box center [974, 673] width 62 height 23
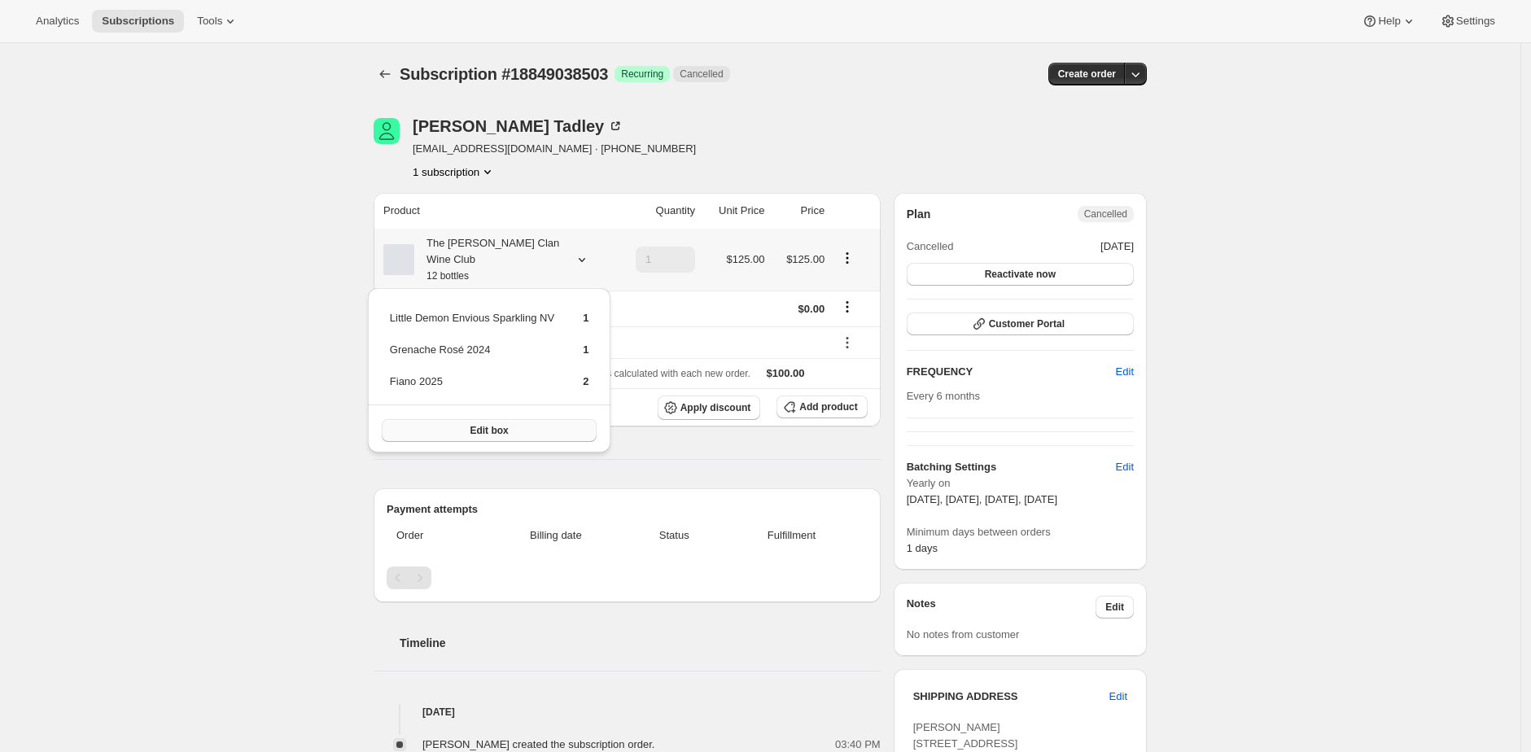
click at [475, 426] on span "Edit box" at bounding box center [489, 430] width 38 height 13
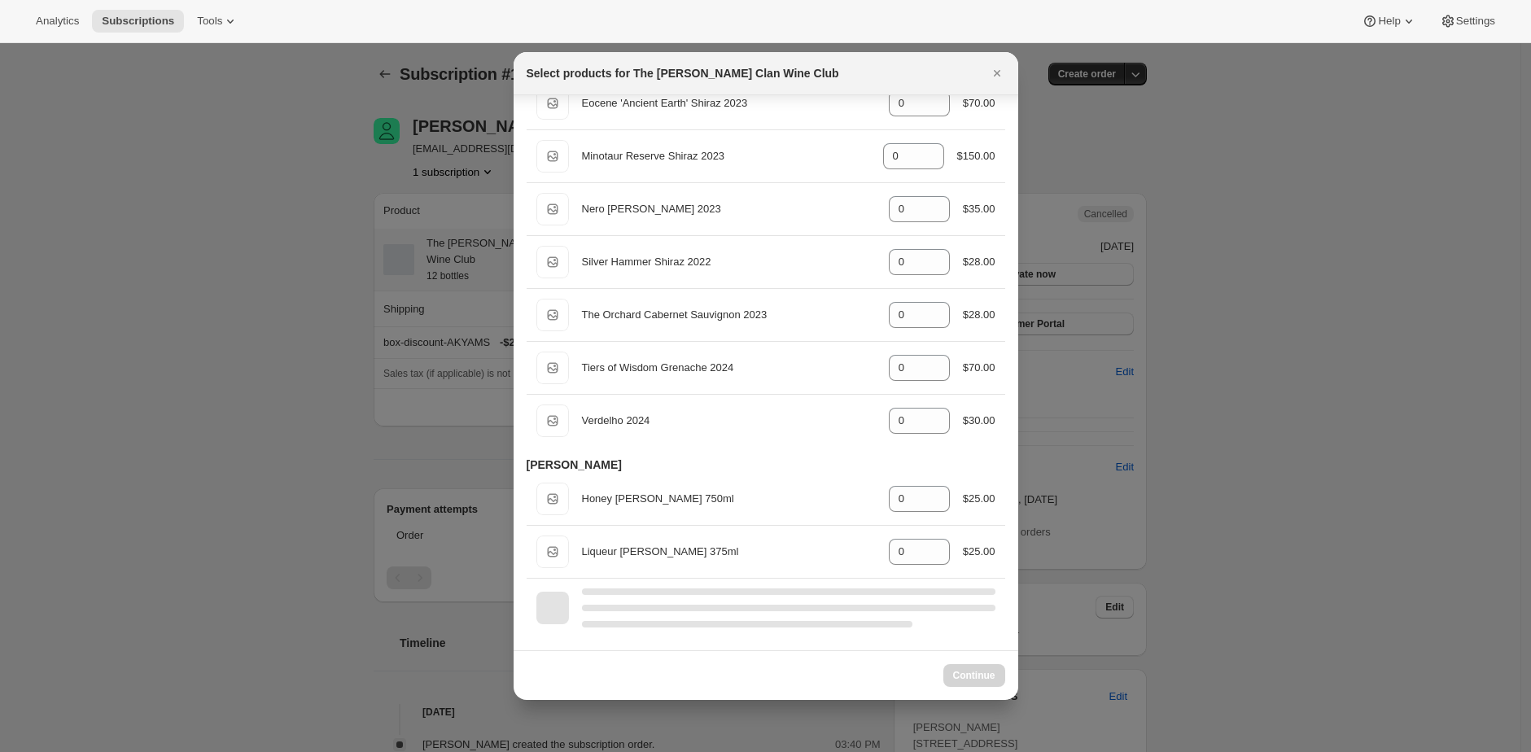
scroll to position [716, 0]
select select "gid://shopify/ProductVariant/46927751086247"
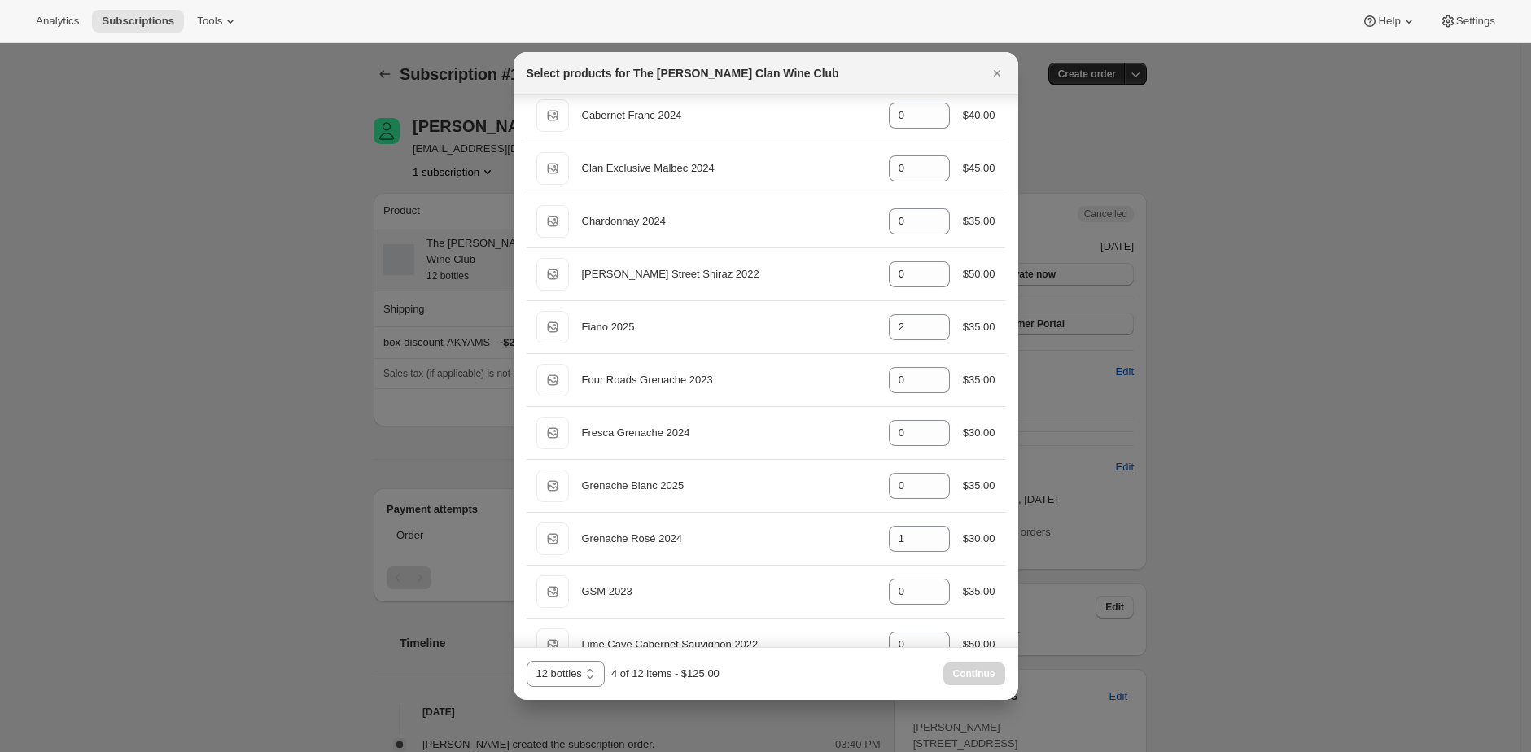
scroll to position [0, 0]
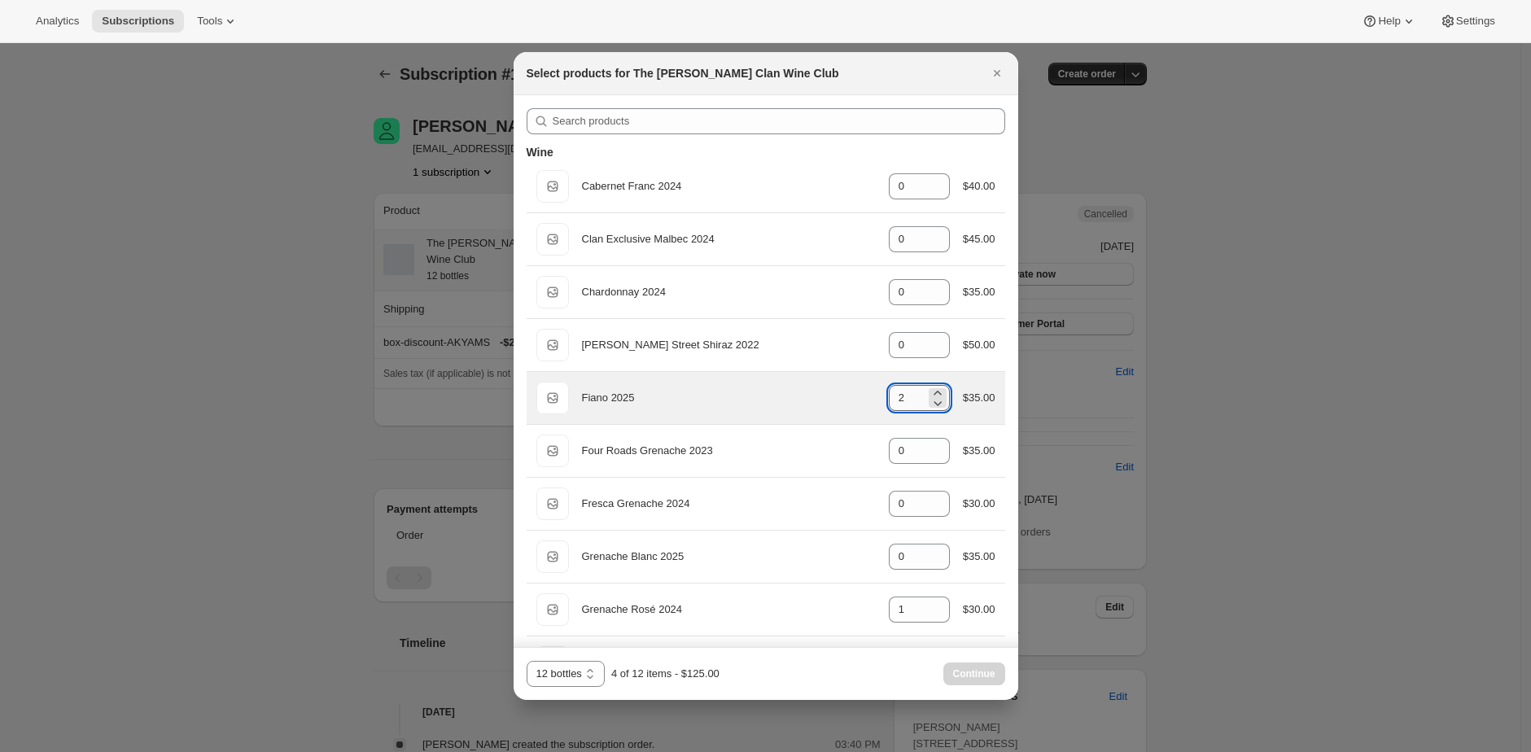
click at [911, 397] on input "2" at bounding box center [907, 398] width 37 height 26
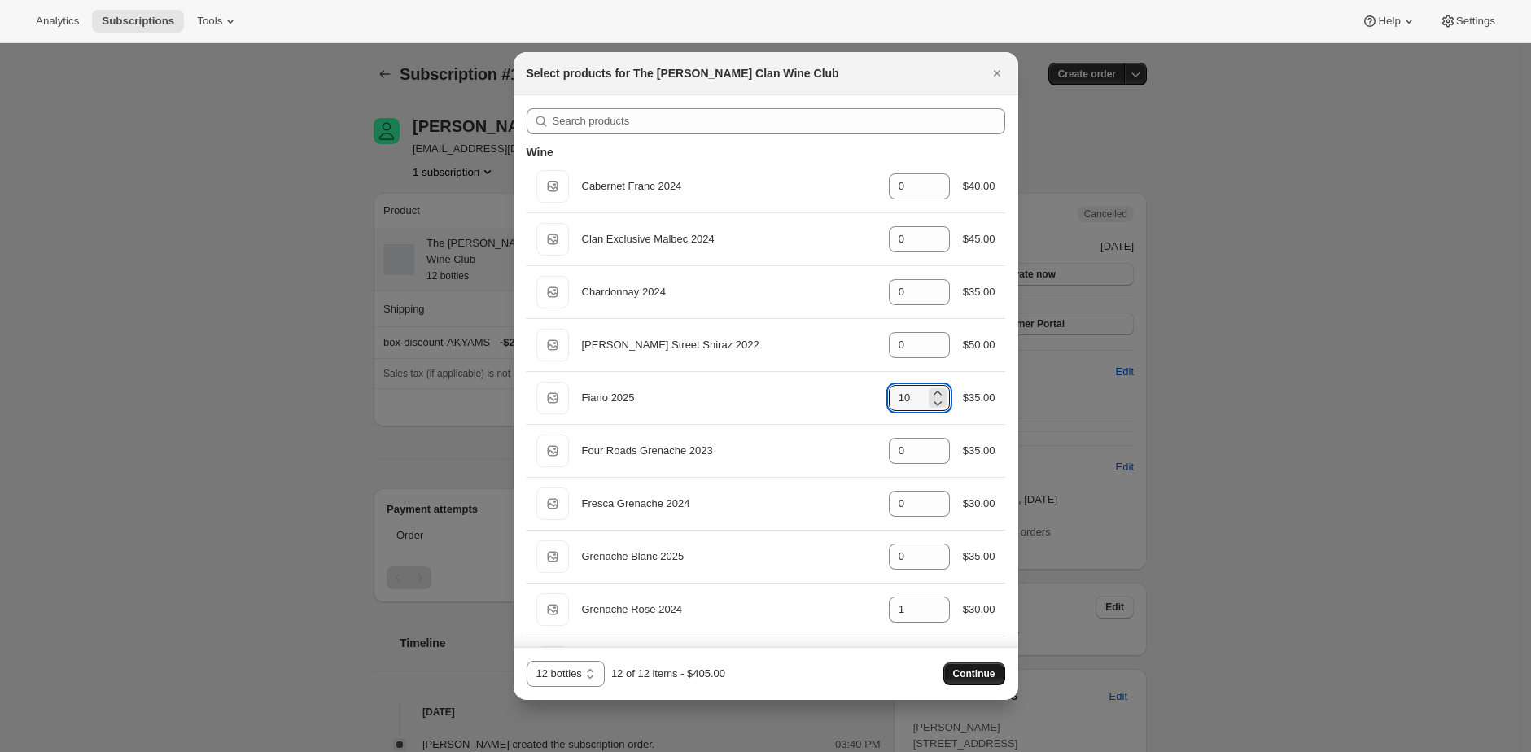
type input "10"
click at [952, 681] on button "Continue" at bounding box center [974, 673] width 62 height 23
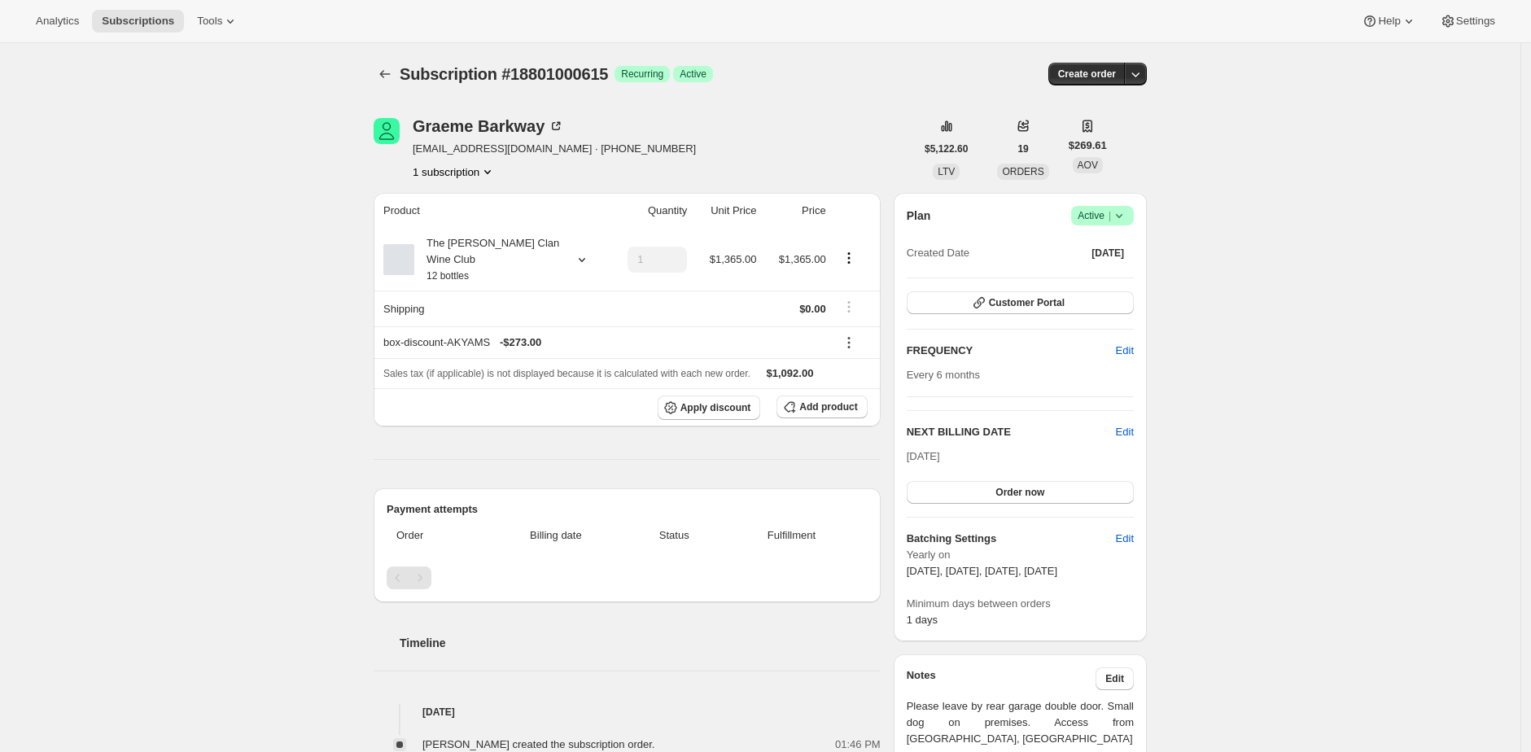
click at [212, 333] on div "Subscription #18801000615. This page is ready Subscription #18801000615 Success…" at bounding box center [760, 738] width 1520 height 1390
click at [465, 281] on small "12 bottles" at bounding box center [447, 275] width 42 height 11
click at [229, 268] on div "Subscription #18801000615. This page is ready Subscription #18801000615 Success…" at bounding box center [760, 738] width 1520 height 1390
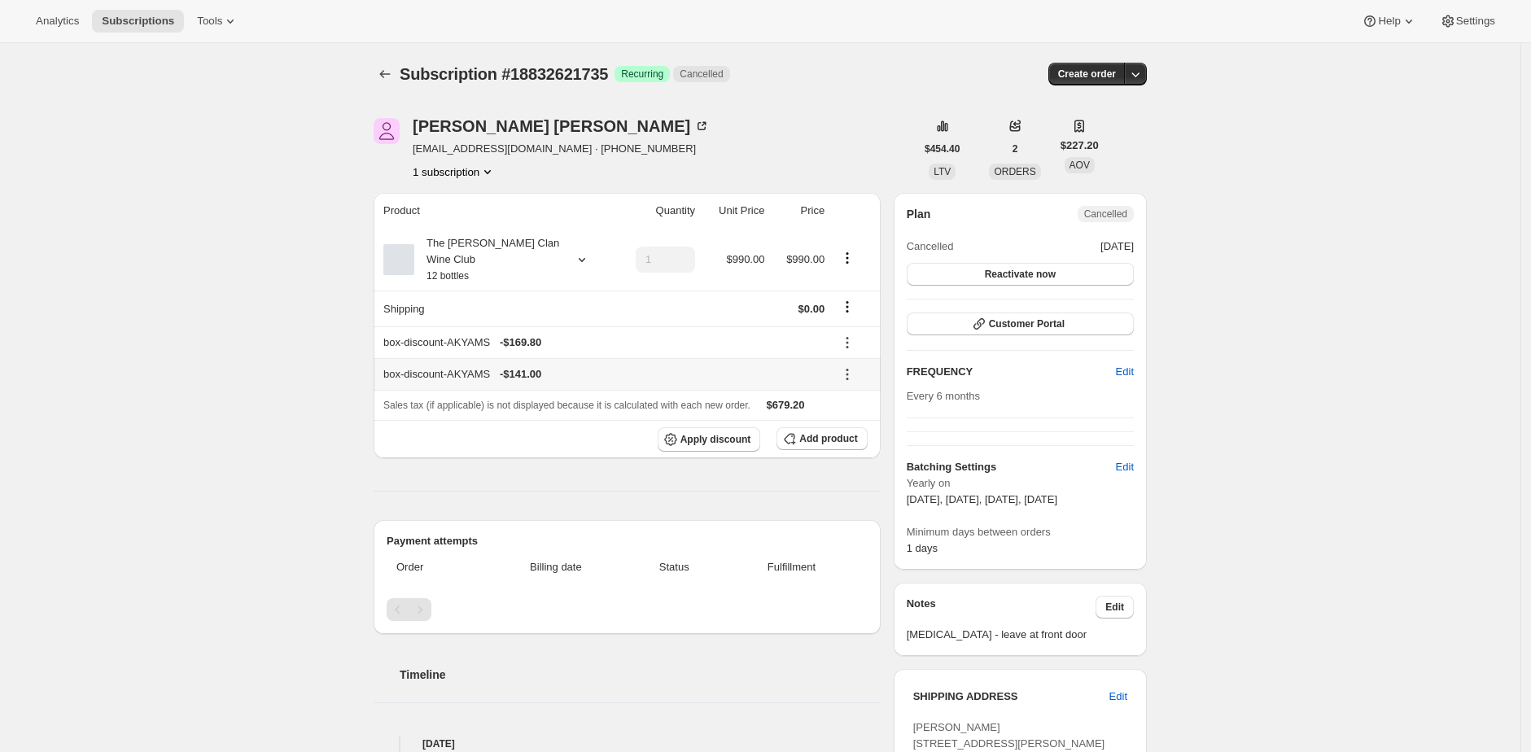
click at [853, 372] on icon at bounding box center [847, 374] width 16 height 16
click at [849, 425] on span "Remove" at bounding box center [857, 433] width 39 height 16
click at [557, 252] on div "The [PERSON_NAME] Clan Wine Club 12 bottles" at bounding box center [487, 259] width 146 height 49
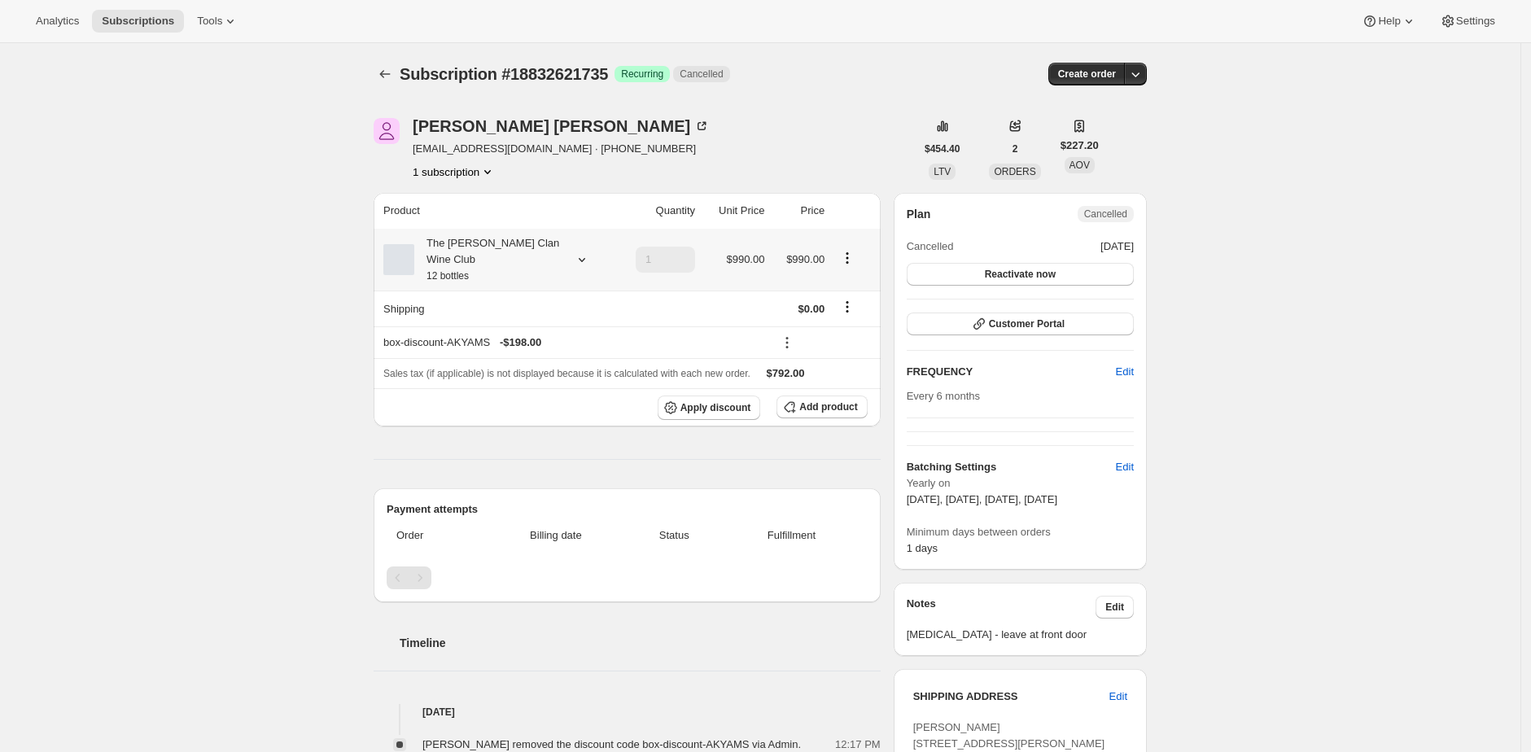
click at [535, 254] on div "The [PERSON_NAME] Clan Wine Club 12 bottles" at bounding box center [487, 259] width 146 height 49
click at [527, 489] on button "Edit box" at bounding box center [520, 494] width 205 height 23
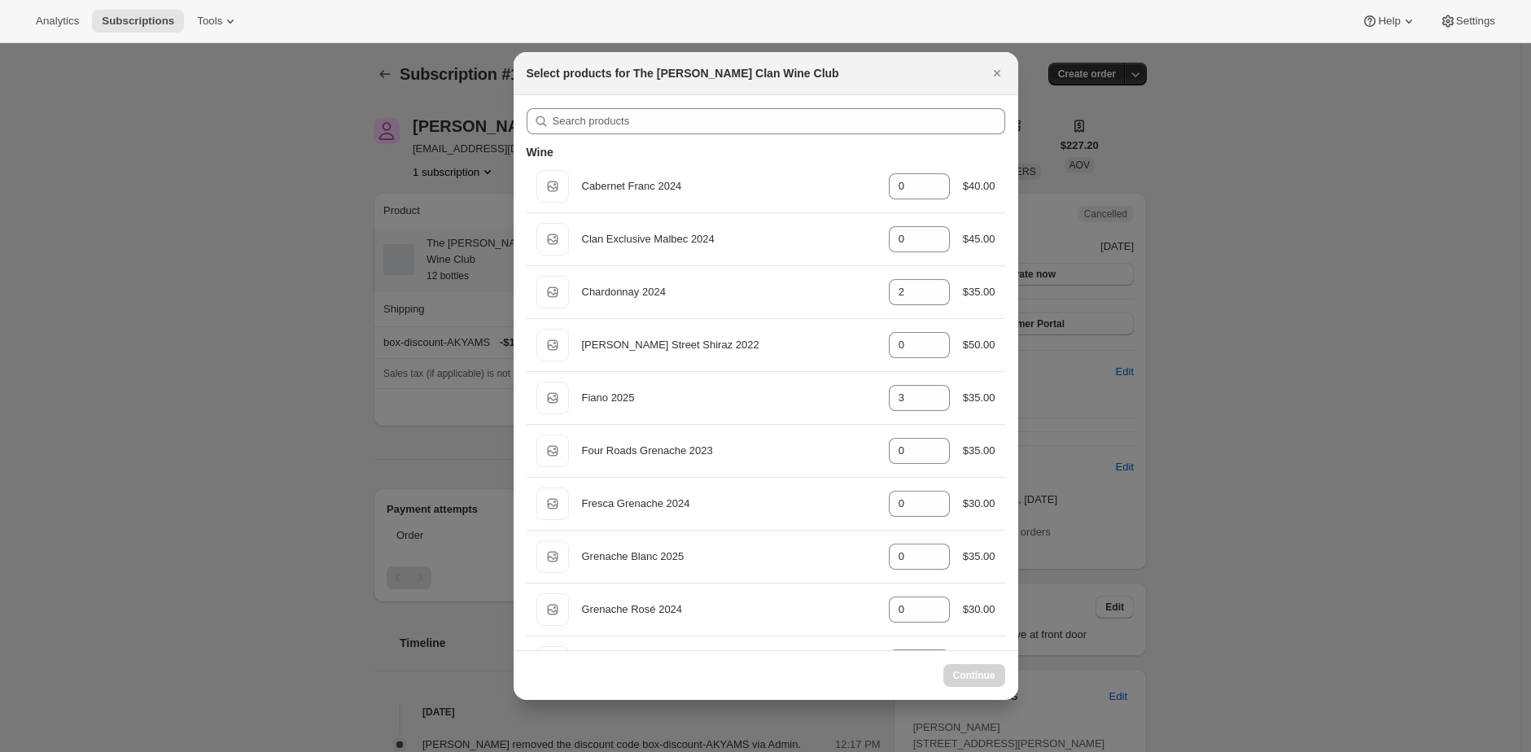
select select "gid://shopify/ProductVariant/46927751086247"
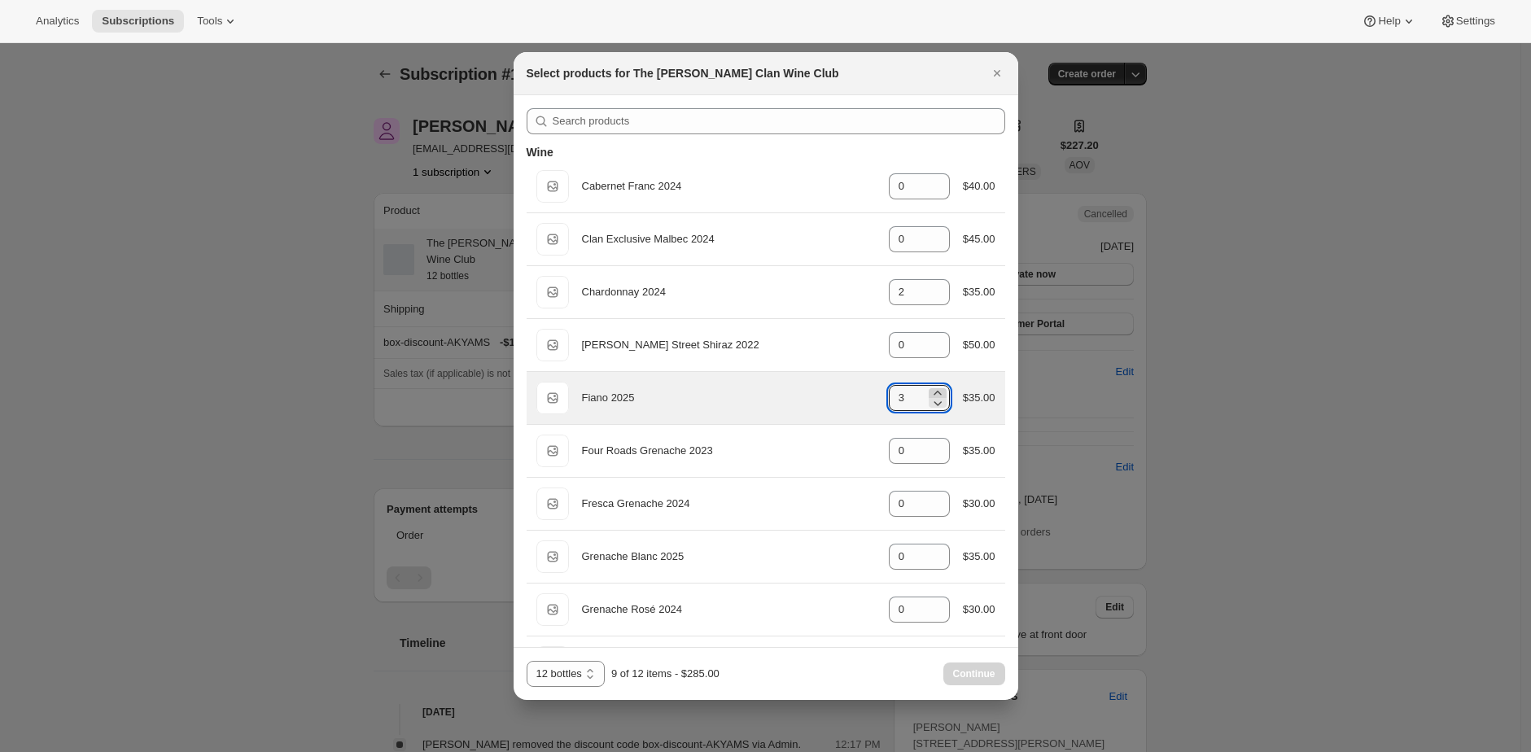
click at [933, 392] on icon ":r62:" at bounding box center [936, 393] width 7 height 4
type input "6"
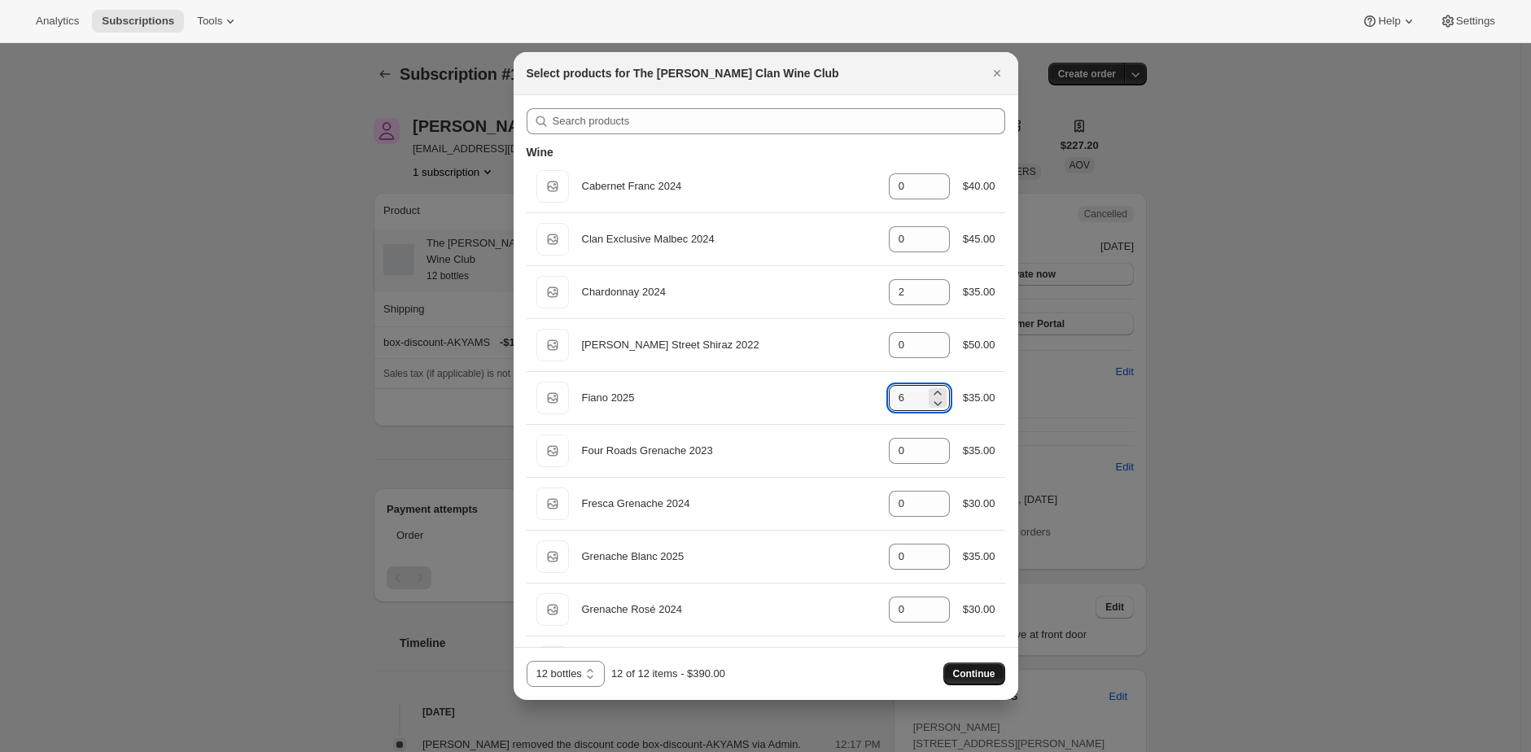
click at [980, 679] on span "Continue" at bounding box center [974, 673] width 42 height 13
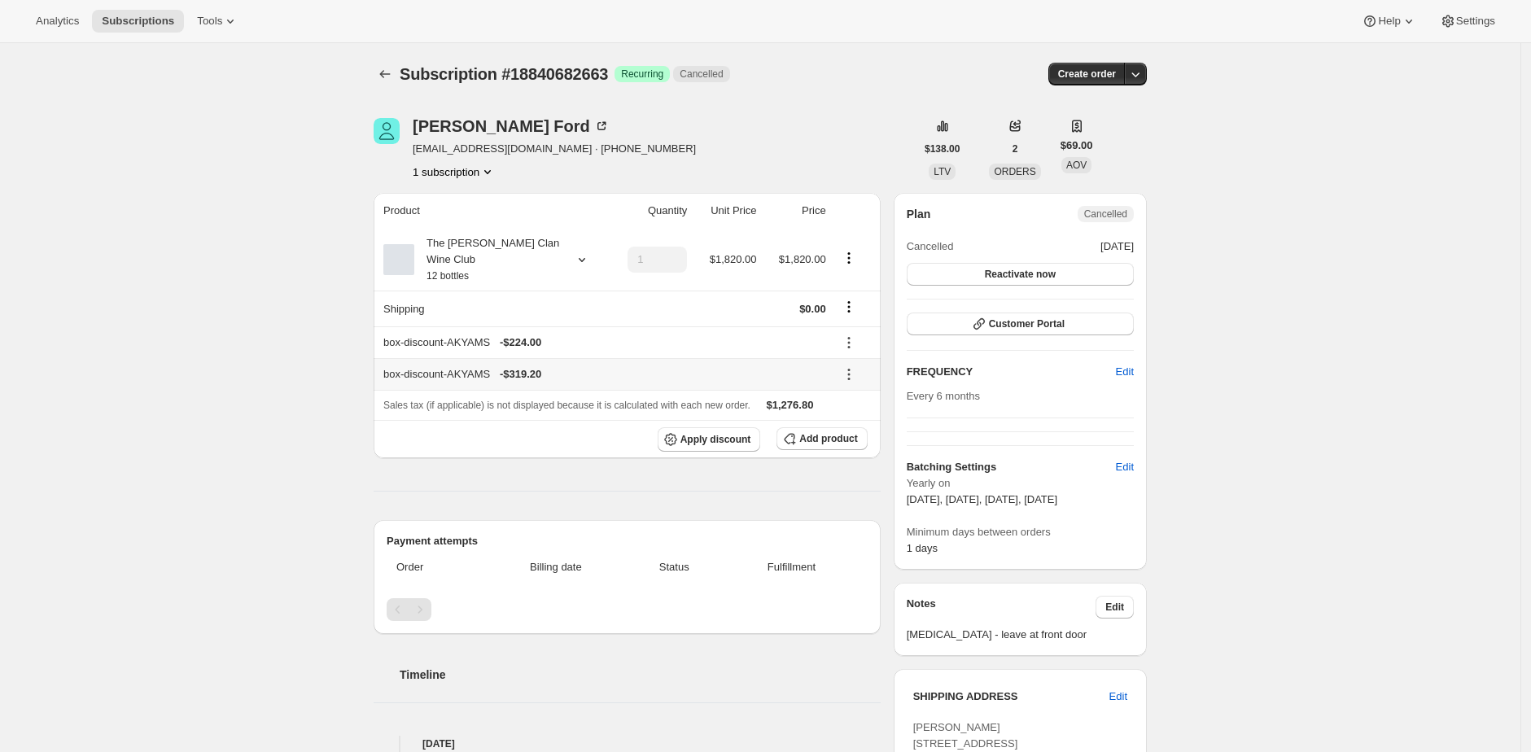
click at [846, 376] on icon at bounding box center [849, 374] width 16 height 16
click at [854, 419] on ul "Edit Remove" at bounding box center [857, 419] width 49 height 54
click at [854, 420] on button "Remove" at bounding box center [857, 433] width 49 height 26
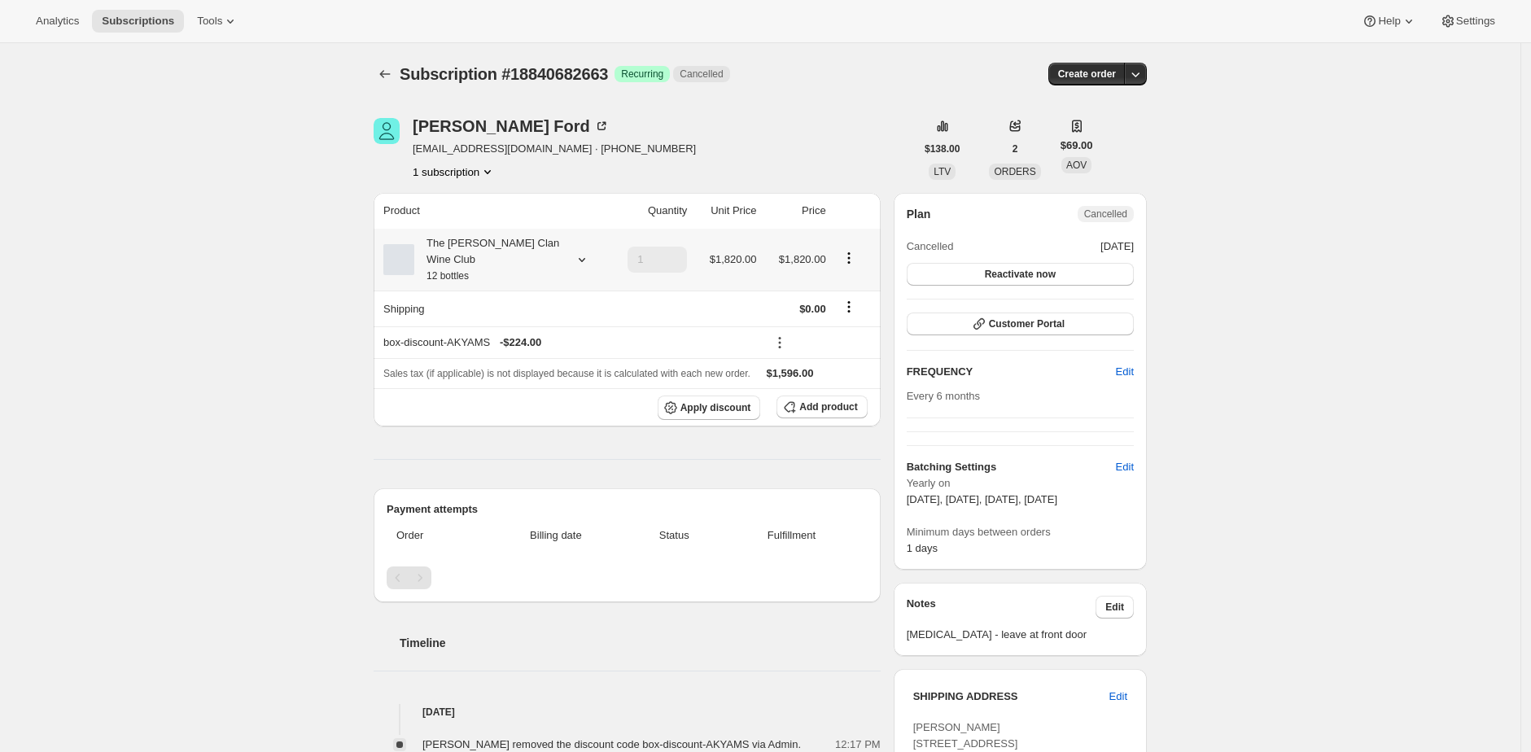
click at [550, 258] on div "The [PERSON_NAME] Clan Wine Club 12 bottles" at bounding box center [487, 259] width 146 height 49
click at [566, 467] on button "Edit box" at bounding box center [488, 462] width 216 height 23
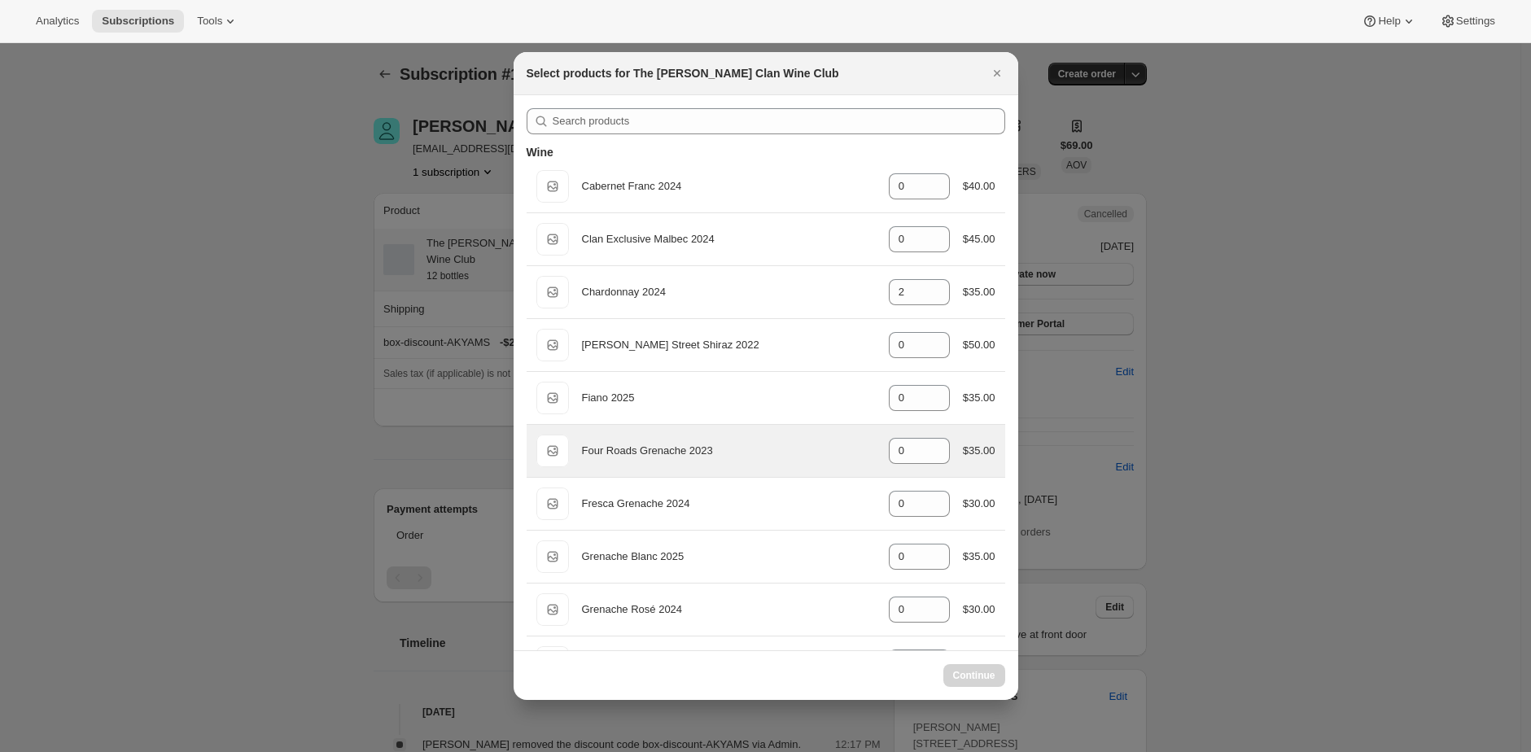
select select "gid://shopify/ProductVariant/46927751086247"
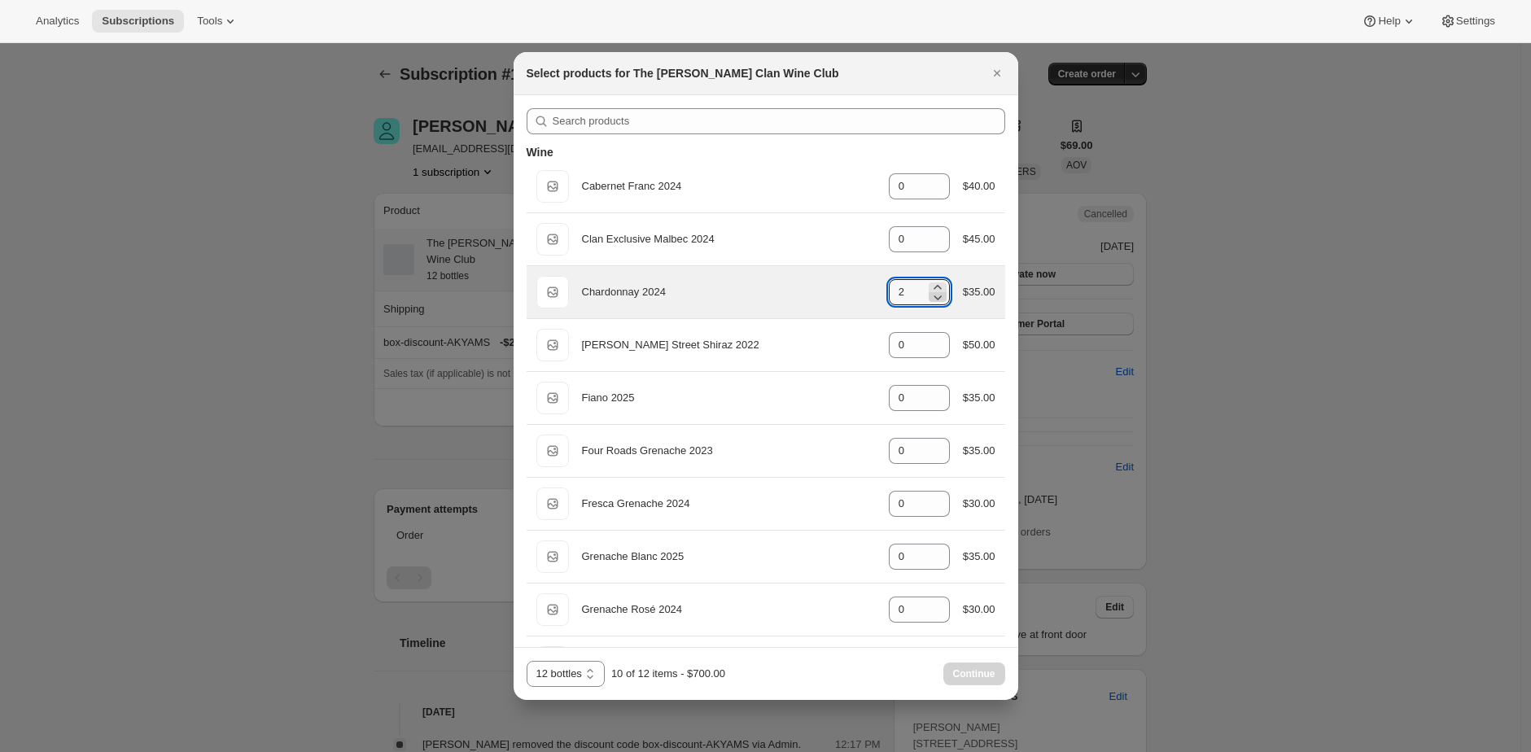
click at [929, 287] on div ":r60:" at bounding box center [938, 292] width 18 height 20
click at [929, 289] on icon ":r60:" at bounding box center [937, 297] width 16 height 16
click at [929, 284] on icon ":r60:" at bounding box center [937, 287] width 16 height 16
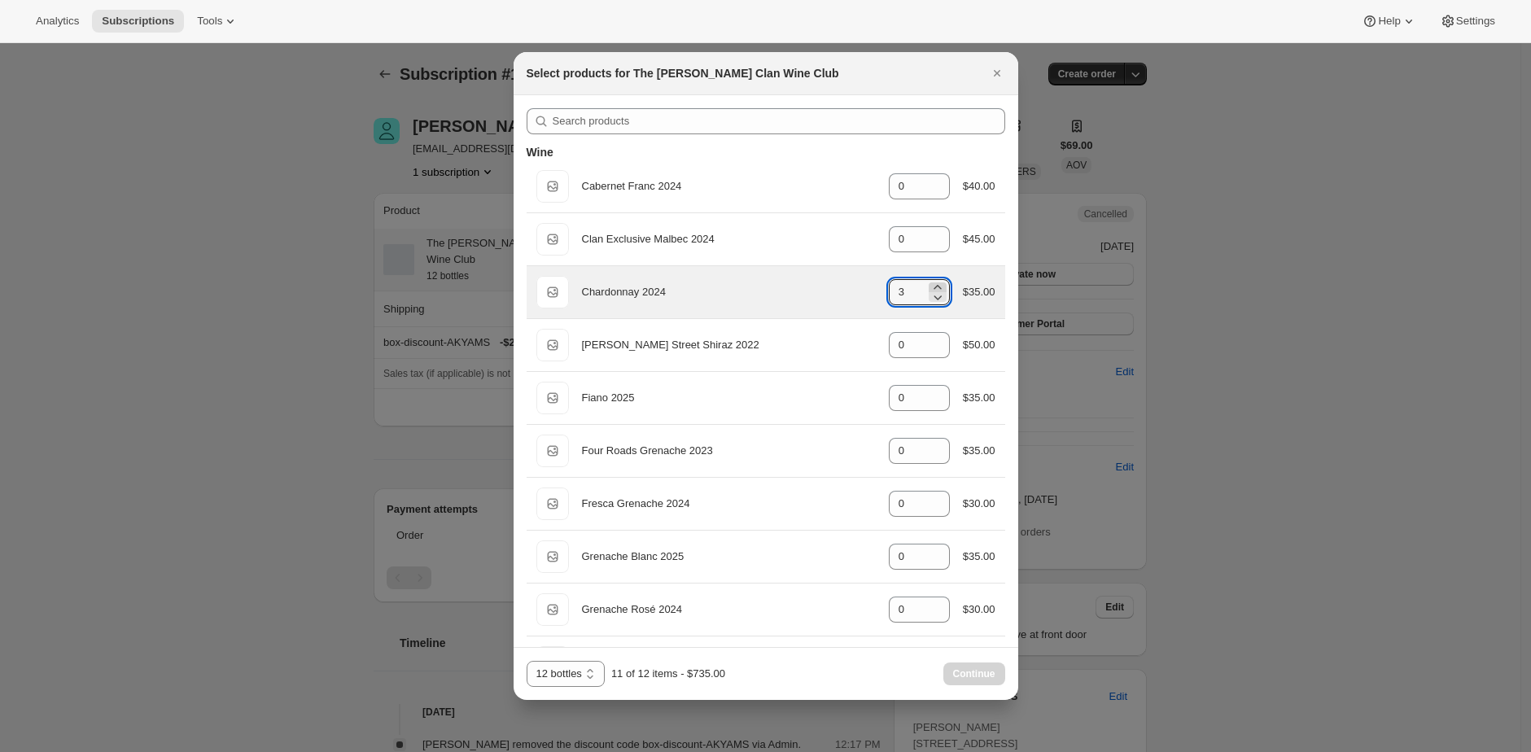
type input "4"
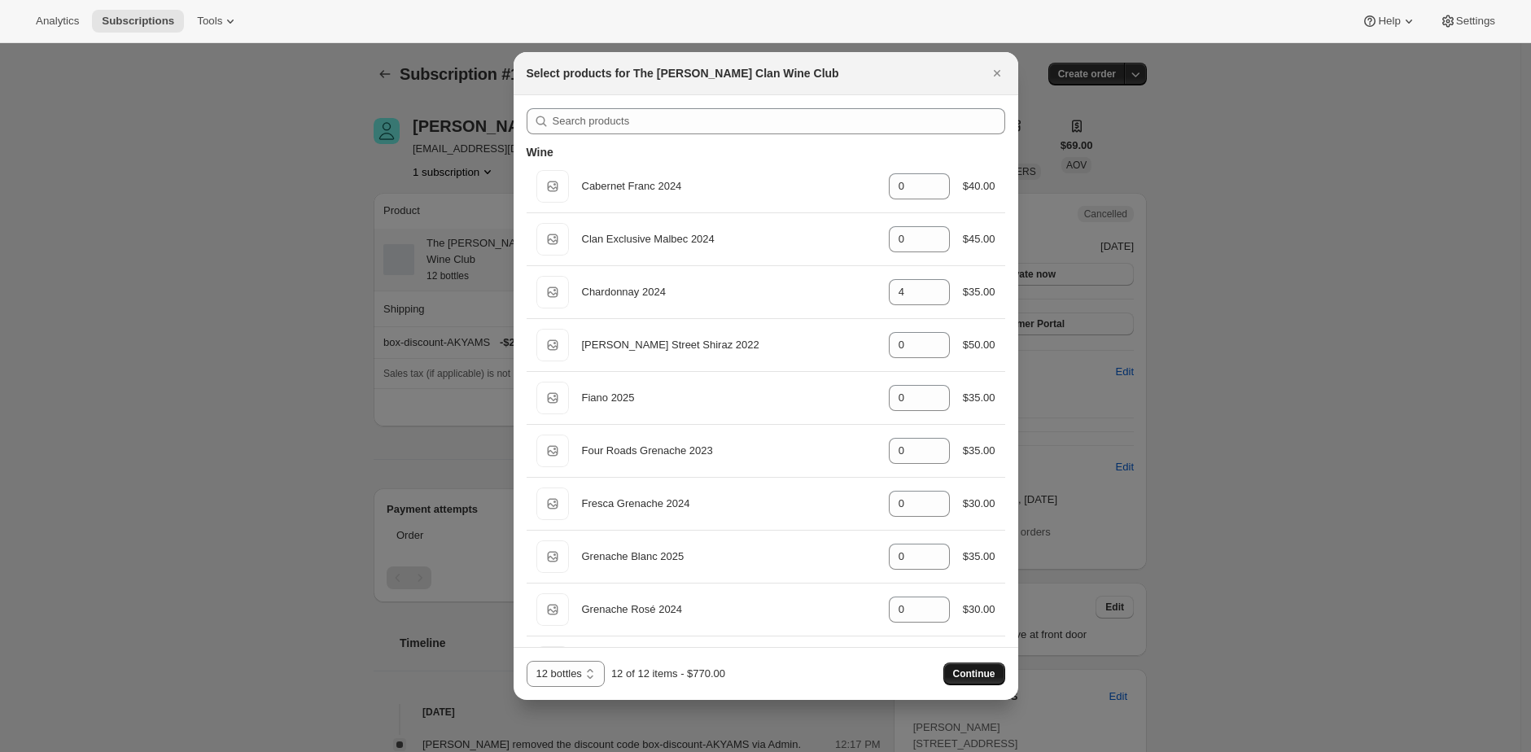
click at [955, 675] on span "Continue" at bounding box center [974, 673] width 42 height 13
